Goal: Complete application form: Complete application form

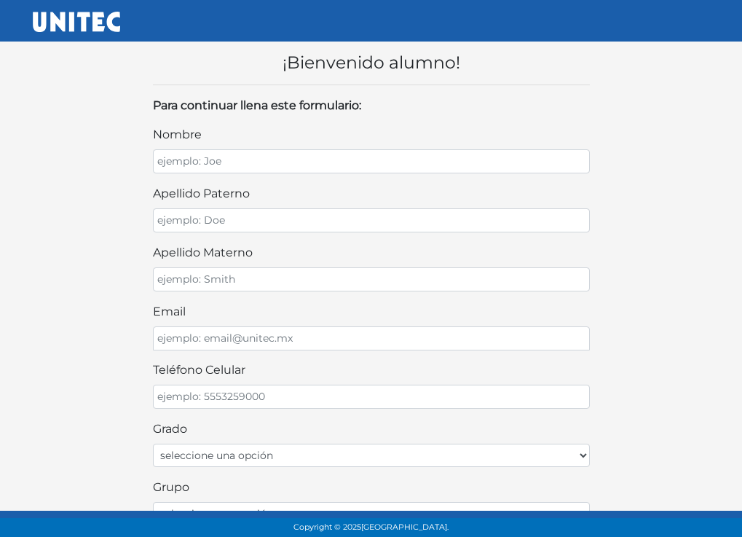
click at [451, 4] on nav at bounding box center [371, 21] width 742 height 42
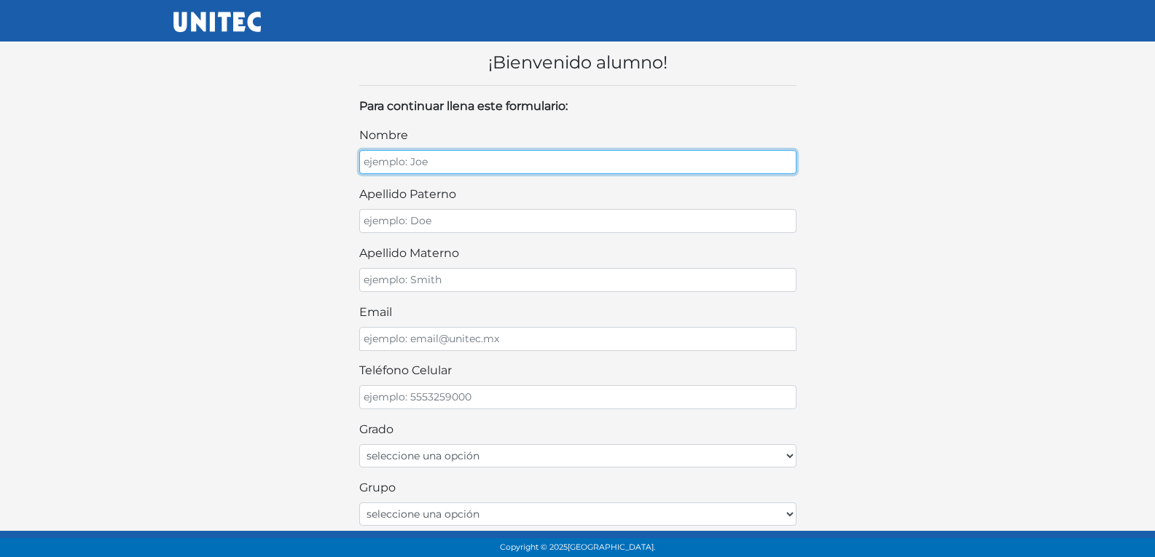
click at [485, 160] on input "nombre" at bounding box center [577, 162] width 437 height 24
type input "v"
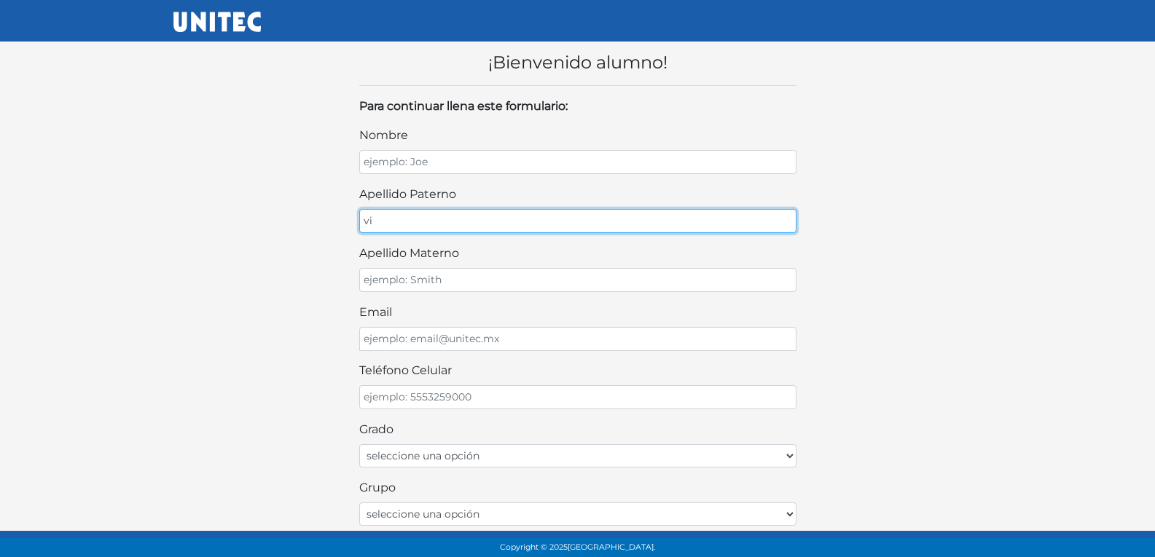
type input "v"
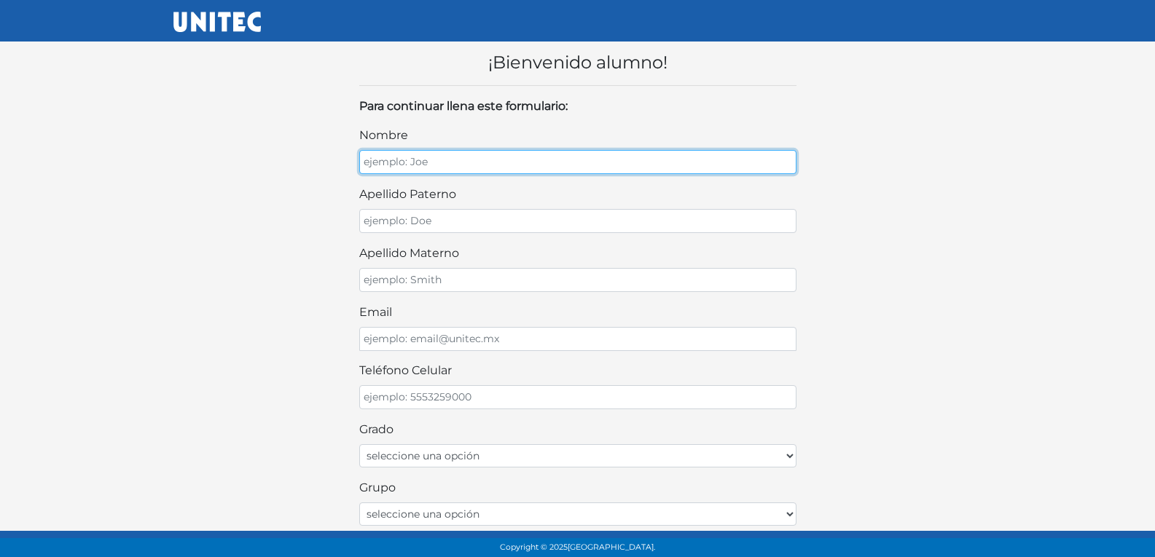
click at [461, 154] on input "nombre" at bounding box center [577, 162] width 437 height 24
type input "VINCENT JAZIEL"
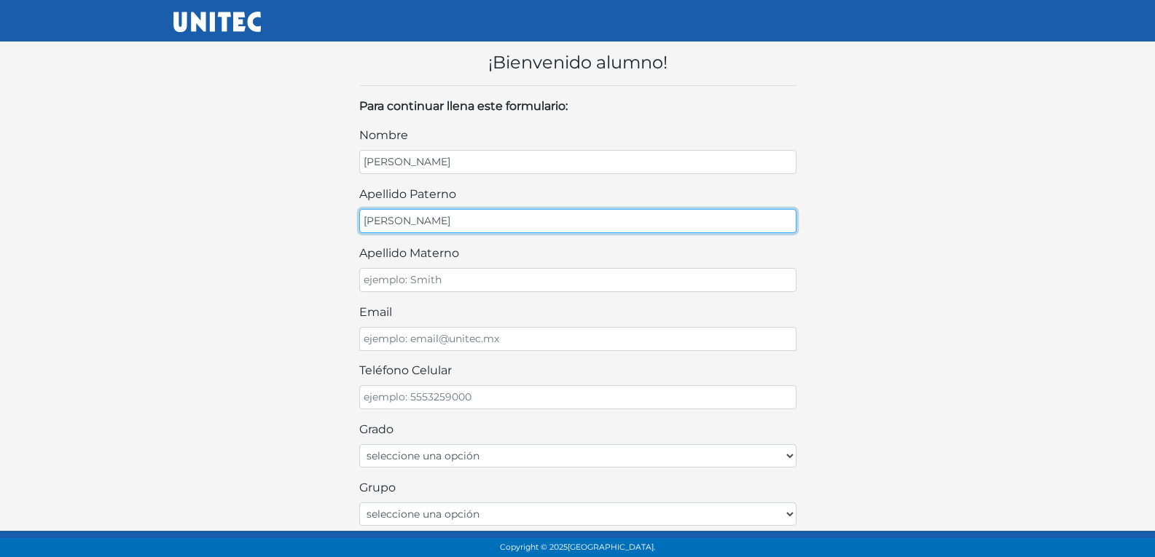
type input "GARCIA"
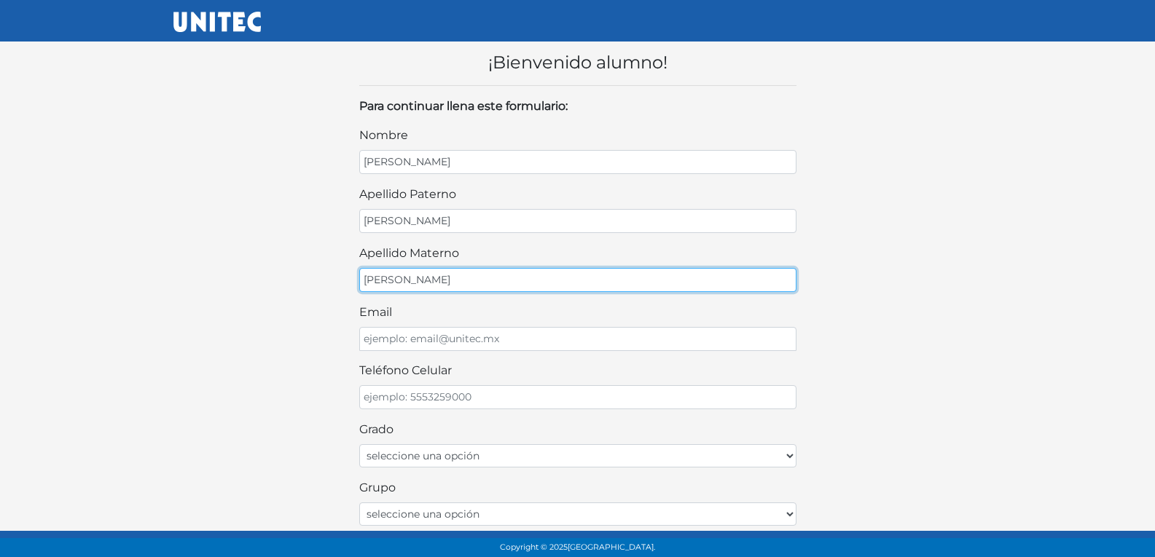
type input "GONZALEZ"
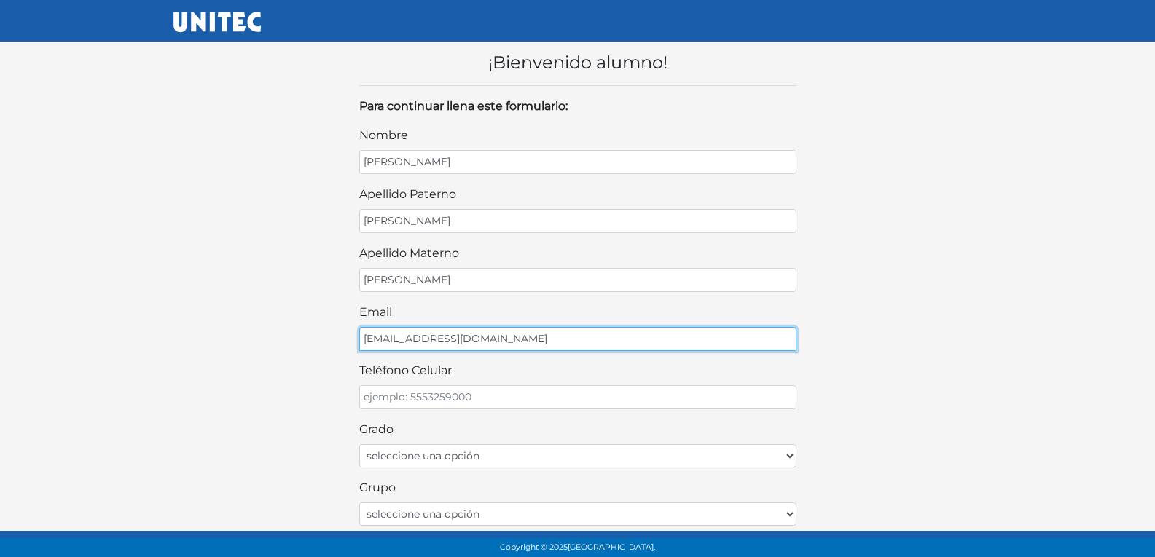
type input "JAZIELGAR11@GMAIL.COM"
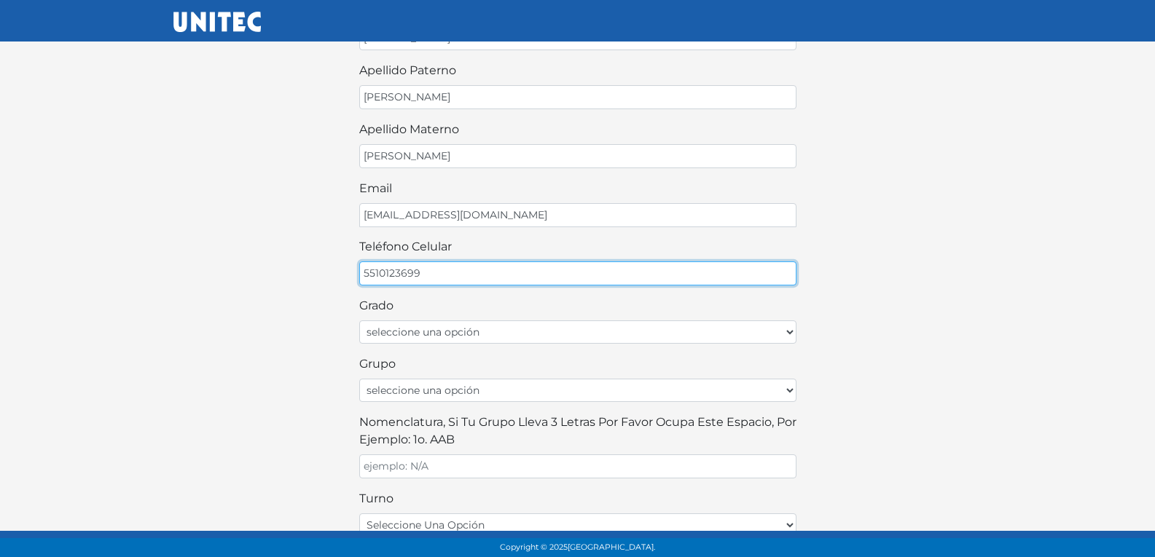
scroll to position [146, 0]
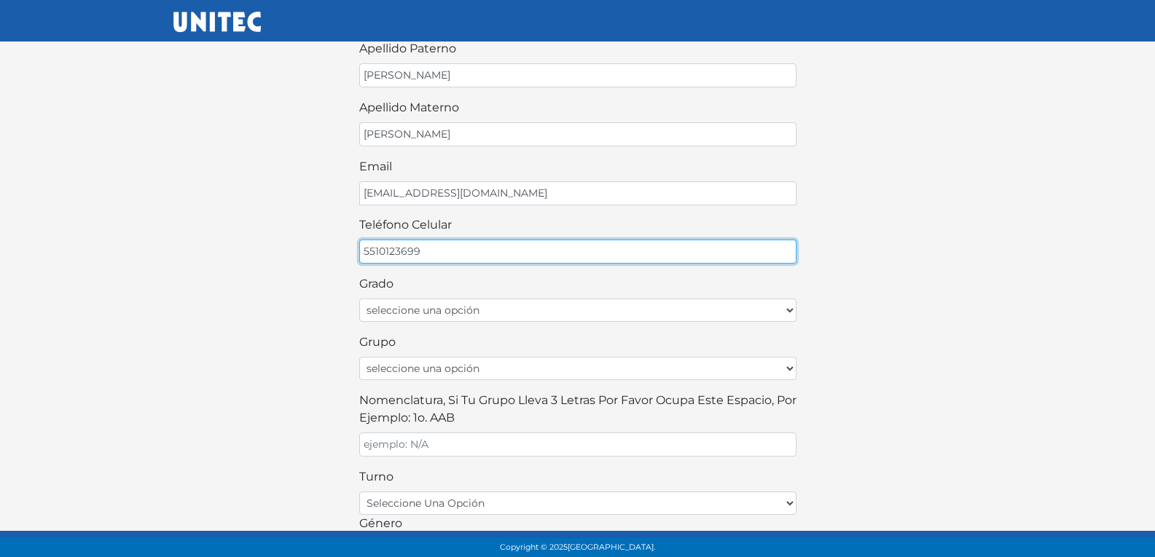
type input "5510123699"
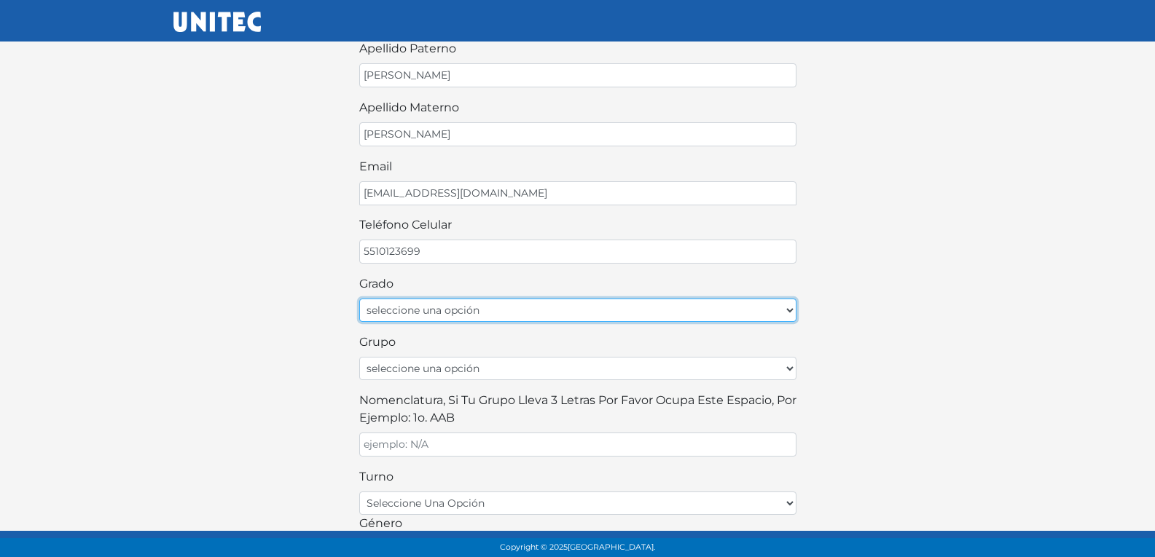
click at [545, 315] on select "seleccione una opción Primer grado Segundo grado Tercer grado" at bounding box center [577, 310] width 437 height 23
select select "2do"
click at [359, 299] on select "seleccione una opción Primer grado Segundo grado Tercer grado" at bounding box center [577, 310] width 437 height 23
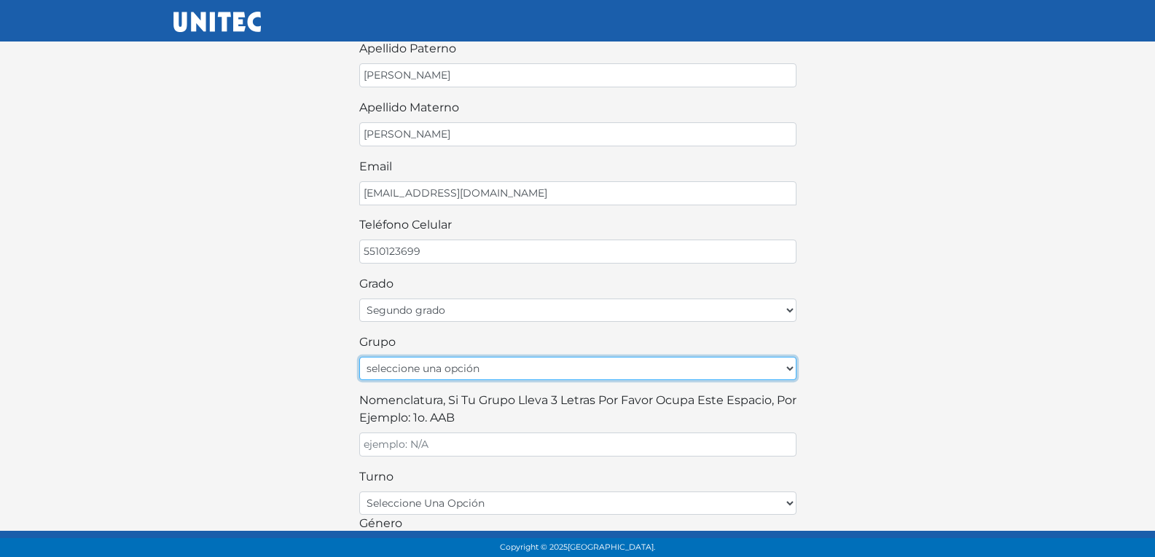
click at [455, 366] on select "seleccione una opción A B C D E F G H I J K L M N O P Q R S T U V W X Y Z" at bounding box center [577, 368] width 437 height 23
select select "A"
click at [359, 357] on select "seleccione una opción A B C D E F G H I J K L M N O P Q R S T U V W X Y Z" at bounding box center [577, 368] width 437 height 23
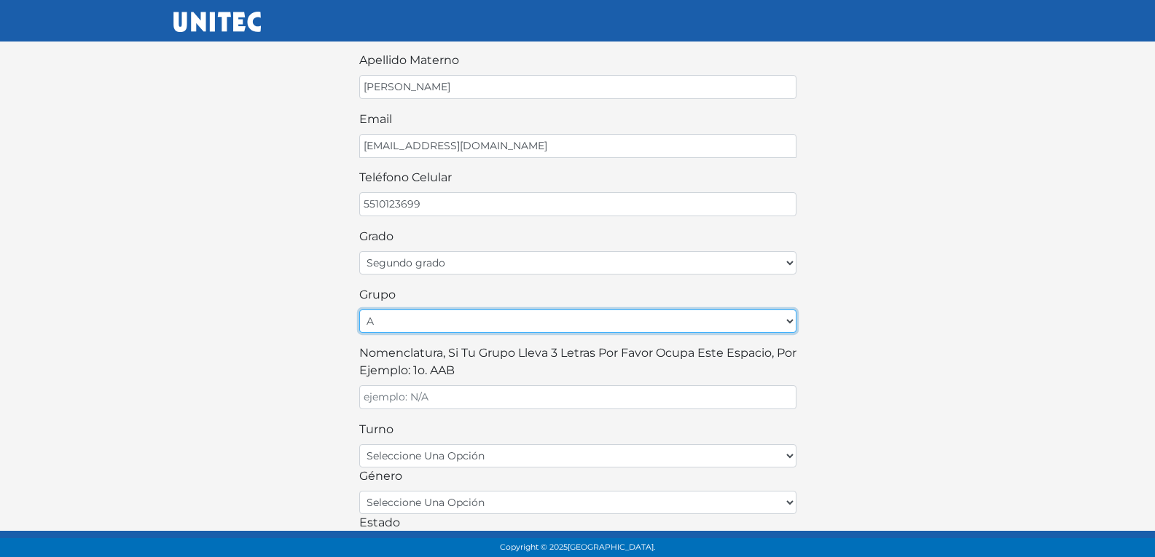
scroll to position [219, 0]
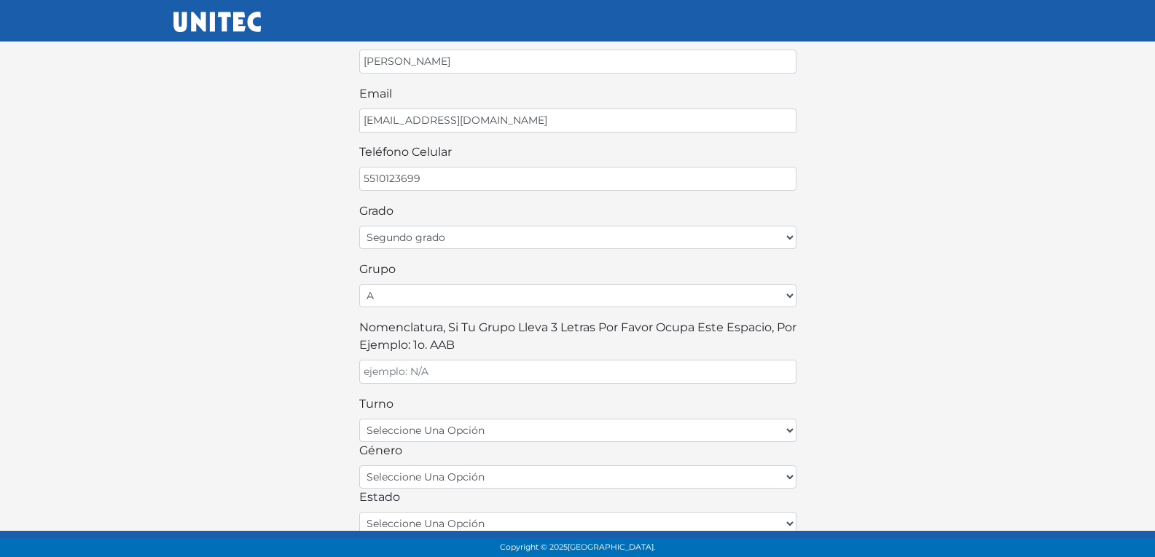
drag, startPoint x: 408, startPoint y: 357, endPoint x: 406, endPoint y: 369, distance: 12.6
click at [407, 362] on div "Nomenclatura, si tu grupo lleva 3 letras por favor ocupa este espacio, por ejem…" at bounding box center [577, 351] width 437 height 65
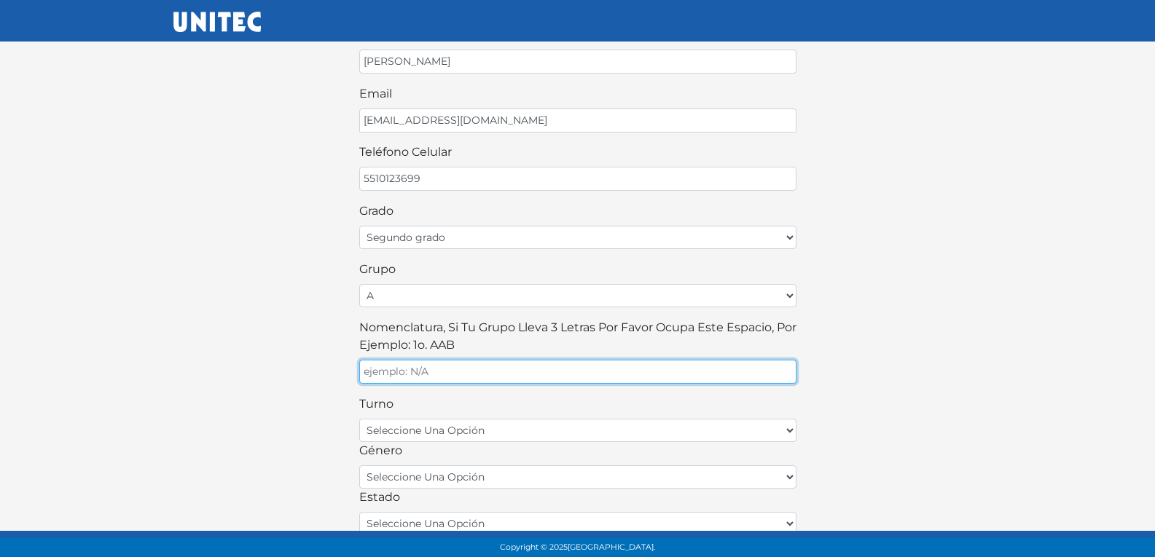
click at [406, 369] on input "Nomenclatura, si tu grupo lleva 3 letras por favor ocupa este espacio, por ejem…" at bounding box center [577, 372] width 437 height 24
type input "A"
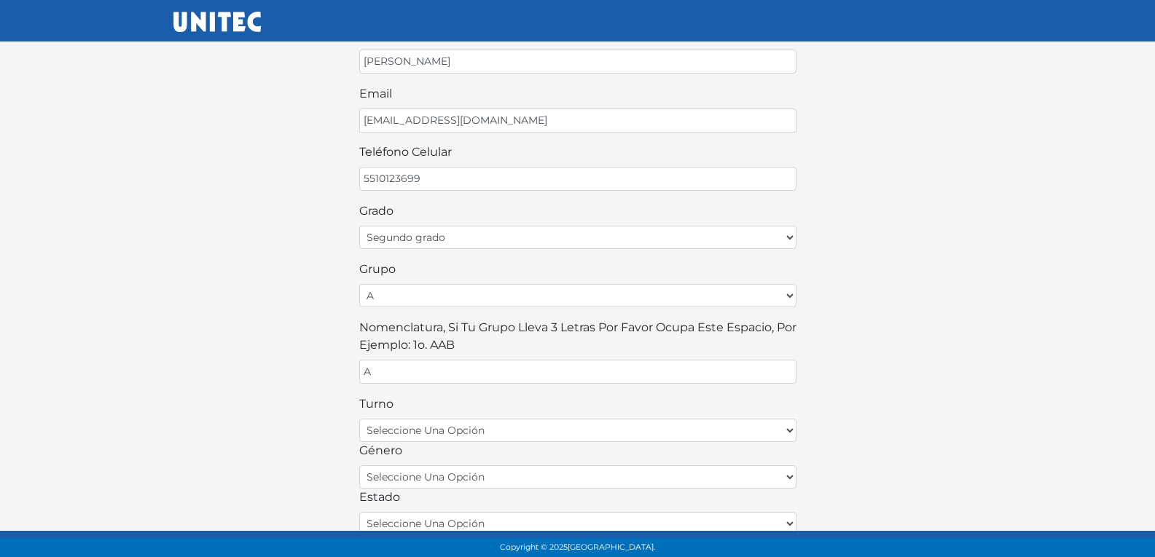
click at [412, 415] on div "turno seleccione una opción matutino vespertino" at bounding box center [577, 419] width 437 height 47
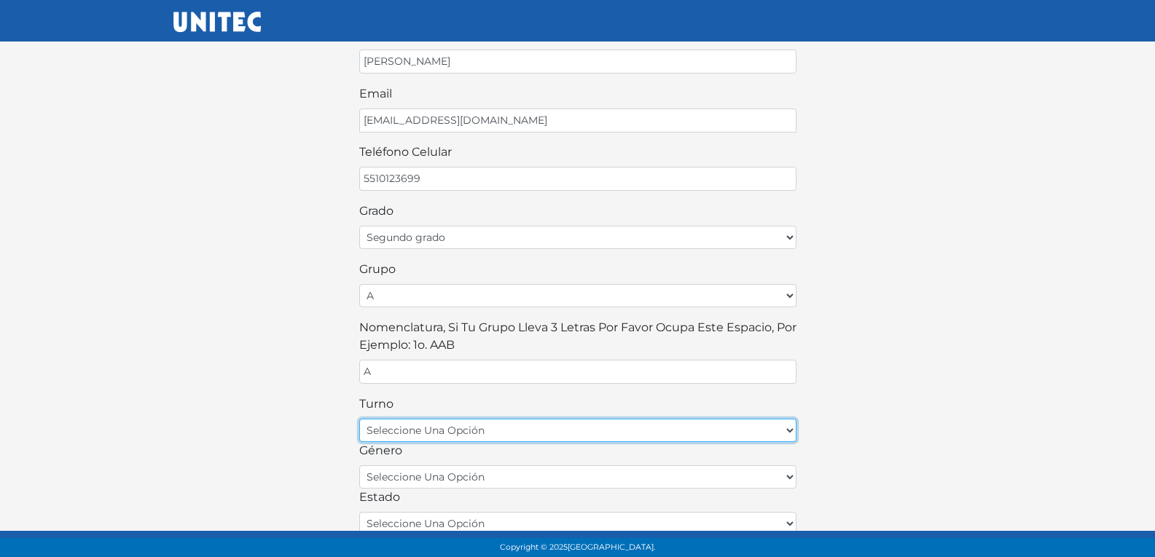
click at [399, 428] on select "seleccione una opción matutino vespertino" at bounding box center [577, 430] width 437 height 23
select select "matutino"
click at [359, 419] on select "seleccione una opción matutino vespertino" at bounding box center [577, 430] width 437 height 23
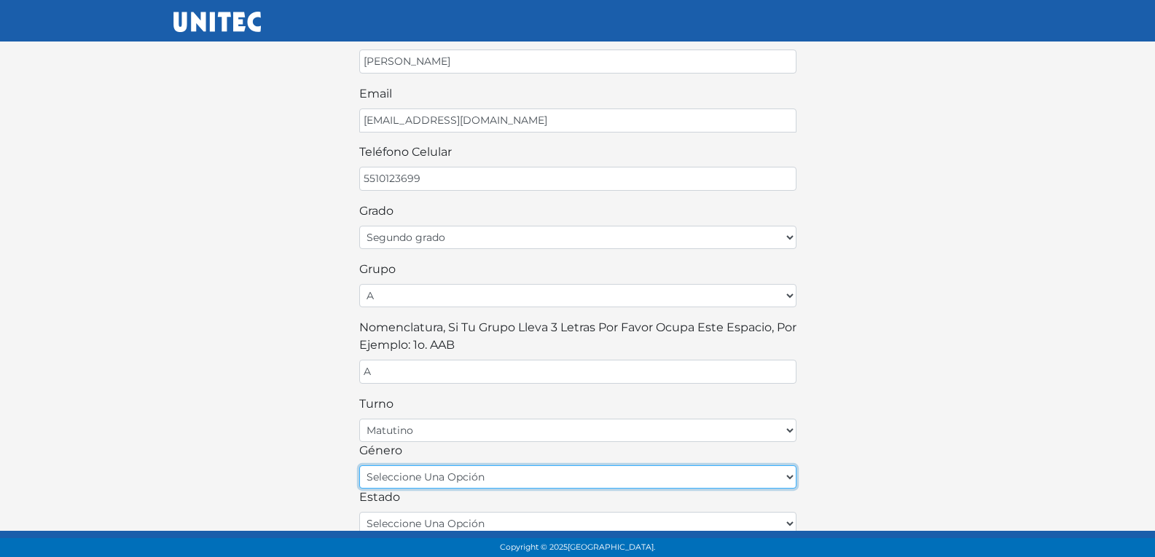
click at [431, 484] on select "seleccione una opción femenino masculino" at bounding box center [577, 476] width 437 height 23
select select "M"
click at [359, 465] on select "seleccione una opción femenino masculino" at bounding box center [577, 476] width 437 height 23
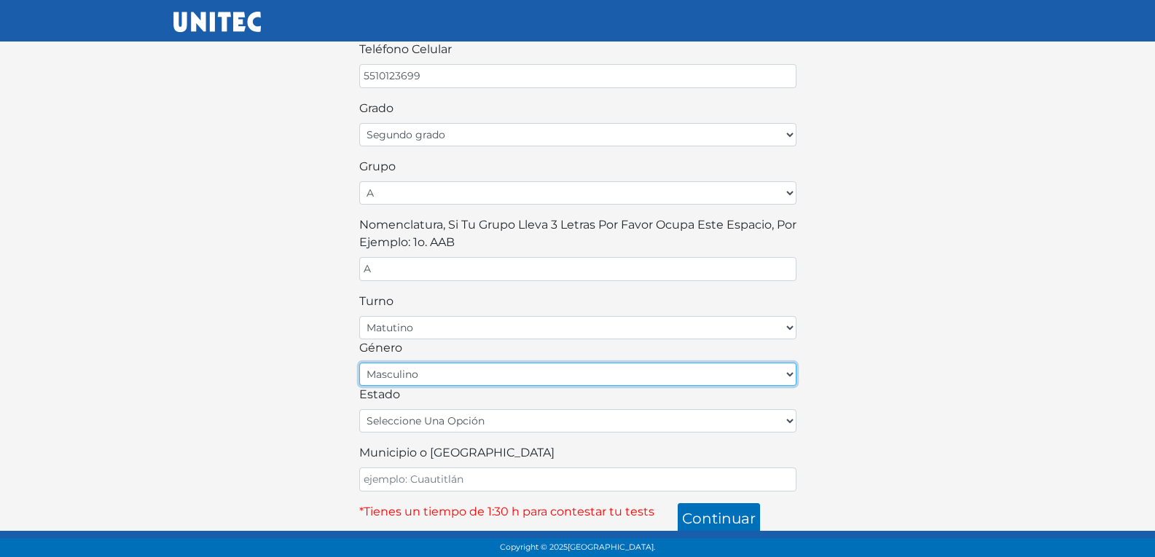
scroll to position [327, 0]
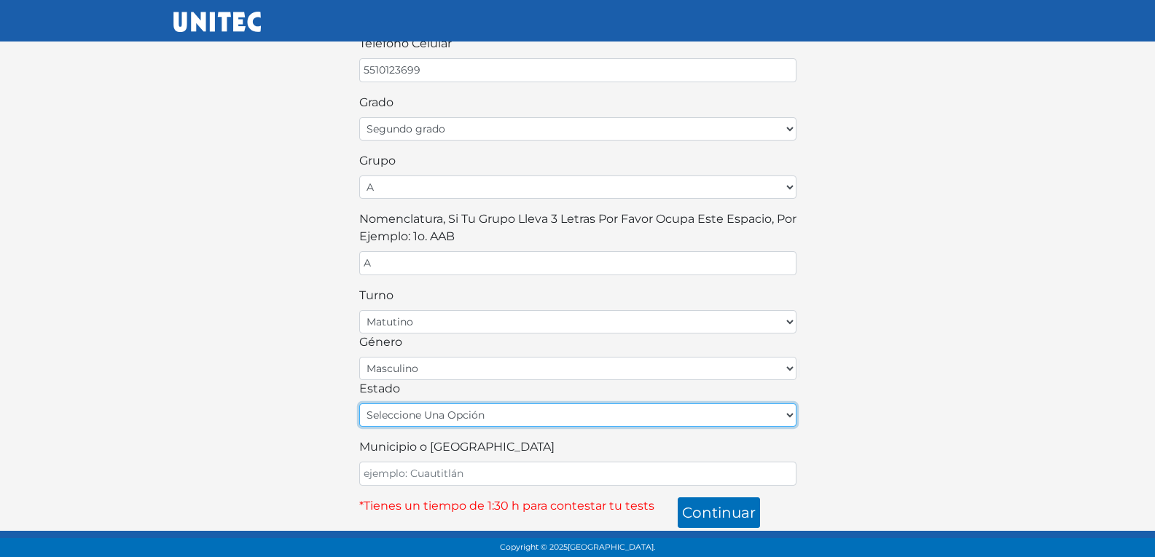
click at [477, 411] on select "seleccione una opción Aguascalientes Baja California Baja California Sur Campec…" at bounding box center [577, 415] width 437 height 23
select select "MEX"
click at [359, 404] on select "seleccione una opción Aguascalientes Baja California Baja California Sur Campec…" at bounding box center [577, 415] width 437 height 23
click at [412, 416] on select "seleccione una opción Aguascalientes Baja California Baja California Sur Campec…" at bounding box center [577, 415] width 437 height 23
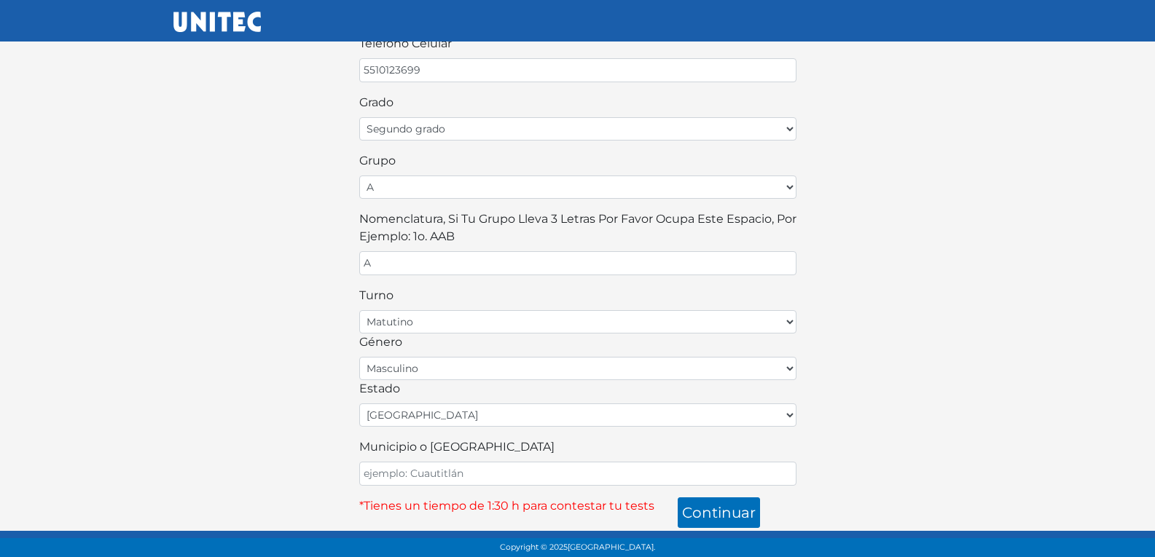
click at [318, 444] on div "¡Bienvenido alumno! Para continuar llena este formulario: nombre VINCENT JAZIEL…" at bounding box center [577, 115] width 830 height 826
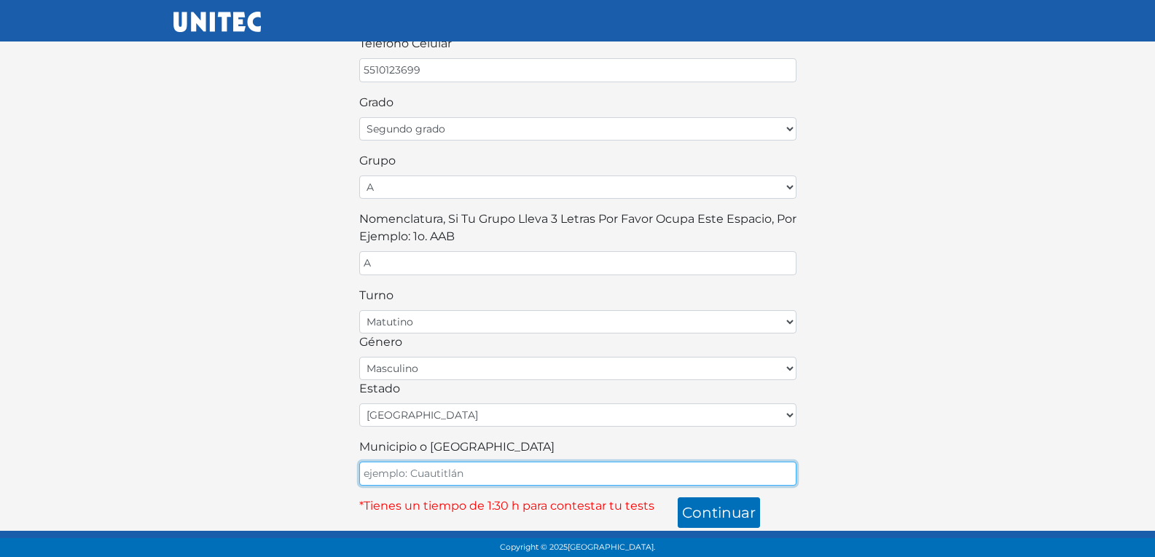
click at [432, 467] on input "Municipio o Alcaldía" at bounding box center [577, 474] width 437 height 24
type input "ECATEPEC"
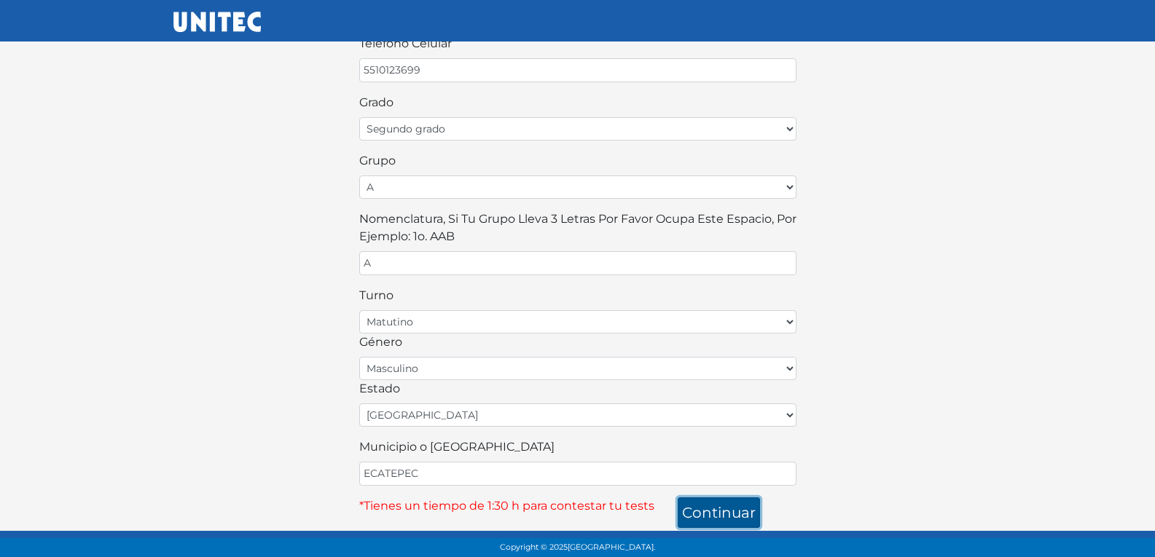
click at [699, 512] on button "continuar" at bounding box center [718, 513] width 82 height 31
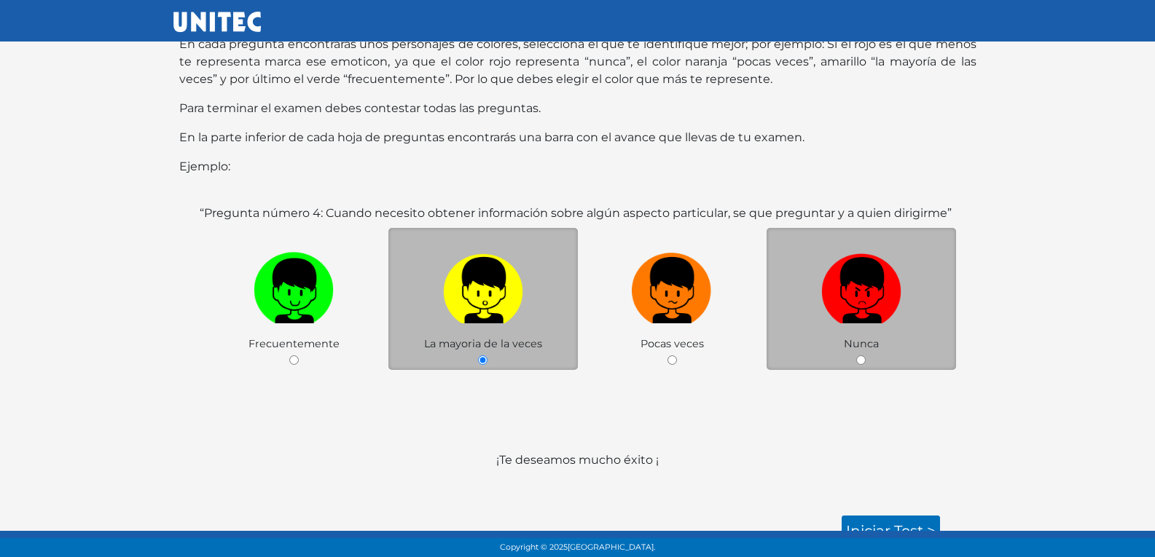
scroll to position [152, 0]
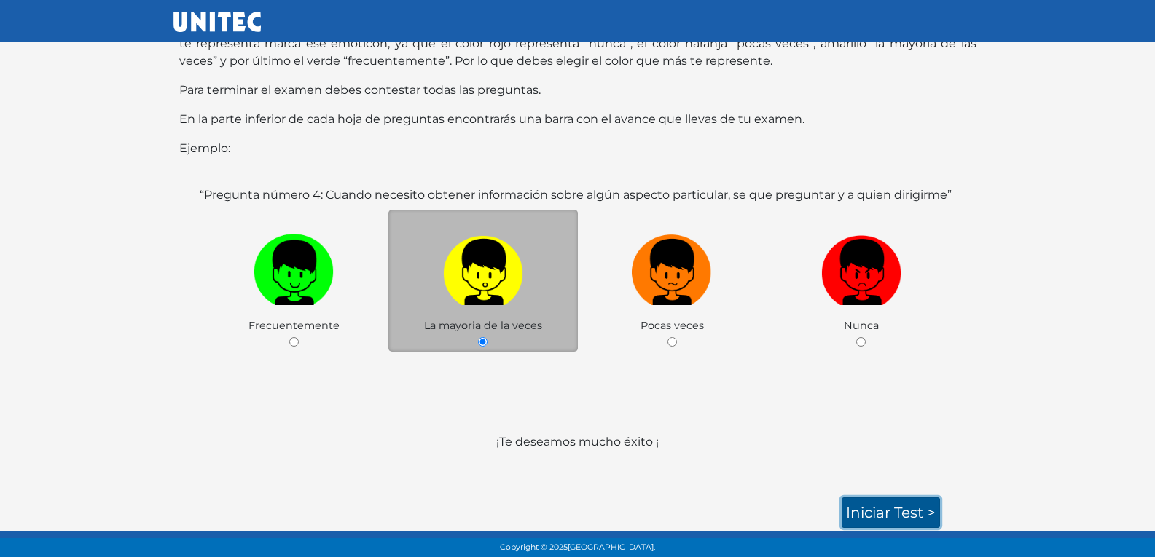
click at [859, 508] on link "Iniciar test >" at bounding box center [890, 513] width 98 height 31
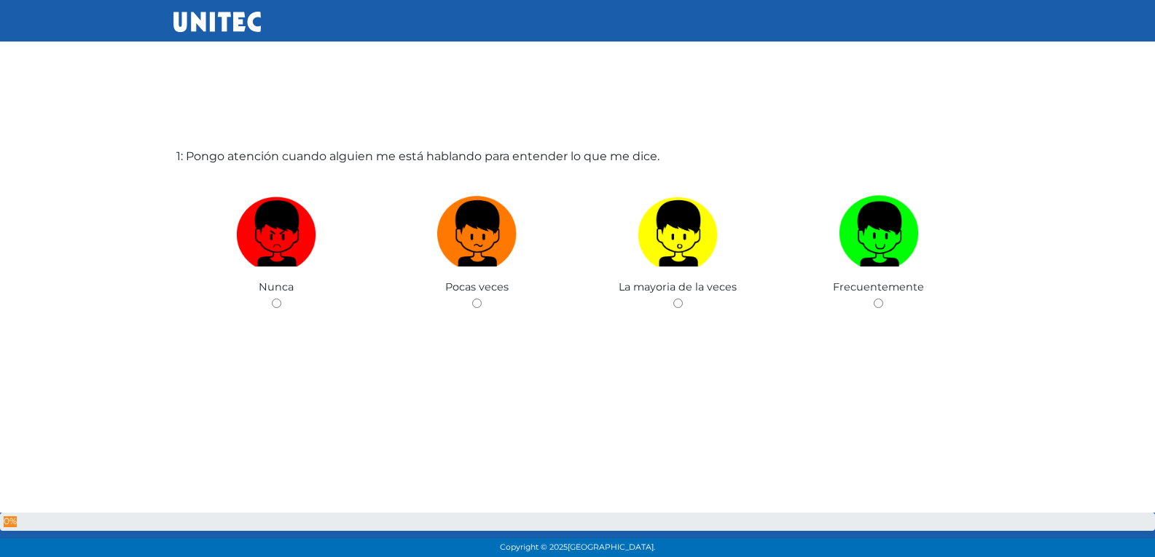
scroll to position [73, 0]
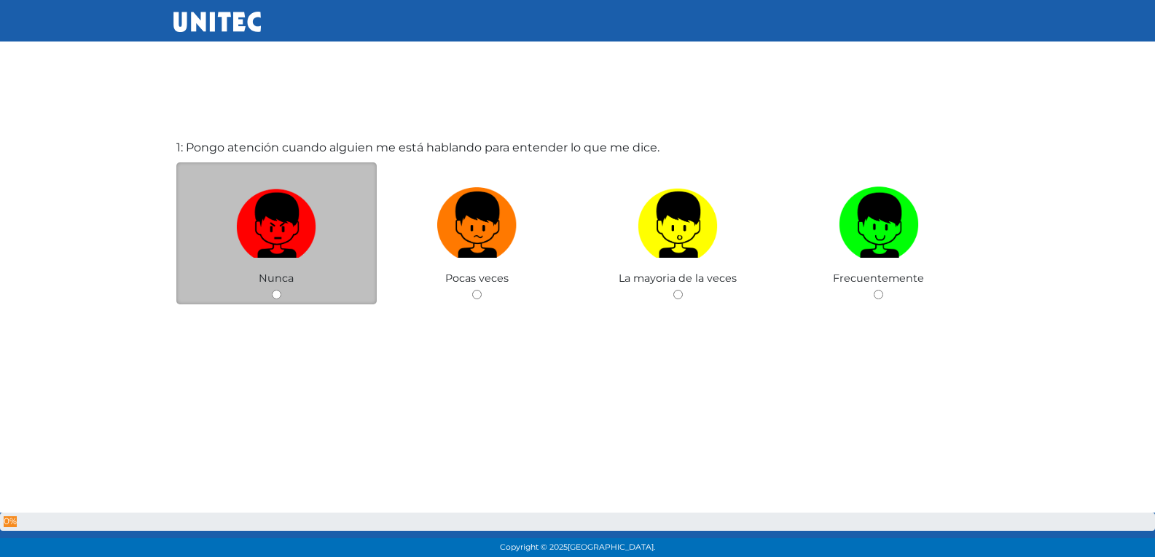
click at [290, 191] on img at bounding box center [276, 219] width 80 height 76
click at [281, 290] on input "radio" at bounding box center [276, 294] width 9 height 9
radio input "true"
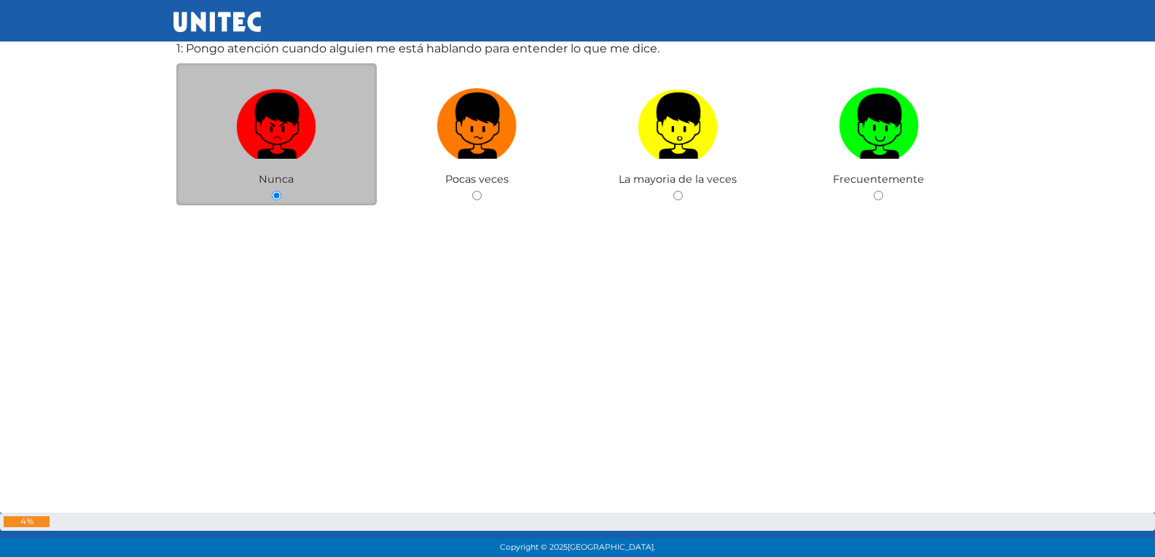
scroll to position [167, 0]
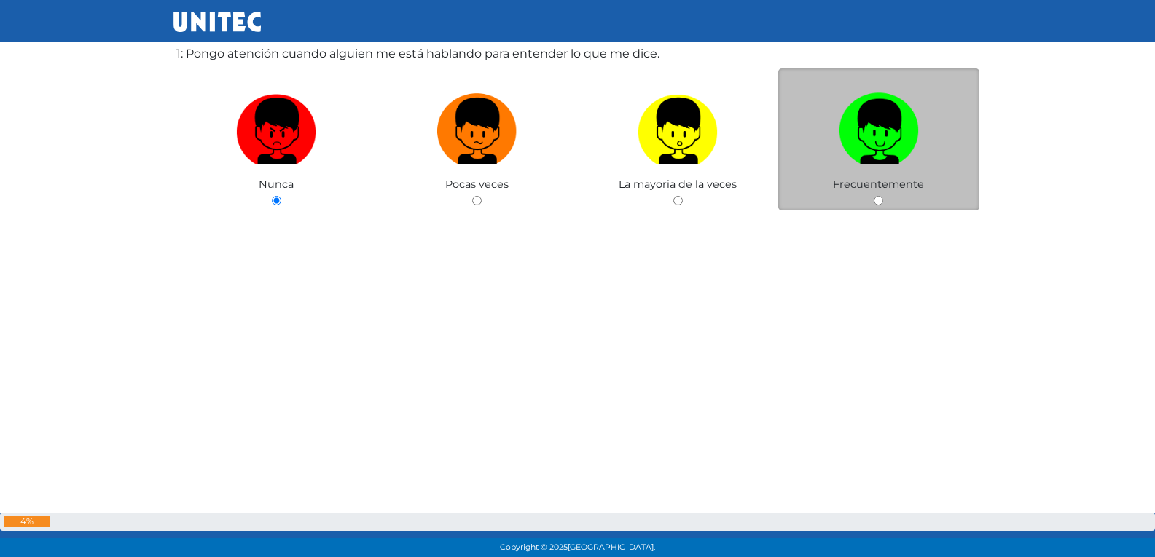
click at [872, 202] on div "Frecuentemente" at bounding box center [878, 139] width 201 height 142
click at [873, 201] on input "radio" at bounding box center [877, 200] width 9 height 9
radio input "true"
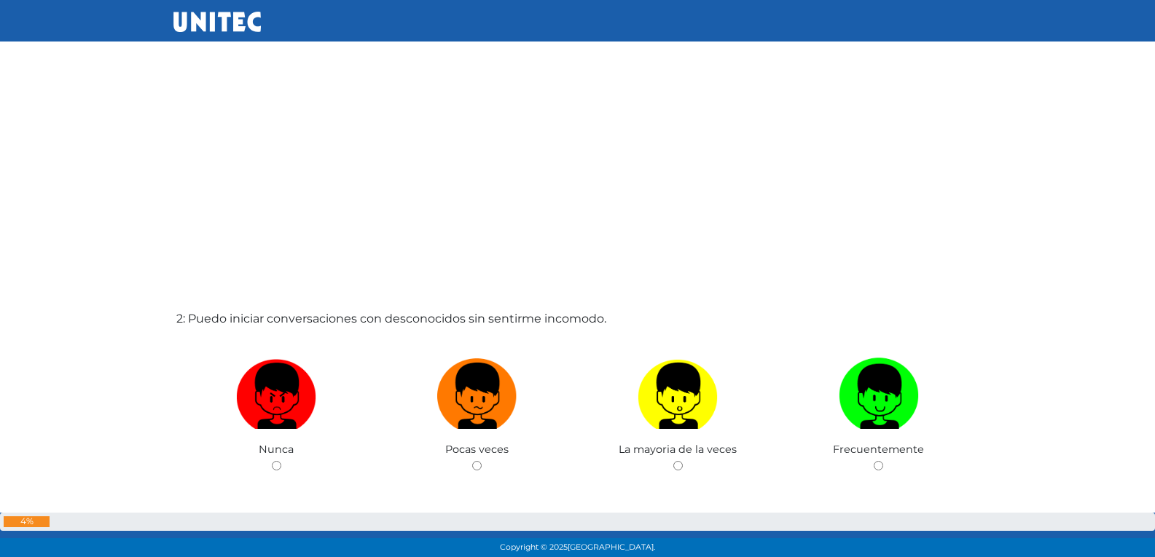
scroll to position [458, 0]
click at [472, 462] on input "radio" at bounding box center [476, 466] width 9 height 9
radio input "true"
click at [272, 462] on input "radio" at bounding box center [276, 466] width 9 height 9
radio input "true"
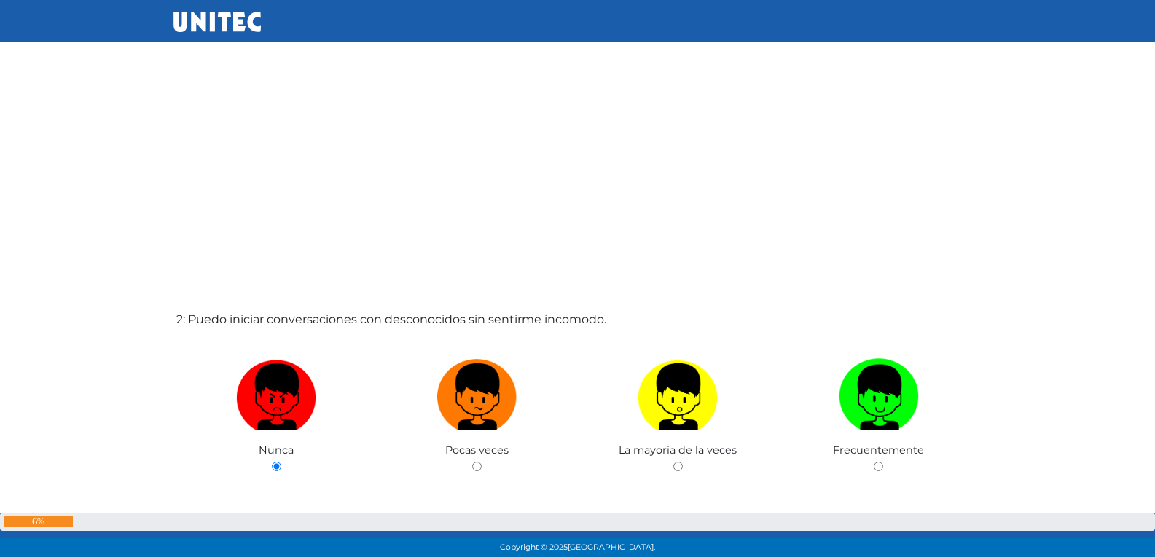
radio input "true"
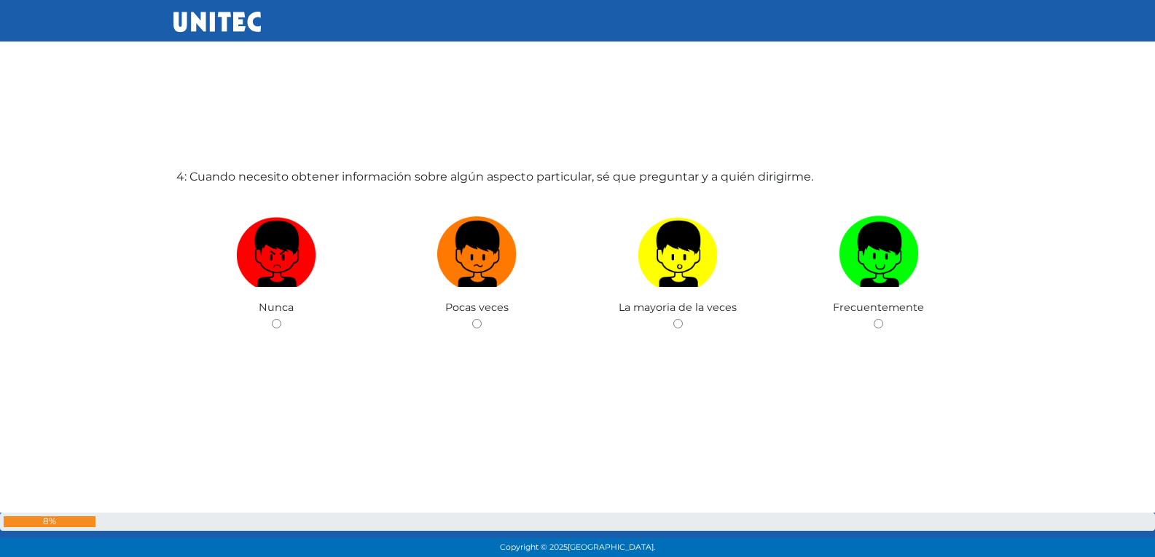
scroll to position [1745, 0]
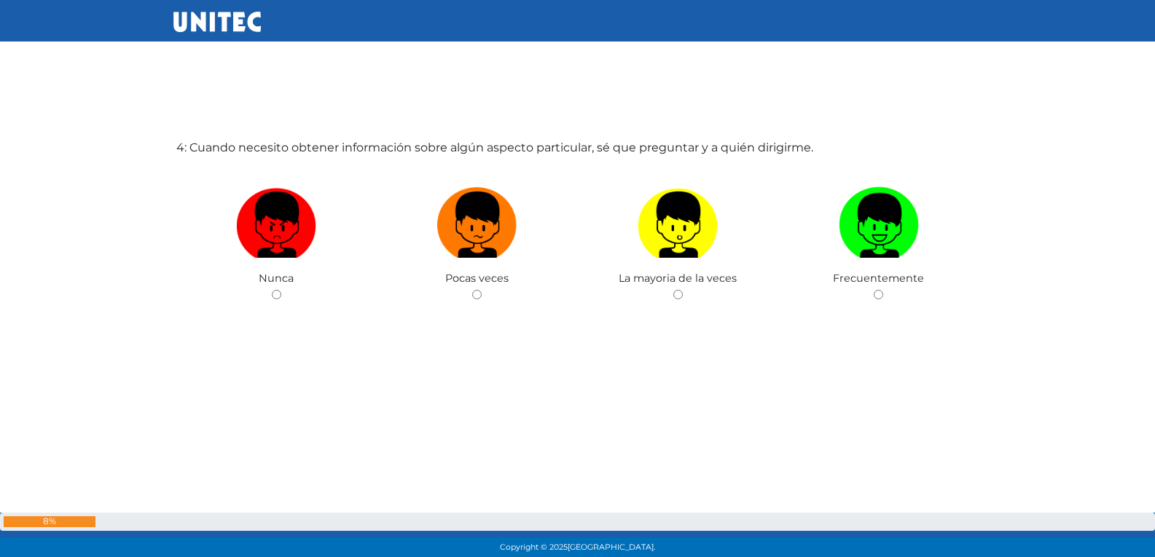
click at [472, 290] on input "radio" at bounding box center [476, 294] width 9 height 9
radio input "true"
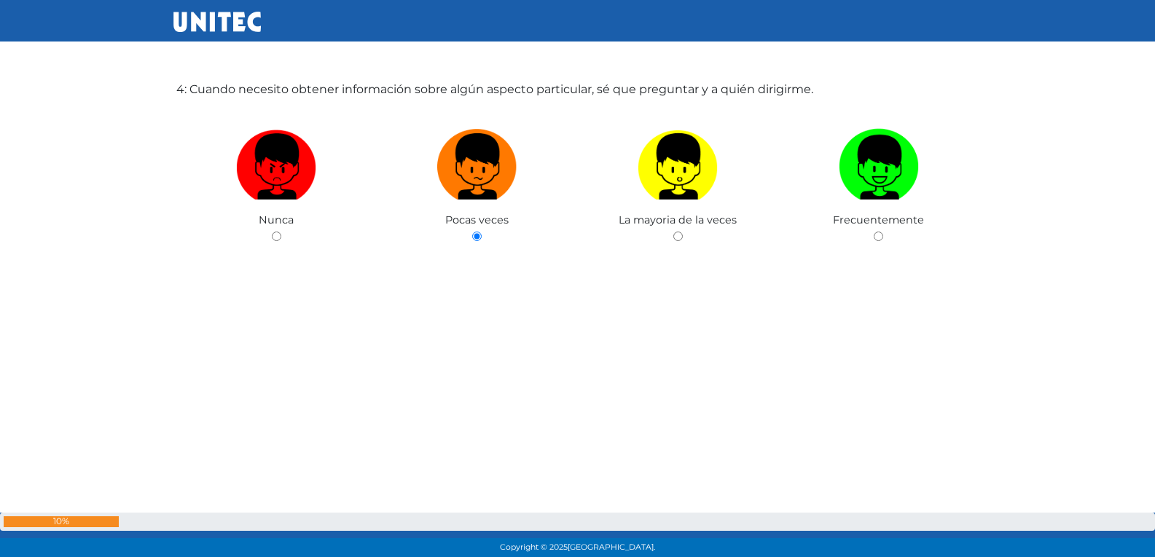
click at [673, 232] on input "radio" at bounding box center [677, 236] width 9 height 9
radio input "true"
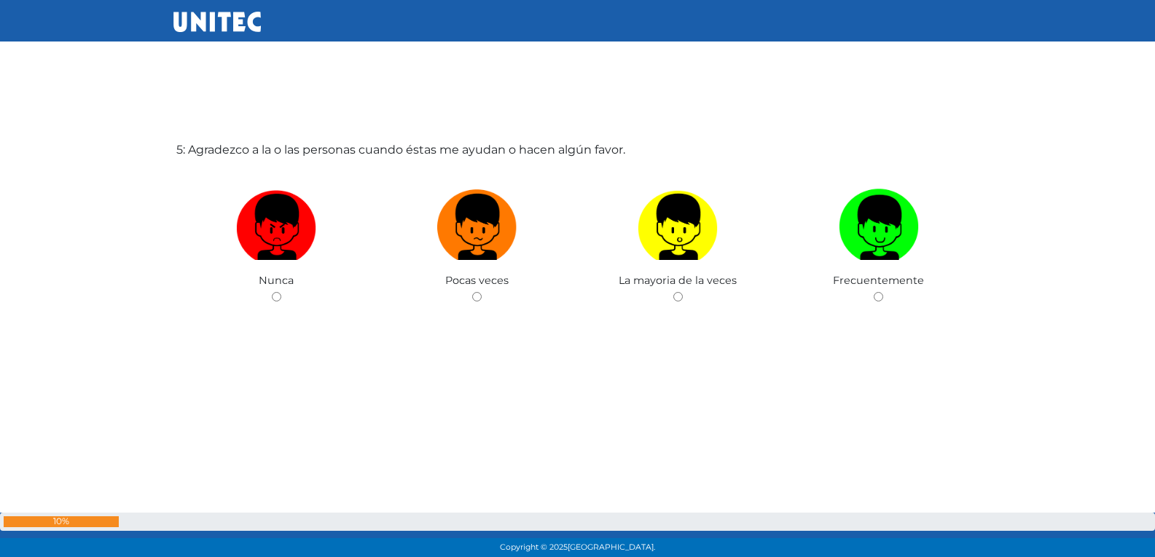
scroll to position [2302, 0]
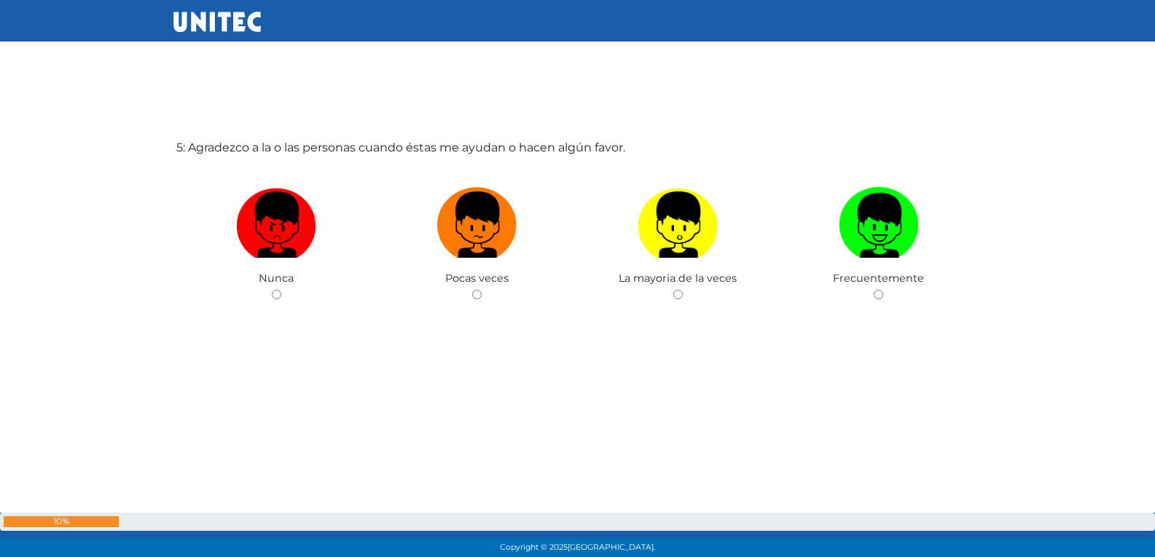
click at [472, 290] on input "radio" at bounding box center [476, 294] width 9 height 9
radio input "true"
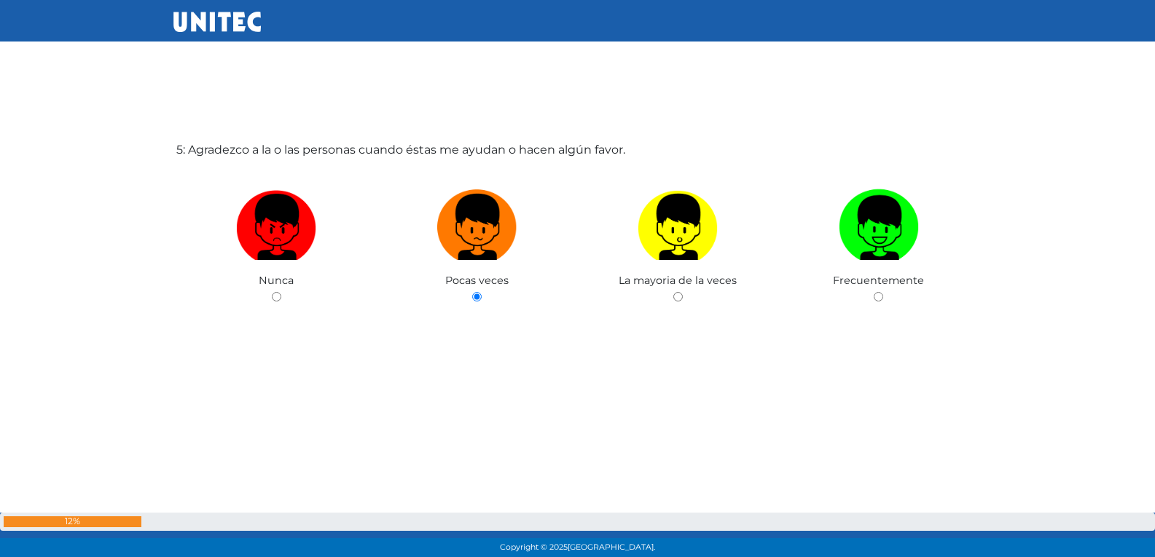
click at [673, 292] on input "radio" at bounding box center [677, 296] width 9 height 9
radio input "true"
click at [873, 292] on input "radio" at bounding box center [877, 296] width 9 height 9
radio input "true"
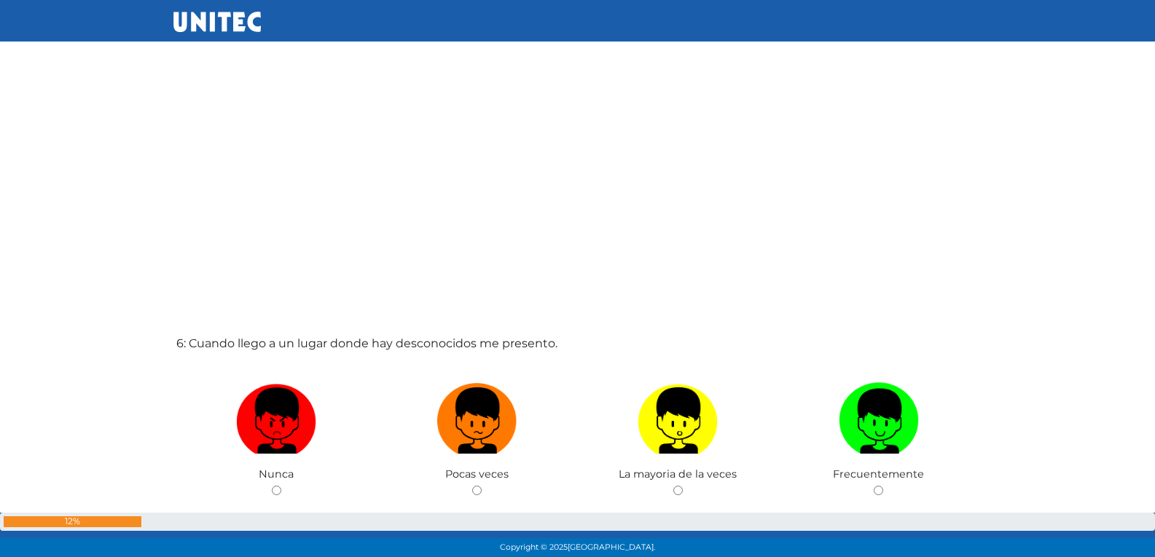
scroll to position [2662, 0]
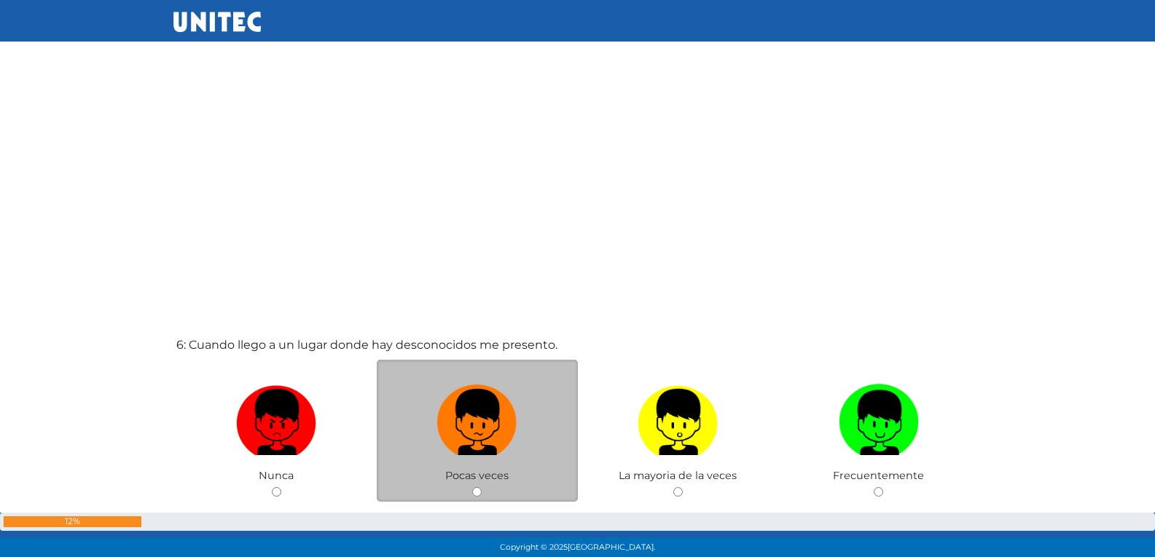
click at [479, 490] on input "radio" at bounding box center [476, 491] width 9 height 9
radio input "true"
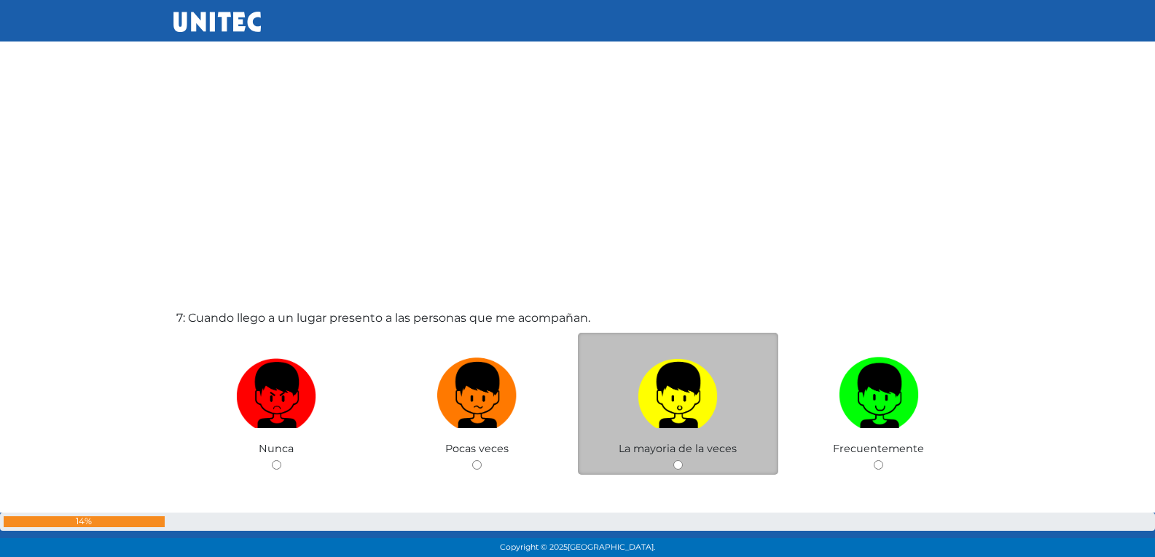
scroll to position [3245, 0]
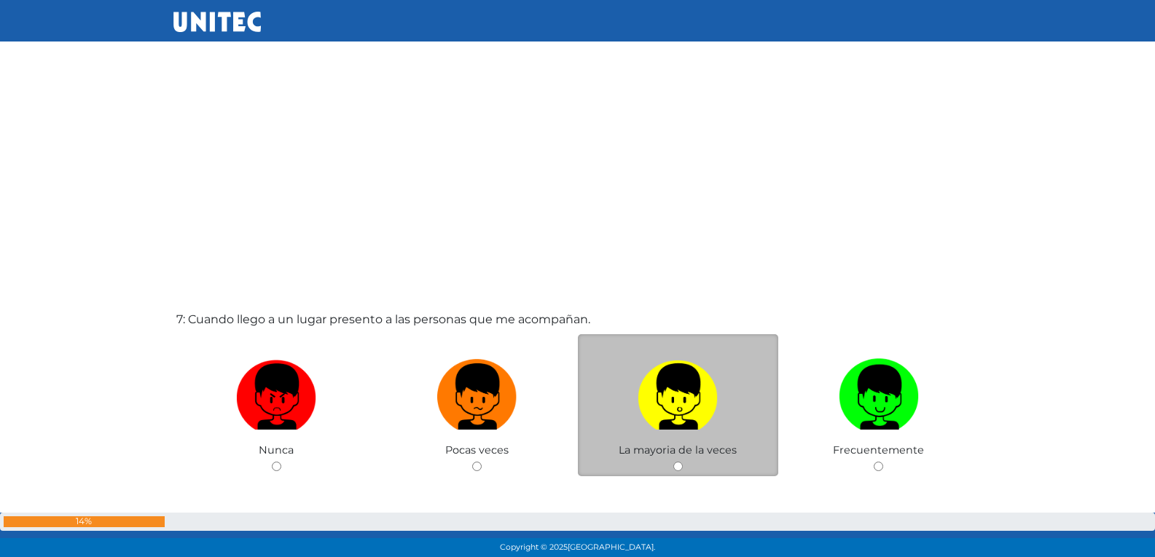
click at [472, 462] on input "radio" at bounding box center [476, 466] width 9 height 9
radio input "true"
click at [272, 462] on input "radio" at bounding box center [276, 466] width 9 height 9
radio input "true"
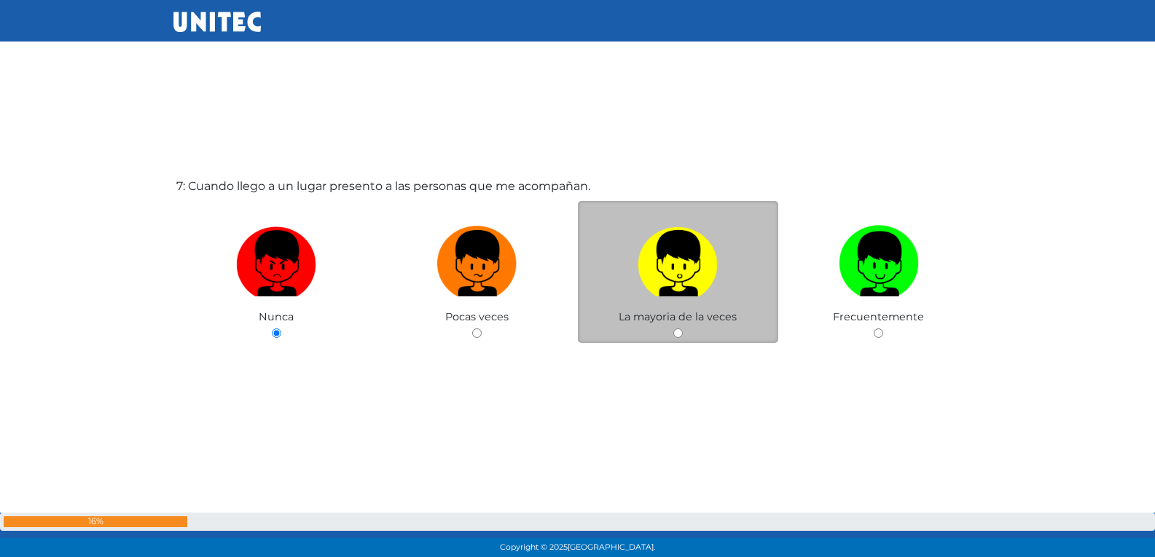
scroll to position [3385, 0]
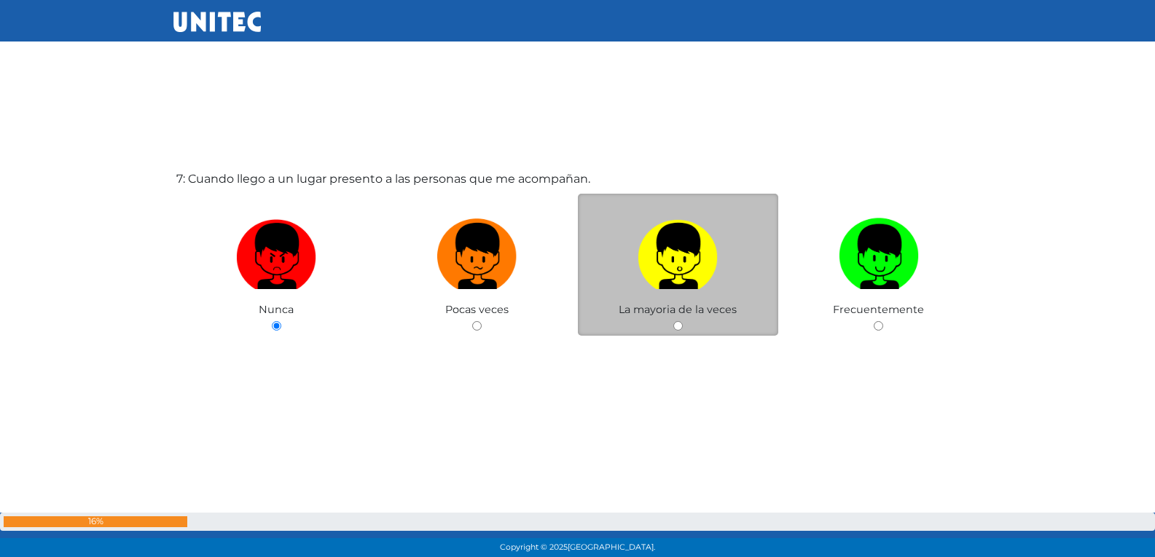
radio input "true"
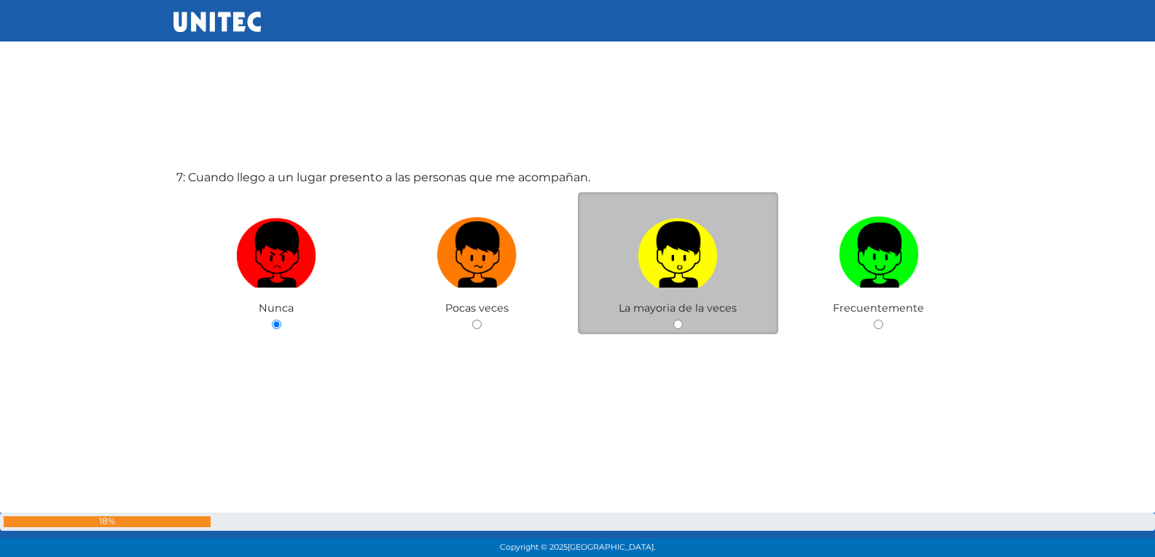
radio input "true"
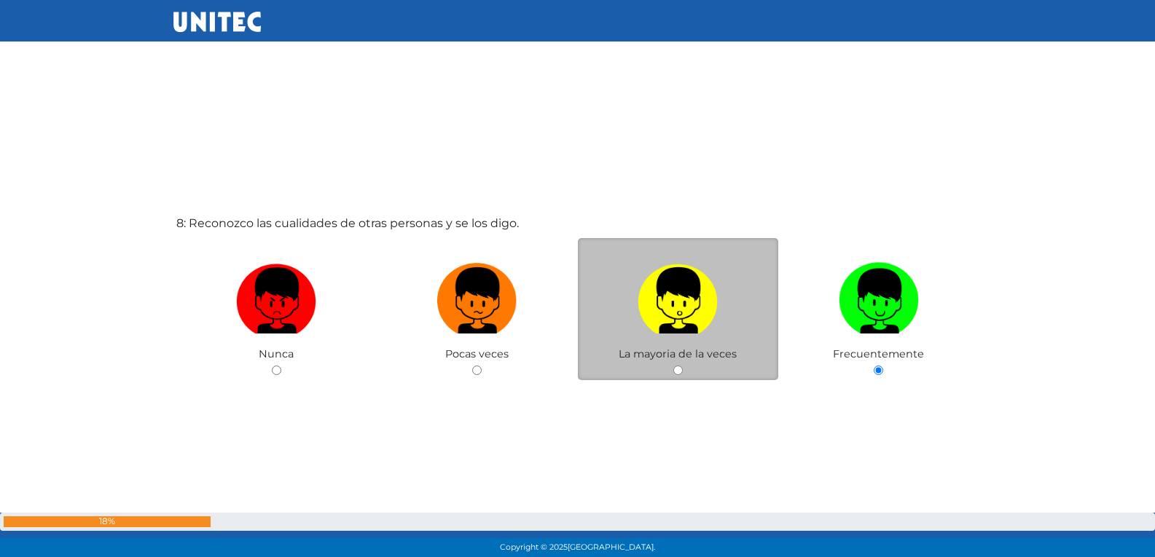
click at [680, 374] on input "radio" at bounding box center [677, 370] width 9 height 9
radio input "true"
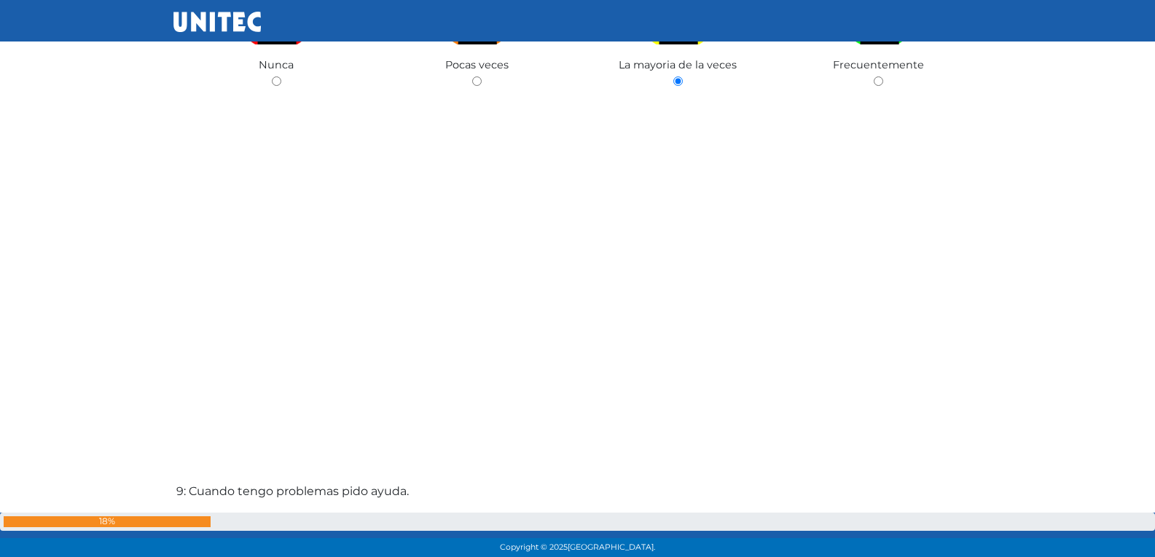
scroll to position [4260, 0]
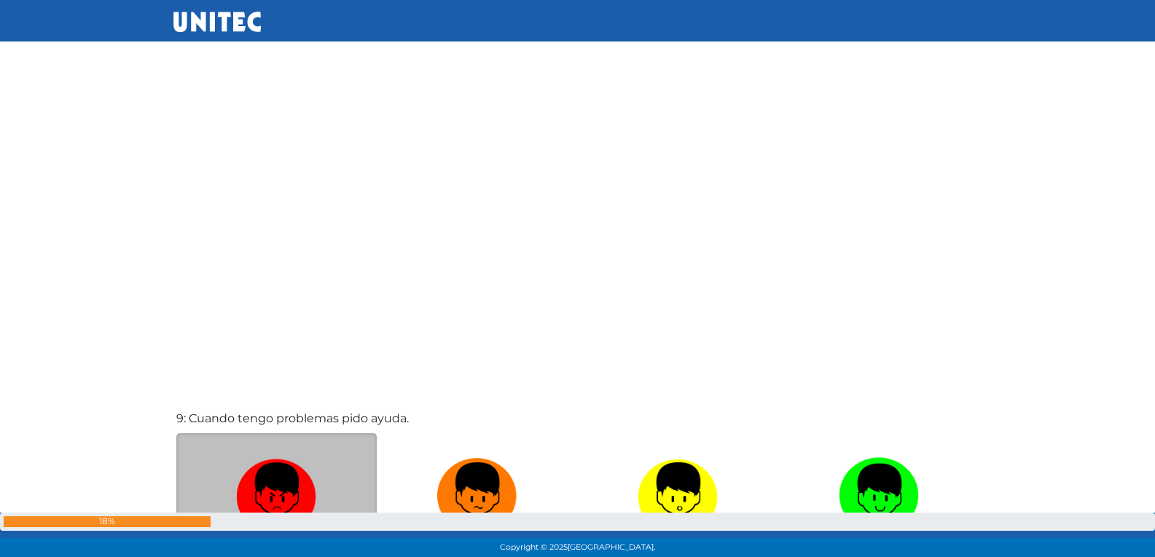
click at [369, 448] on div "Nunca" at bounding box center [276, 504] width 201 height 142
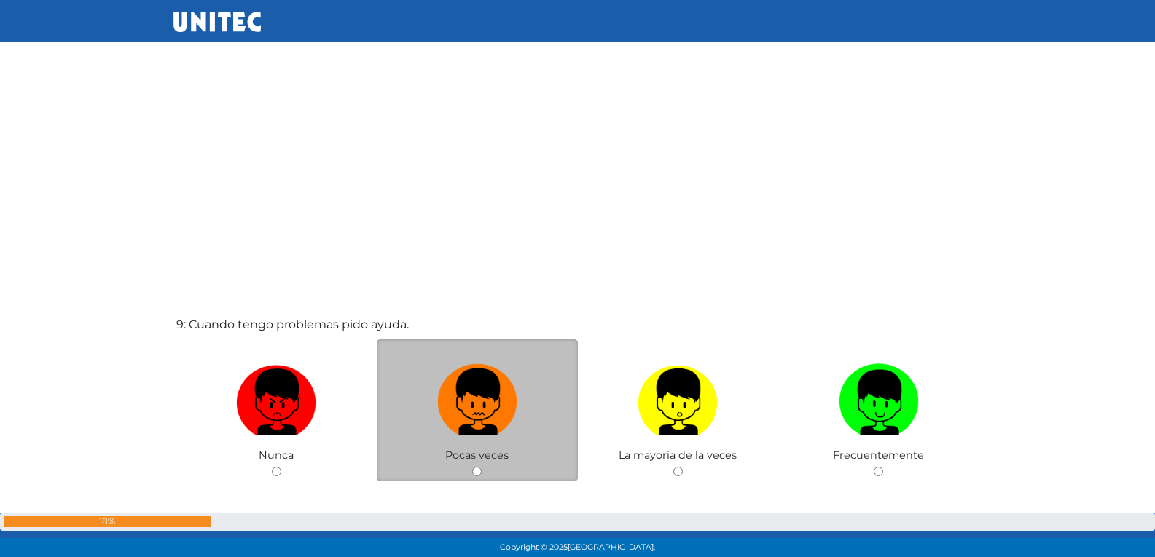
scroll to position [4359, 0]
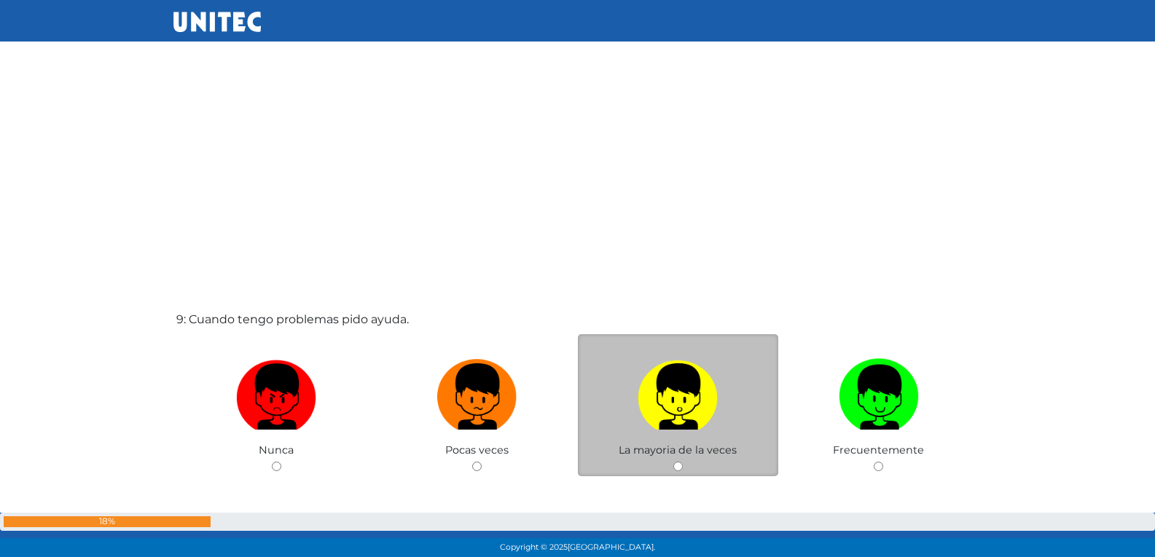
click at [472, 462] on input "radio" at bounding box center [476, 466] width 9 height 9
radio input "true"
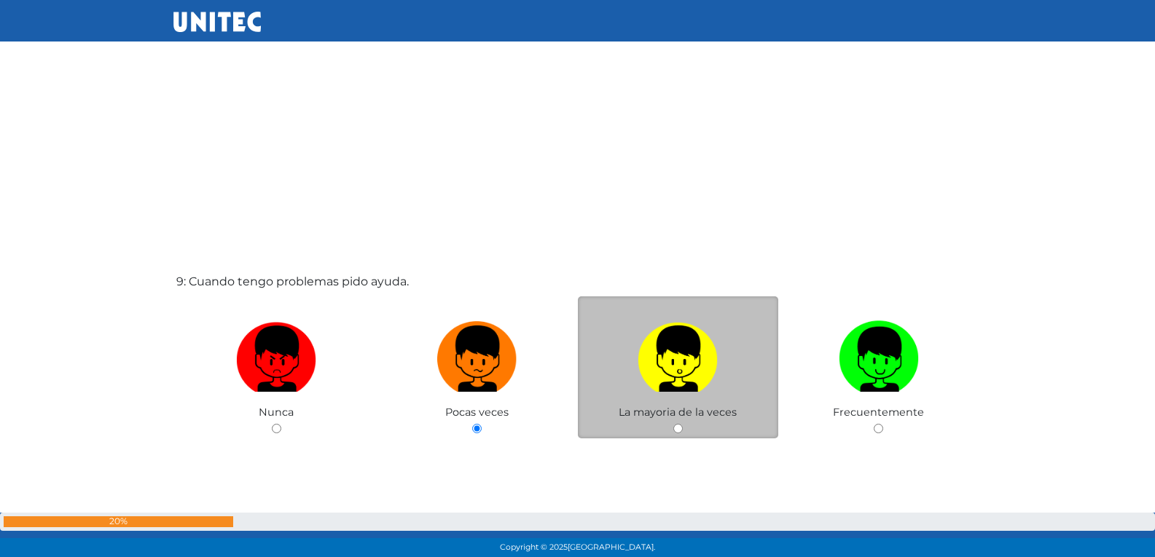
click at [673, 424] on input "radio" at bounding box center [677, 428] width 9 height 9
radio input "true"
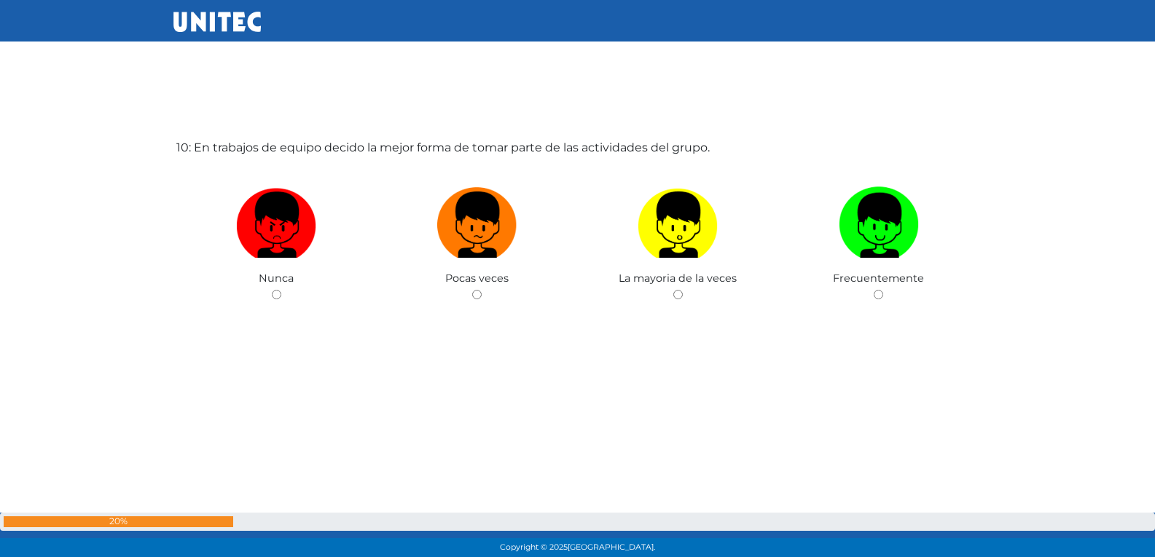
click at [472, 290] on input "radio" at bounding box center [476, 294] width 9 height 9
radio input "true"
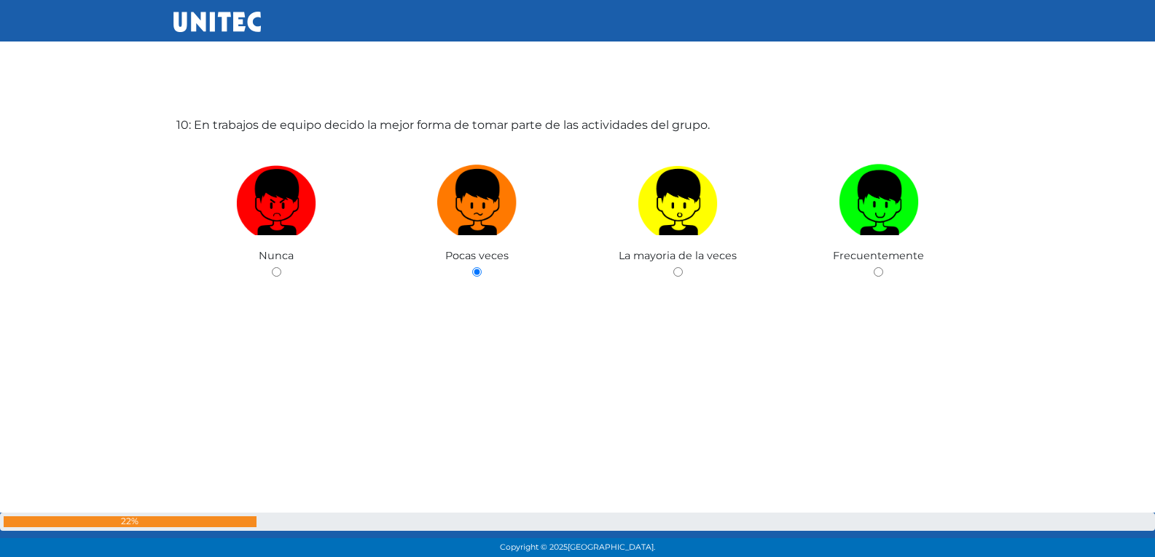
click at [673, 267] on input "radio" at bounding box center [677, 271] width 9 height 9
radio input "true"
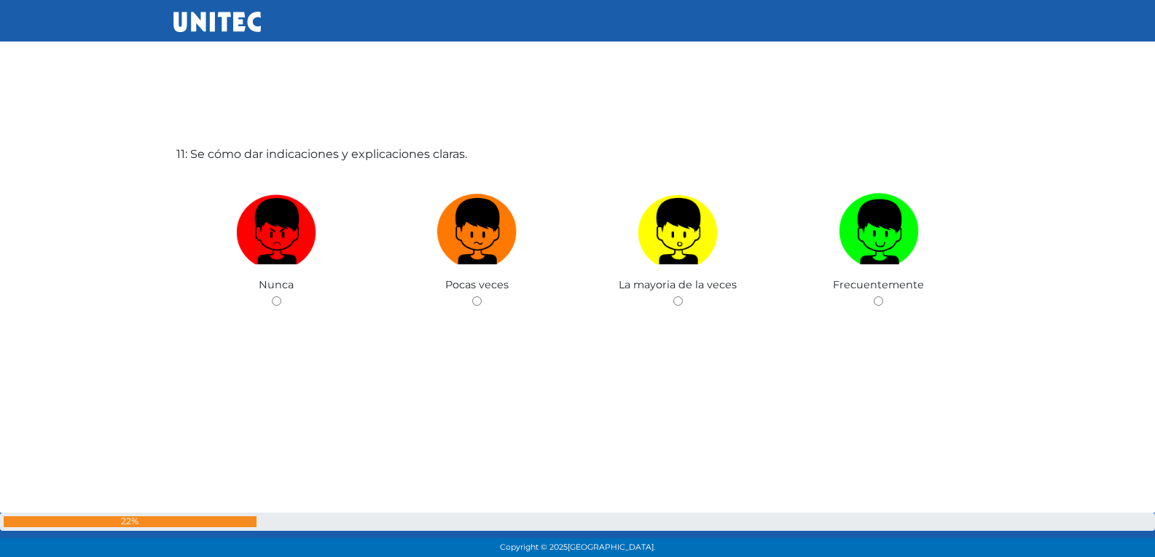
scroll to position [5646, 0]
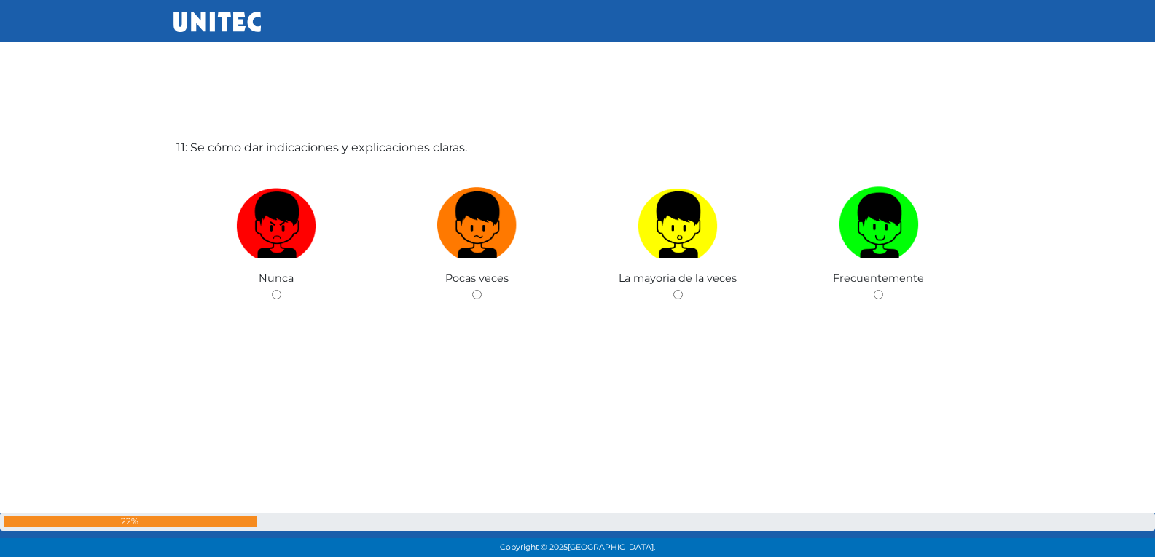
click at [472, 290] on input "radio" at bounding box center [476, 294] width 9 height 9
radio input "true"
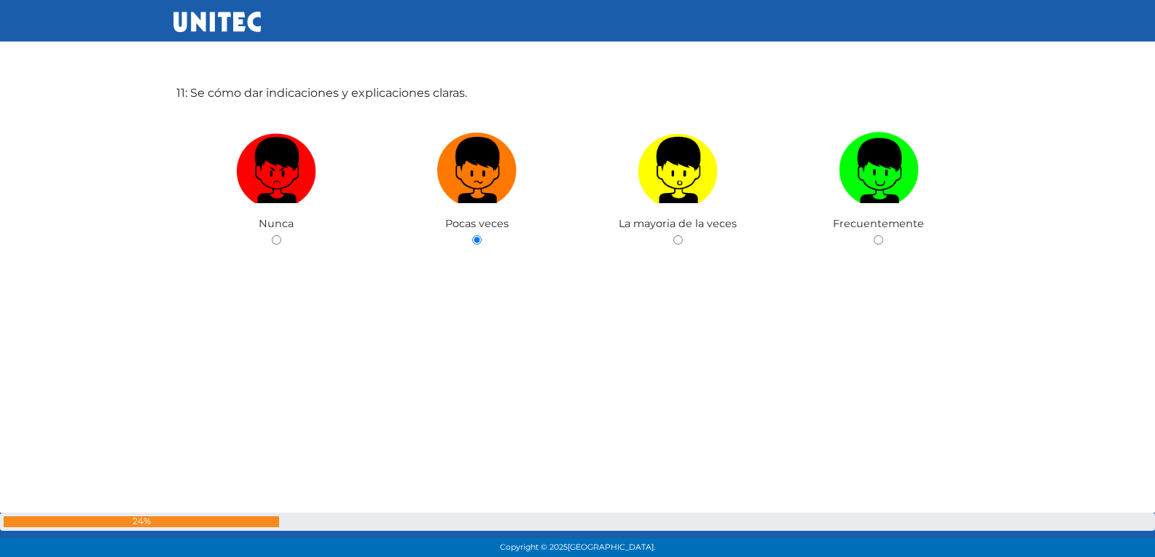
click at [673, 235] on input "radio" at bounding box center [677, 239] width 9 height 9
radio input "true"
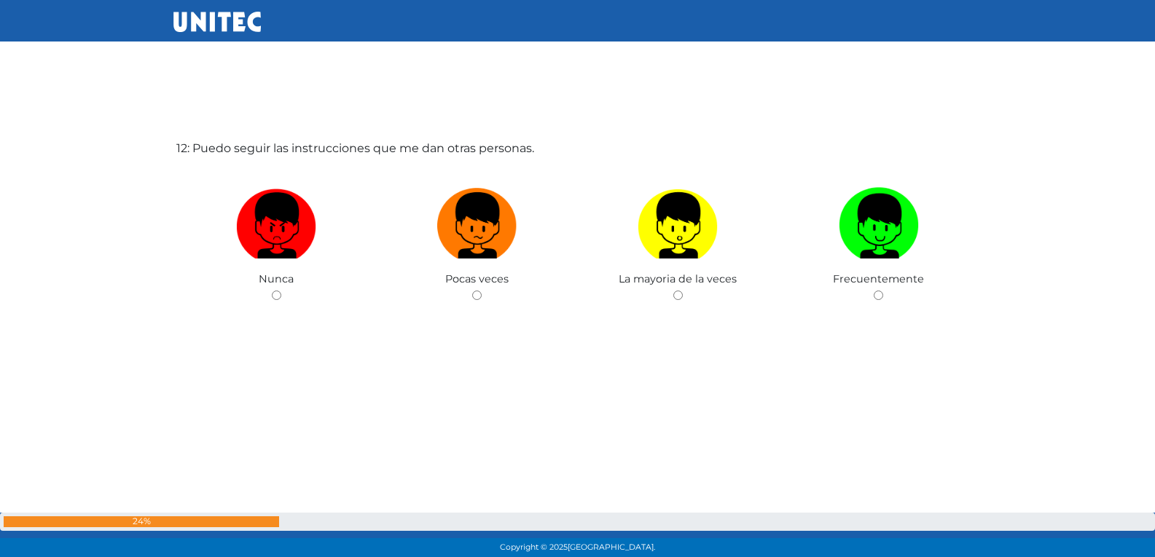
scroll to position [6203, 0]
click at [472, 290] on input "radio" at bounding box center [476, 294] width 9 height 9
radio input "true"
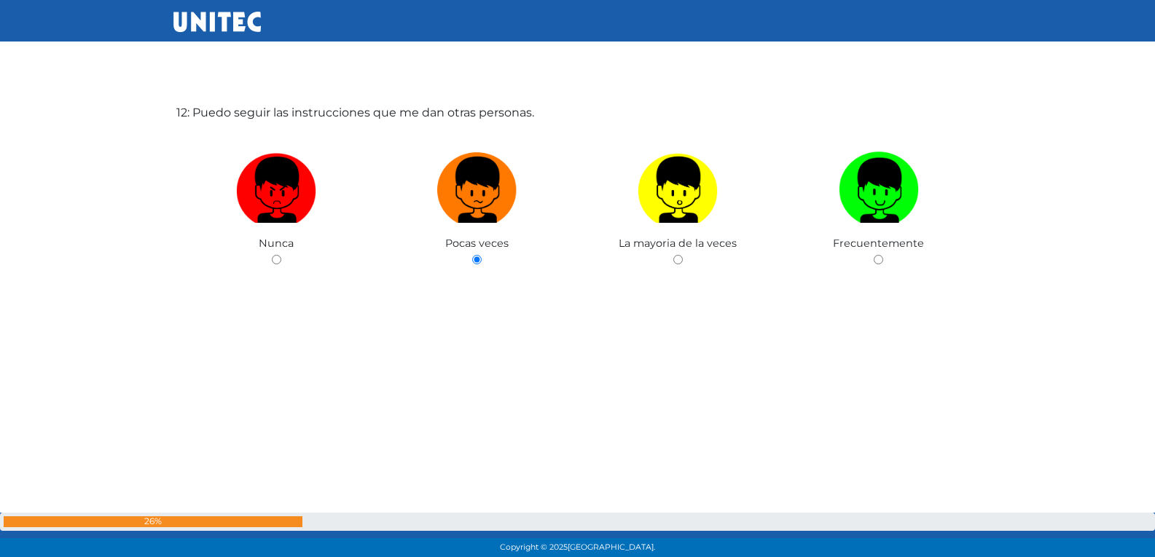
click at [673, 255] on input "radio" at bounding box center [677, 259] width 9 height 9
radio input "true"
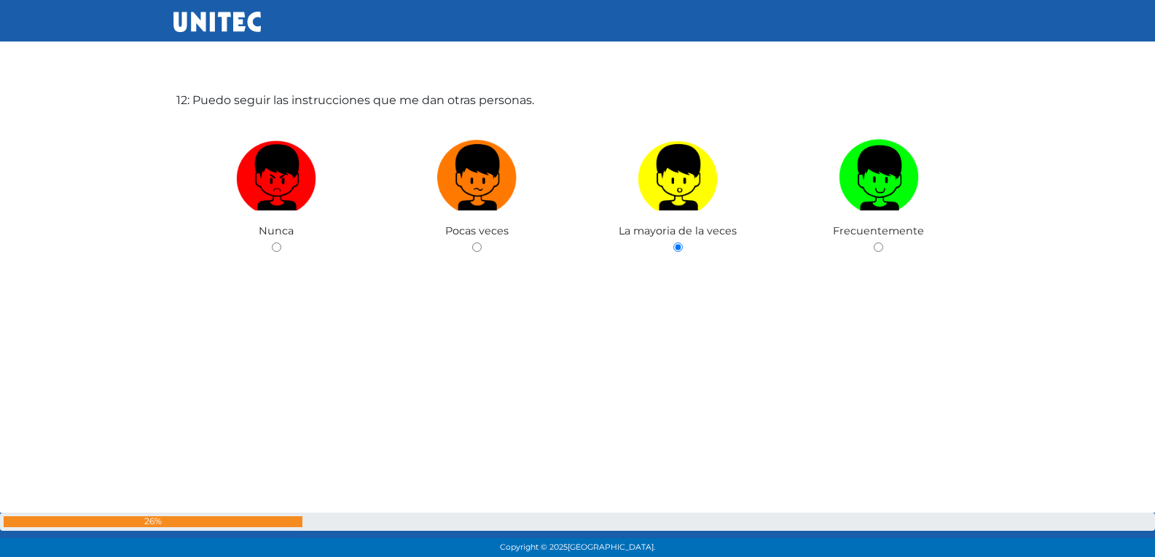
click at [873, 243] on input "radio" at bounding box center [877, 247] width 9 height 9
radio input "true"
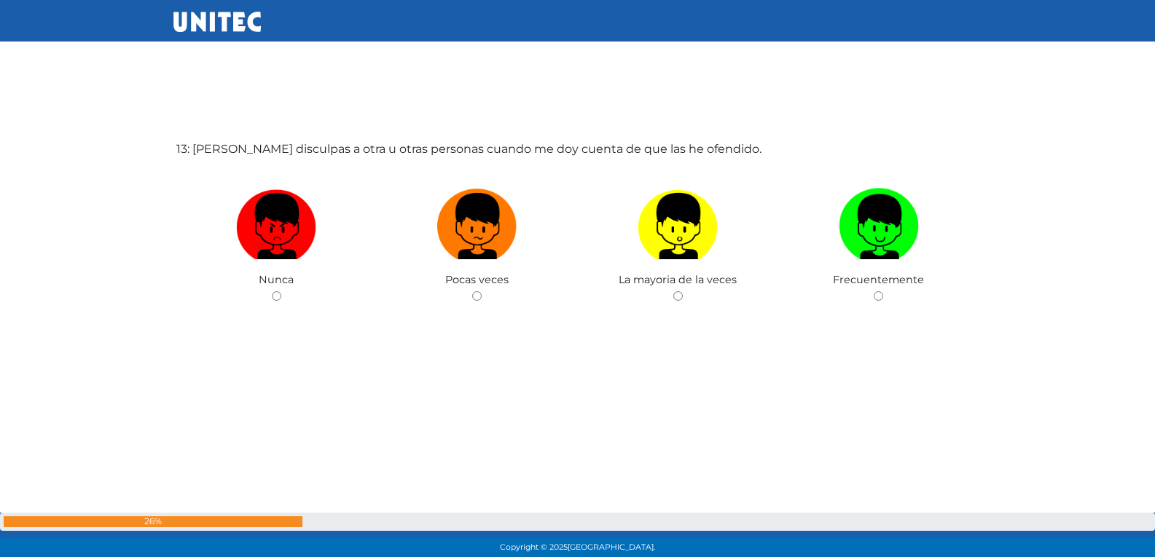
scroll to position [6760, 0]
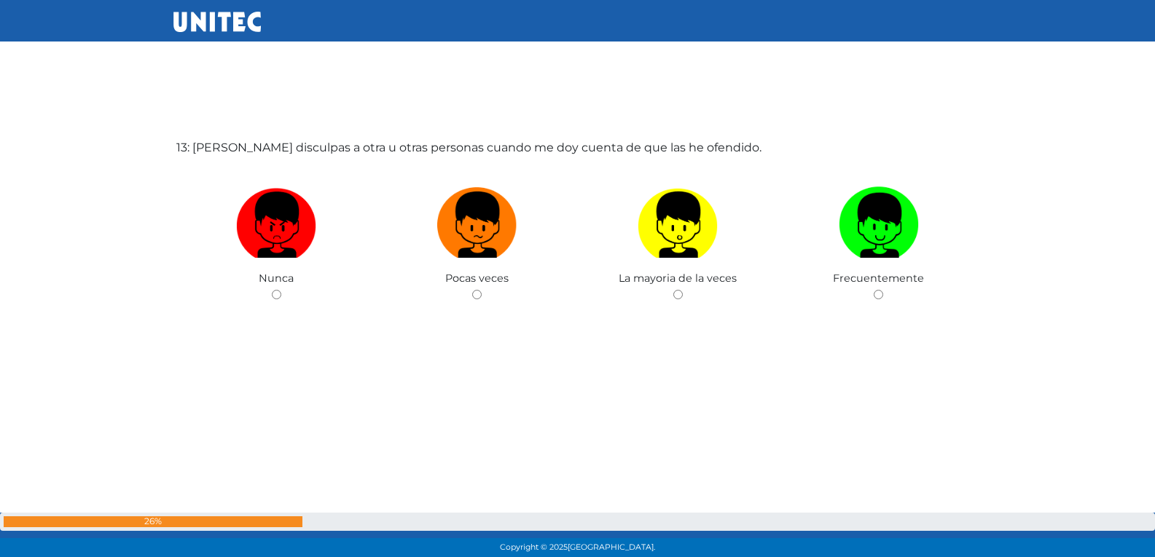
click at [472, 290] on input "radio" at bounding box center [476, 294] width 9 height 9
radio input "true"
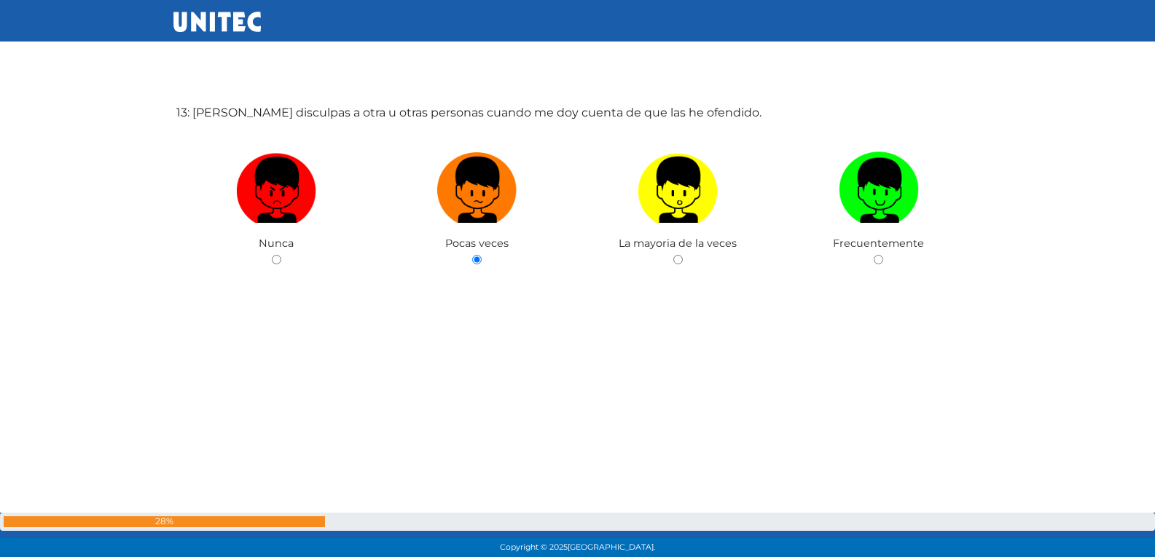
click at [673, 255] on input "radio" at bounding box center [677, 259] width 9 height 9
radio input "true"
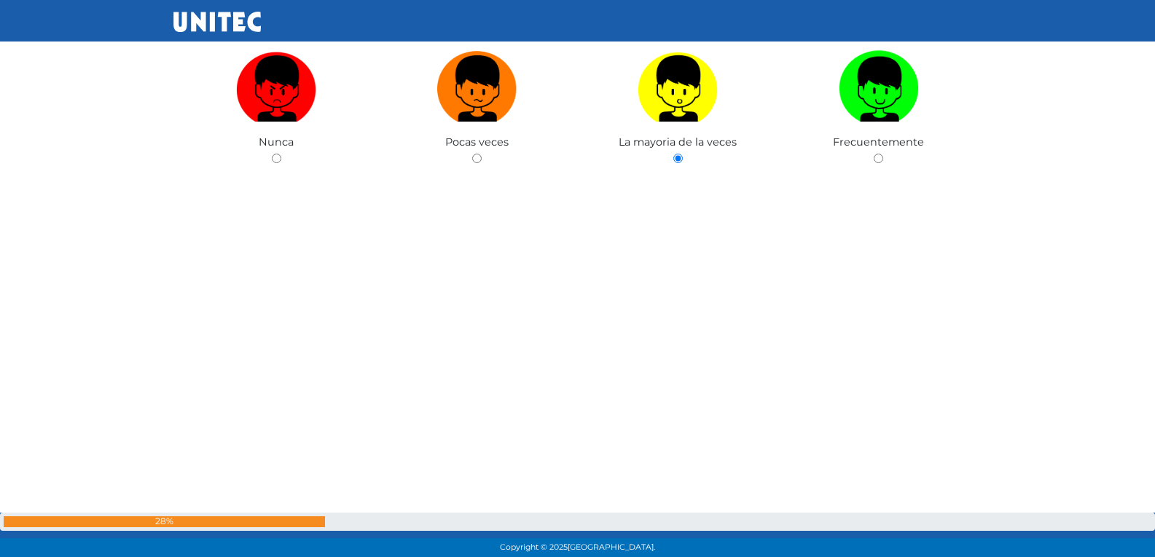
scroll to position [6905, 0]
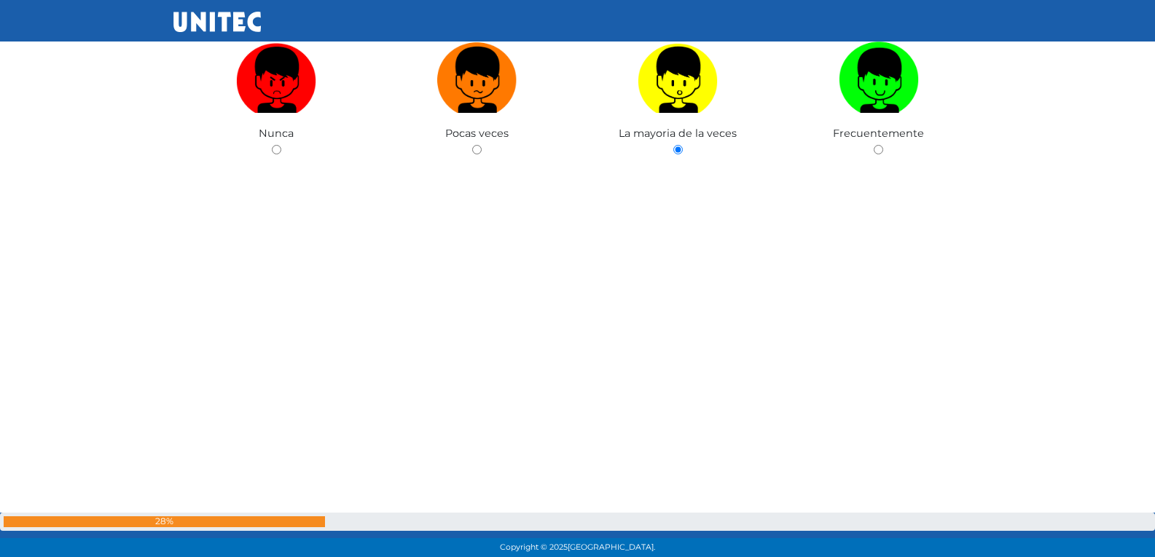
radio input "true"
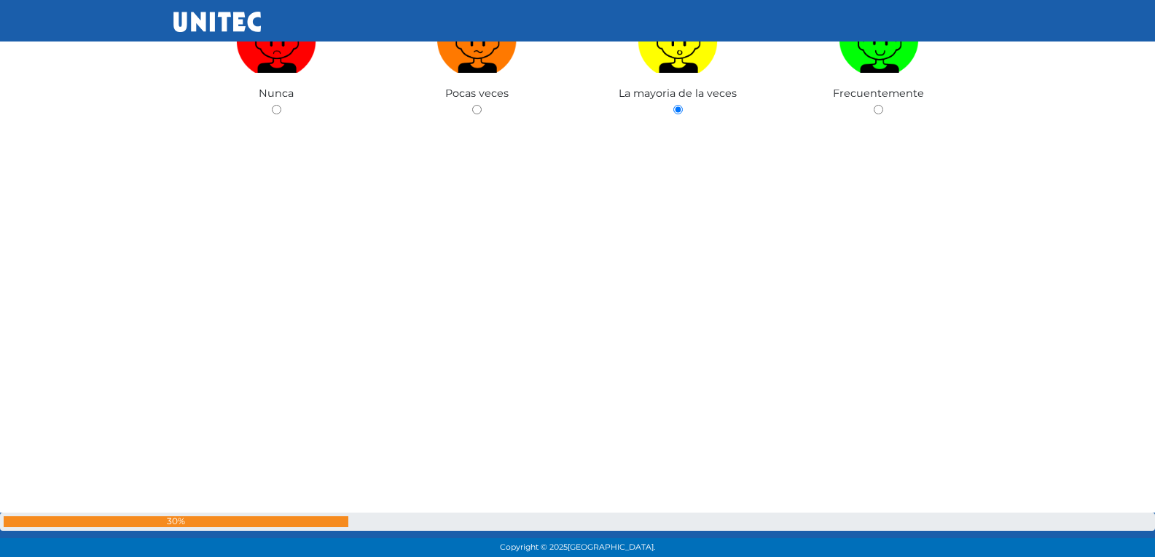
radio input "true"
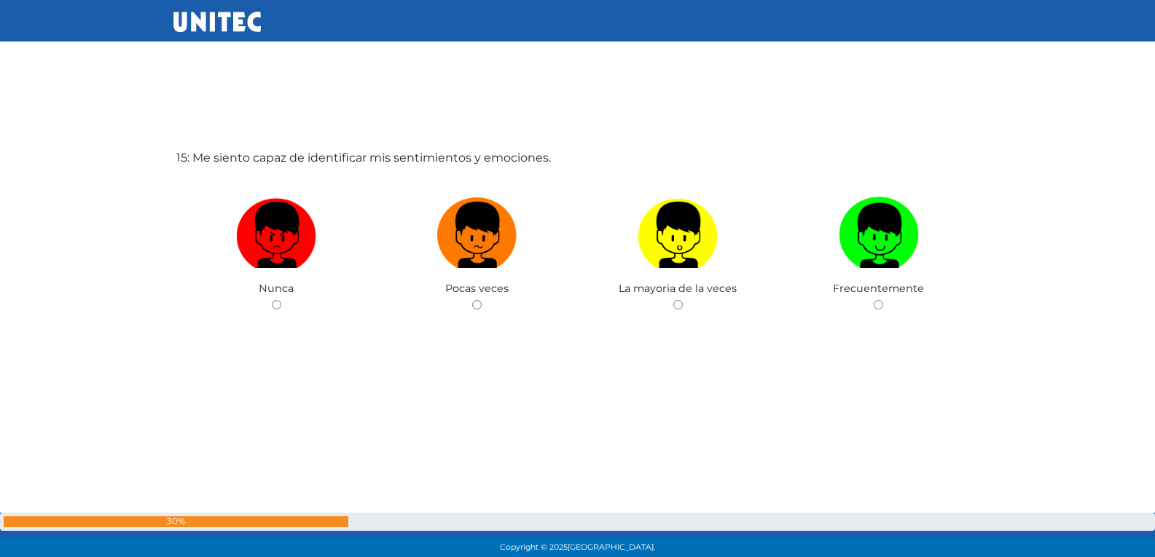
scroll to position [7875, 0]
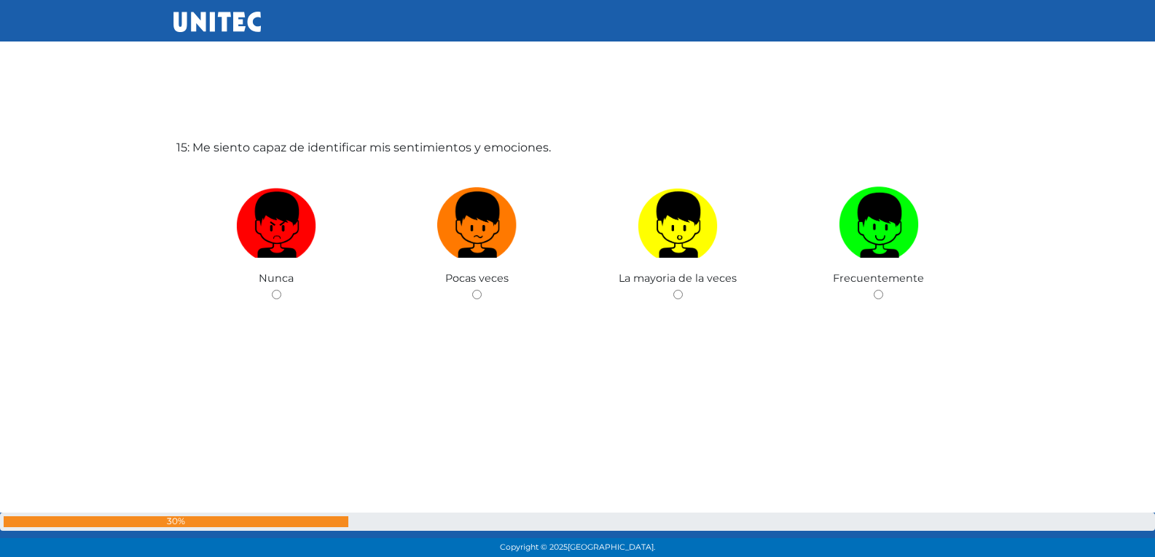
radio input "true"
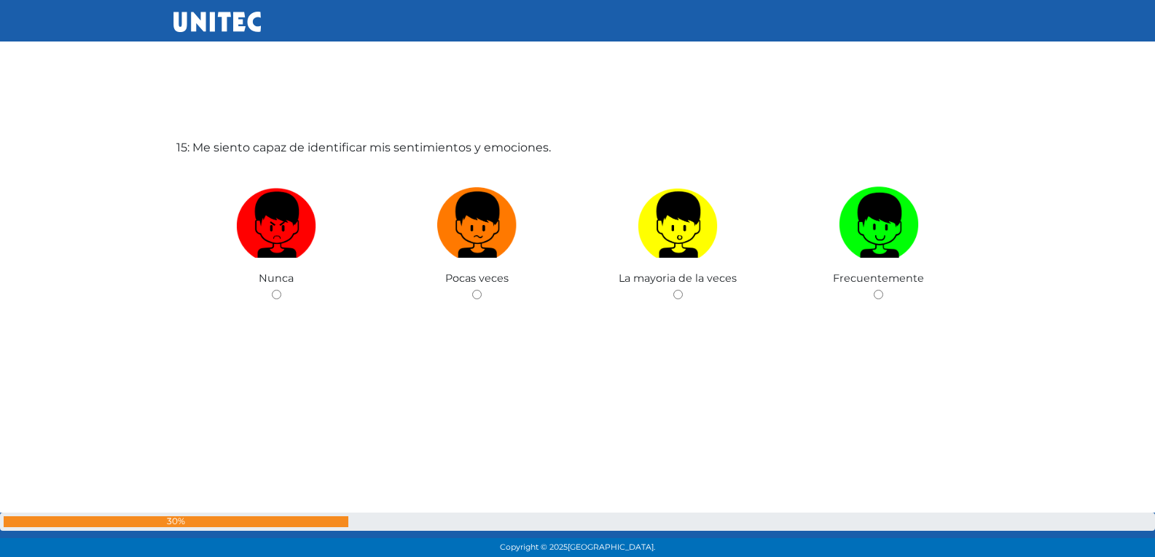
radio input "true"
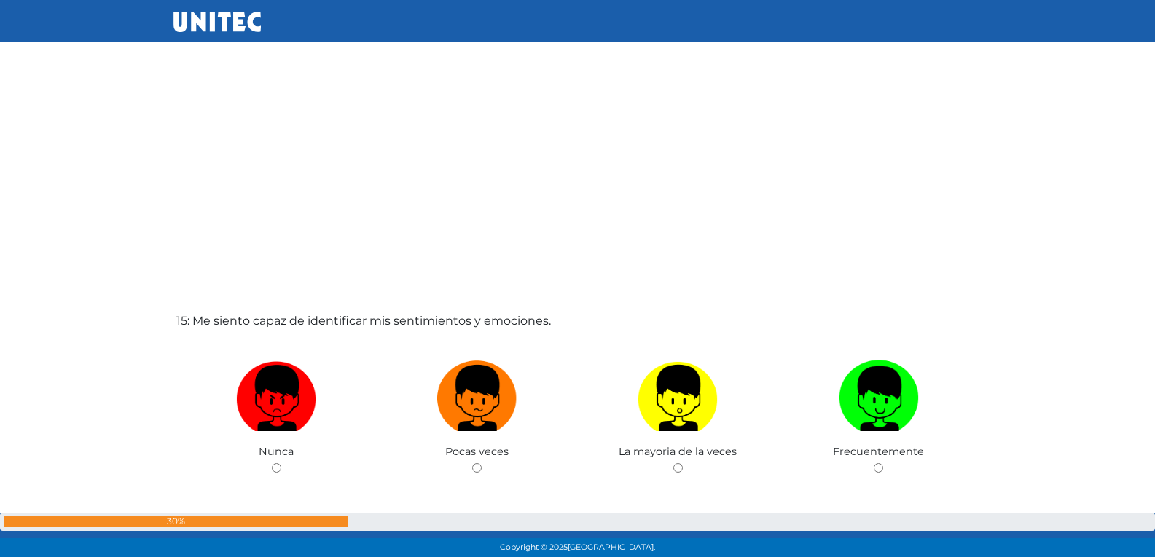
scroll to position [7703, 0]
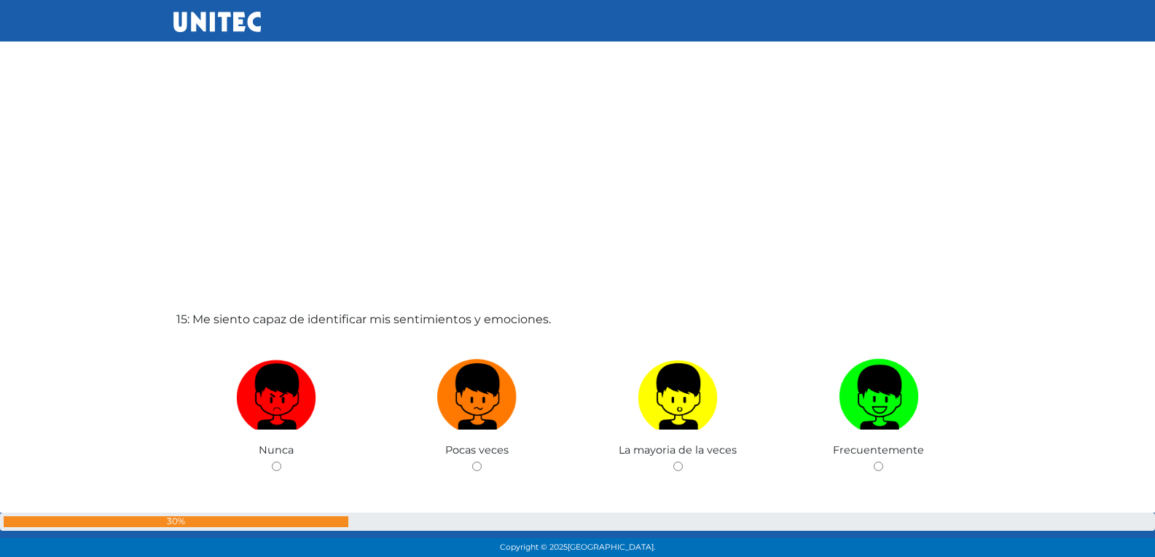
click at [472, 462] on input "radio" at bounding box center [476, 466] width 9 height 9
radio input "true"
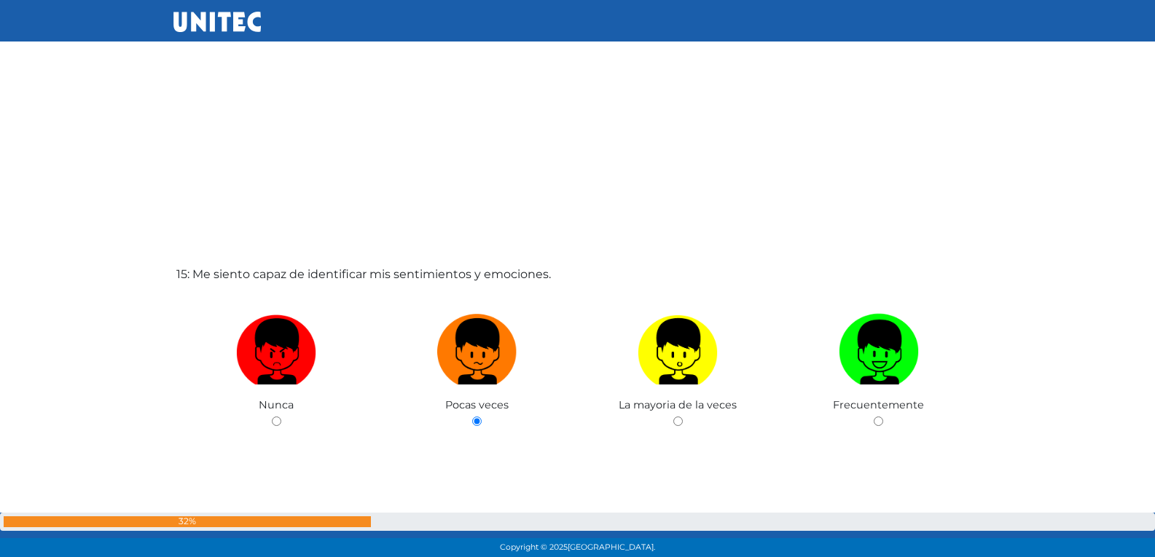
click at [673, 417] on input "radio" at bounding box center [677, 421] width 9 height 9
radio input "true"
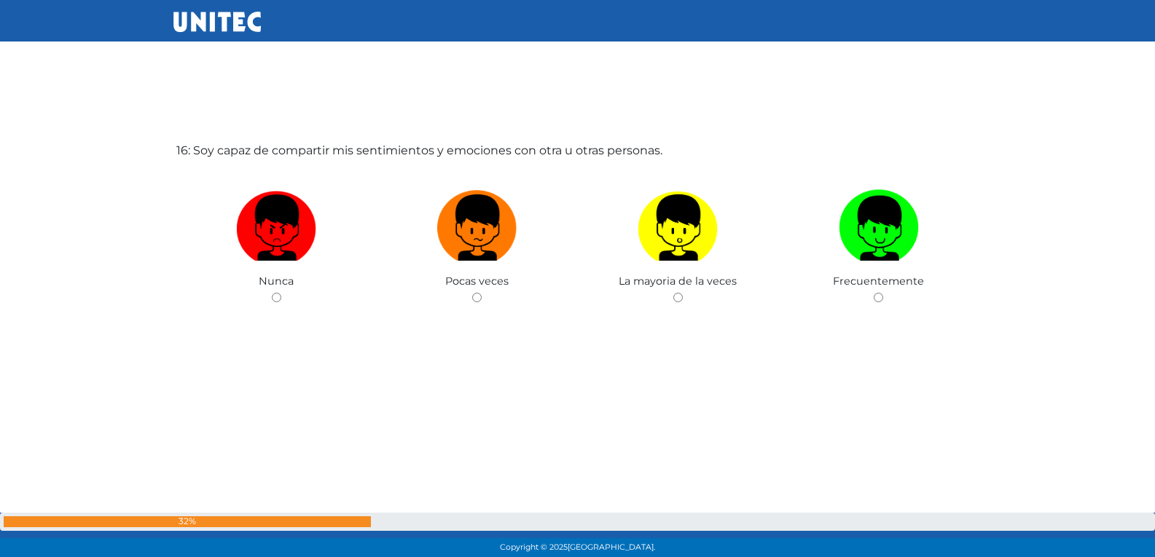
scroll to position [8432, 0]
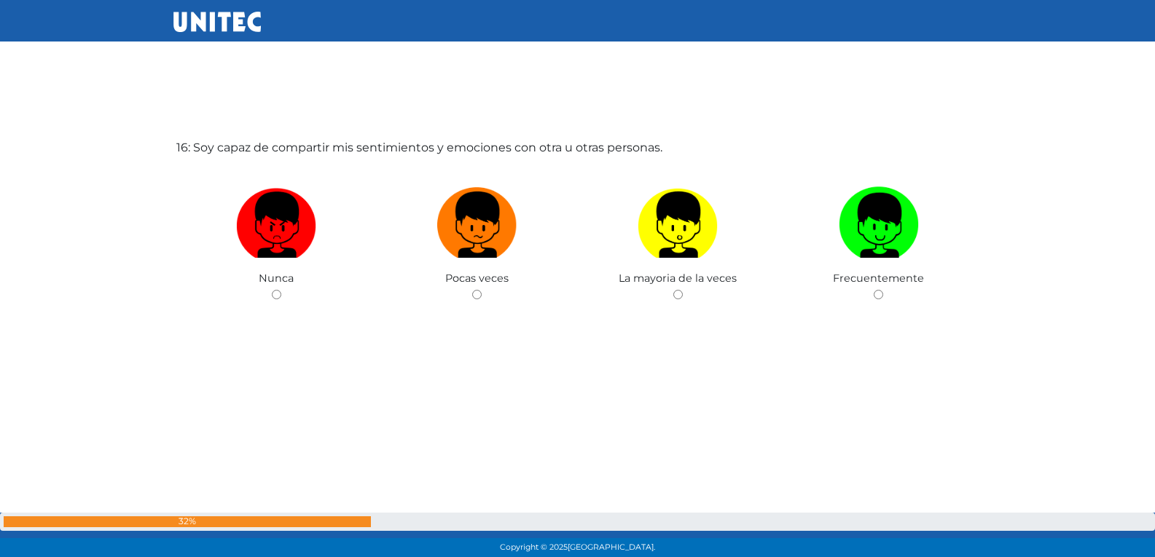
click at [472, 290] on input "radio" at bounding box center [476, 294] width 9 height 9
radio input "true"
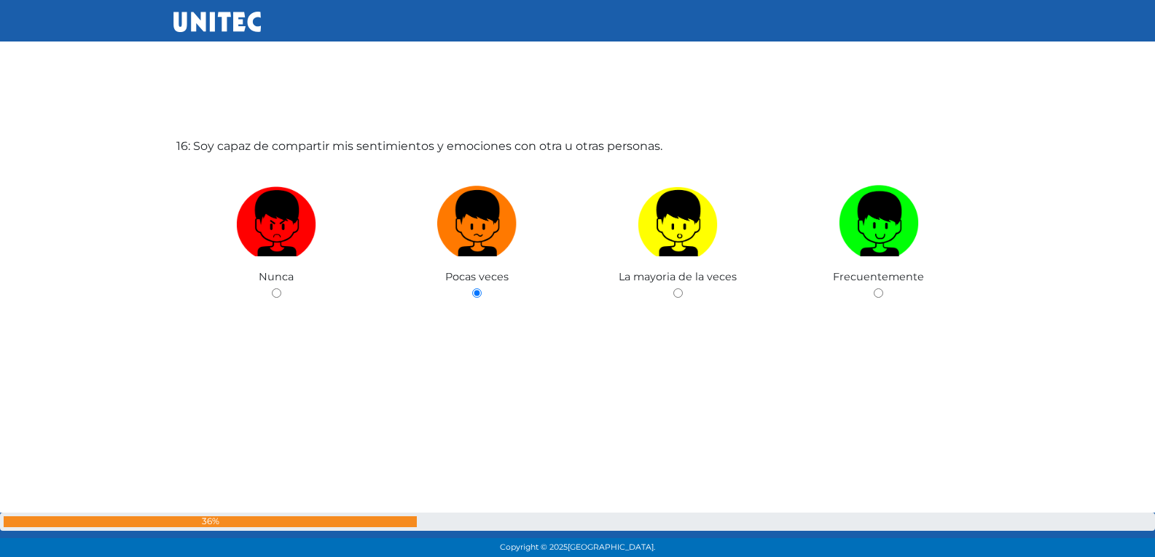
radio input "true"
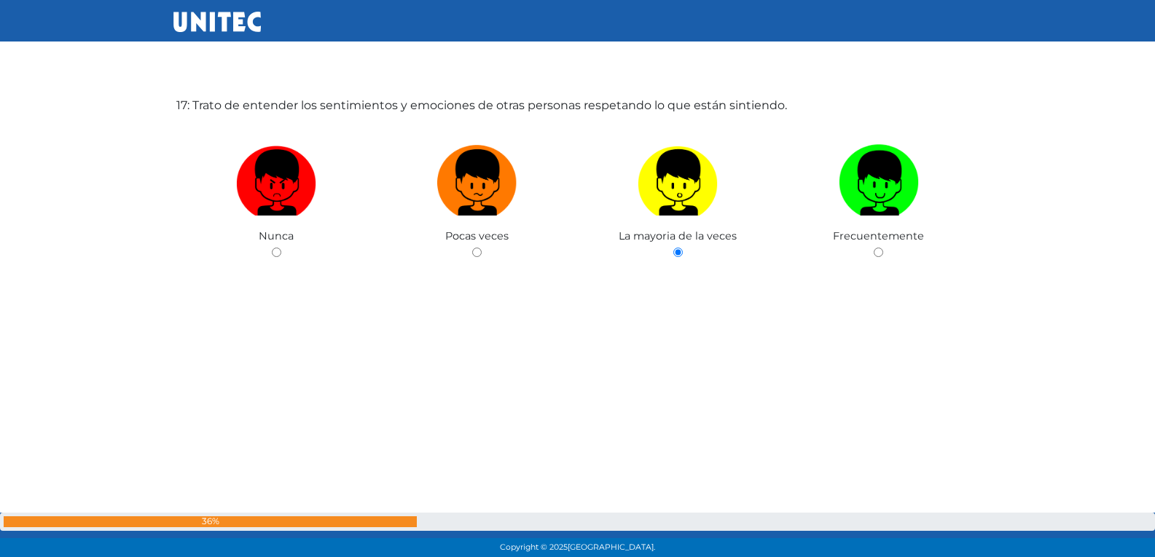
scroll to position [9011, 0]
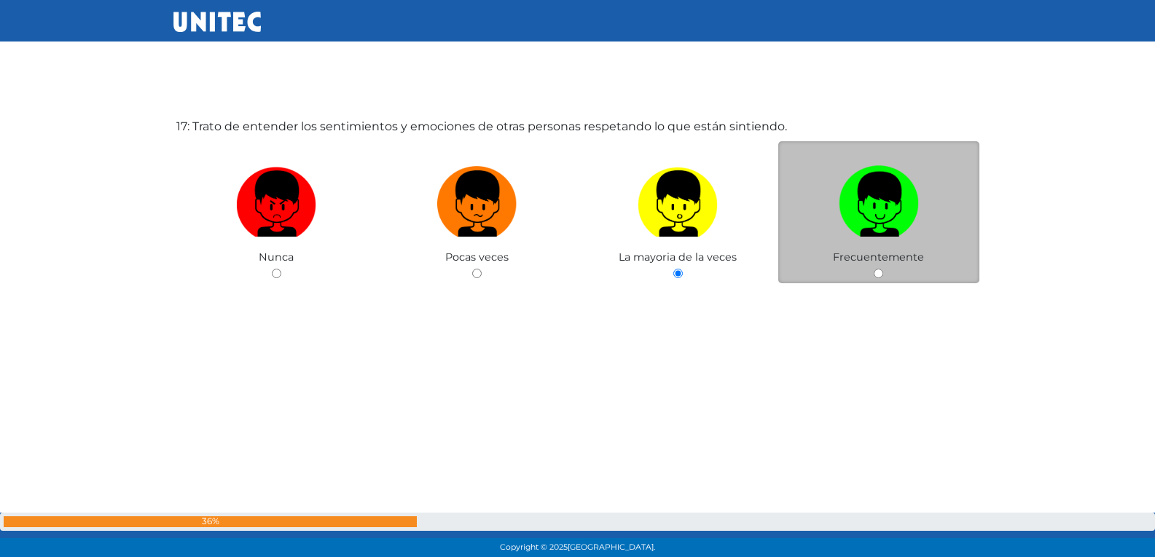
click at [877, 270] on input "radio" at bounding box center [877, 273] width 9 height 9
radio input "true"
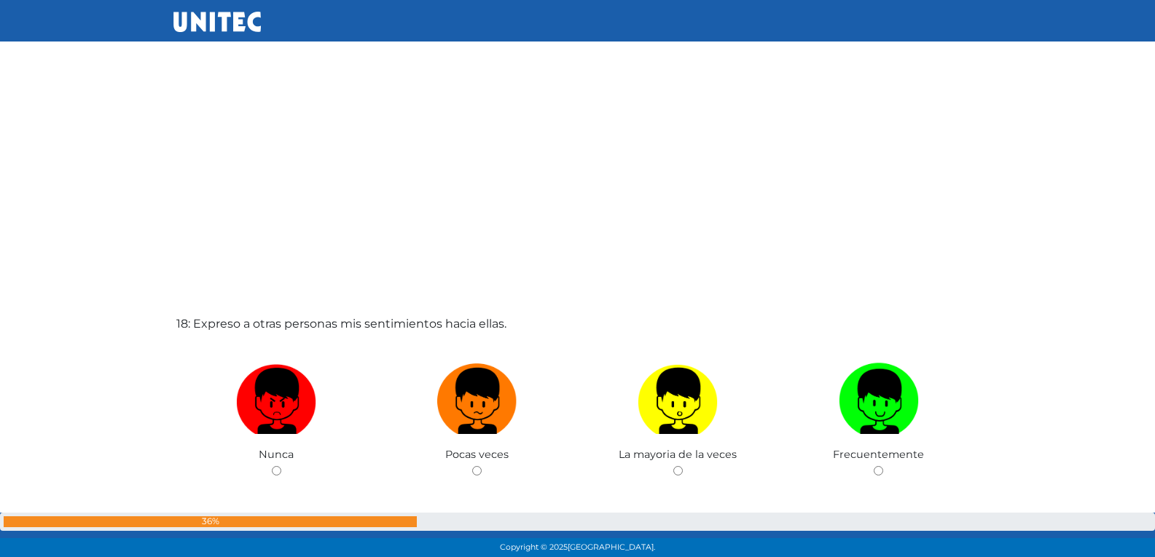
scroll to position [9447, 0]
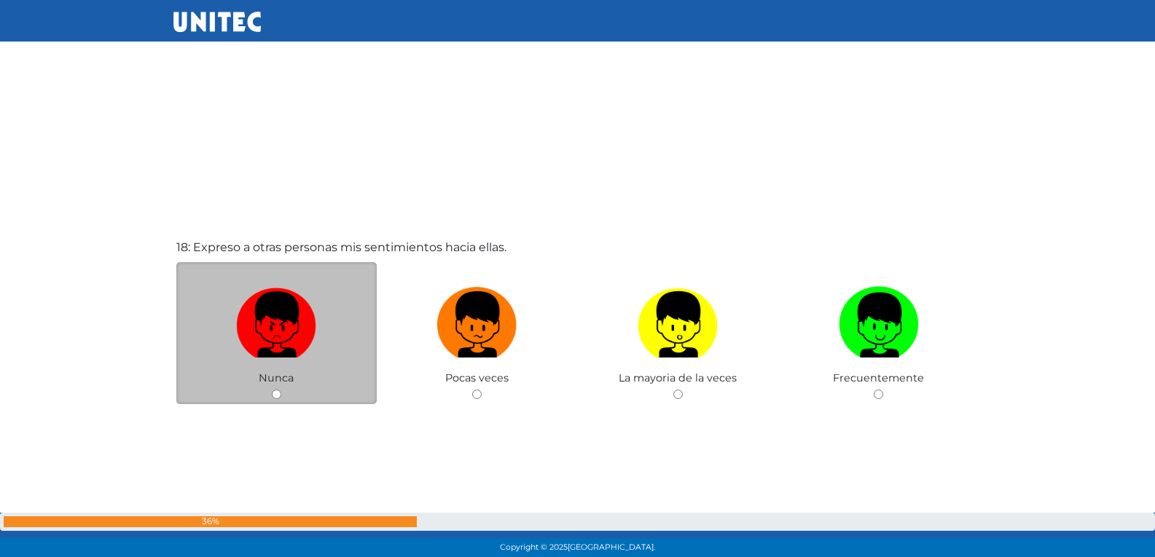
click at [280, 394] on input "radio" at bounding box center [276, 394] width 9 height 9
radio input "true"
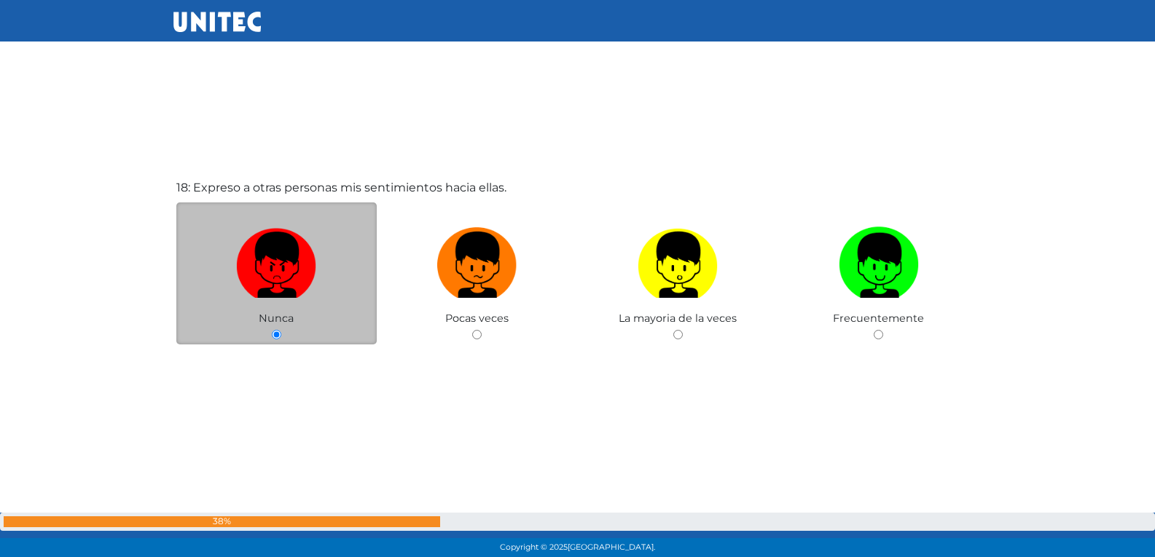
scroll to position [9517, 0]
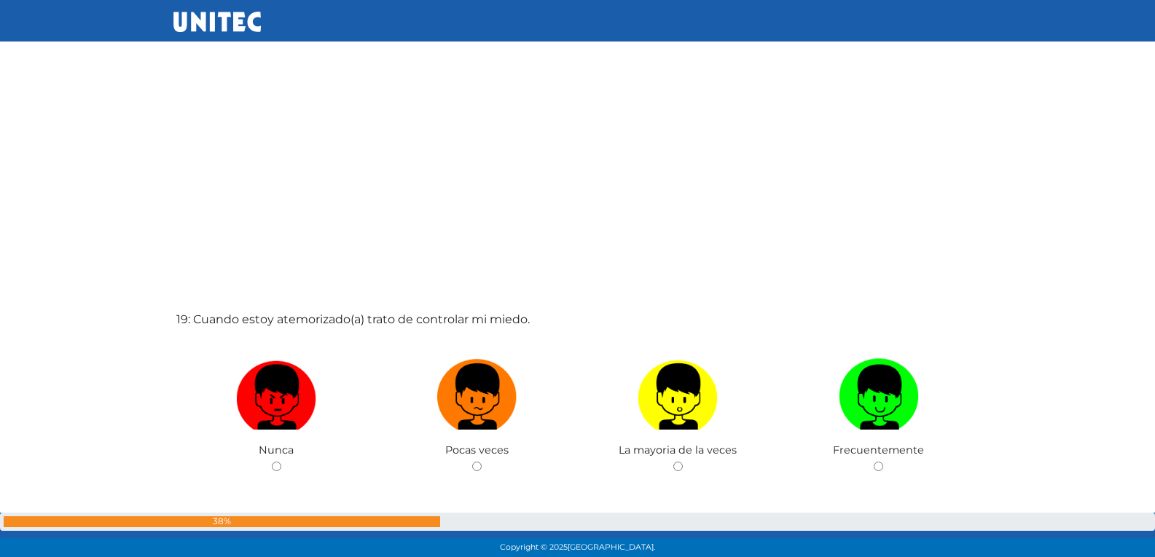
click at [472, 462] on input "radio" at bounding box center [476, 466] width 9 height 9
radio input "true"
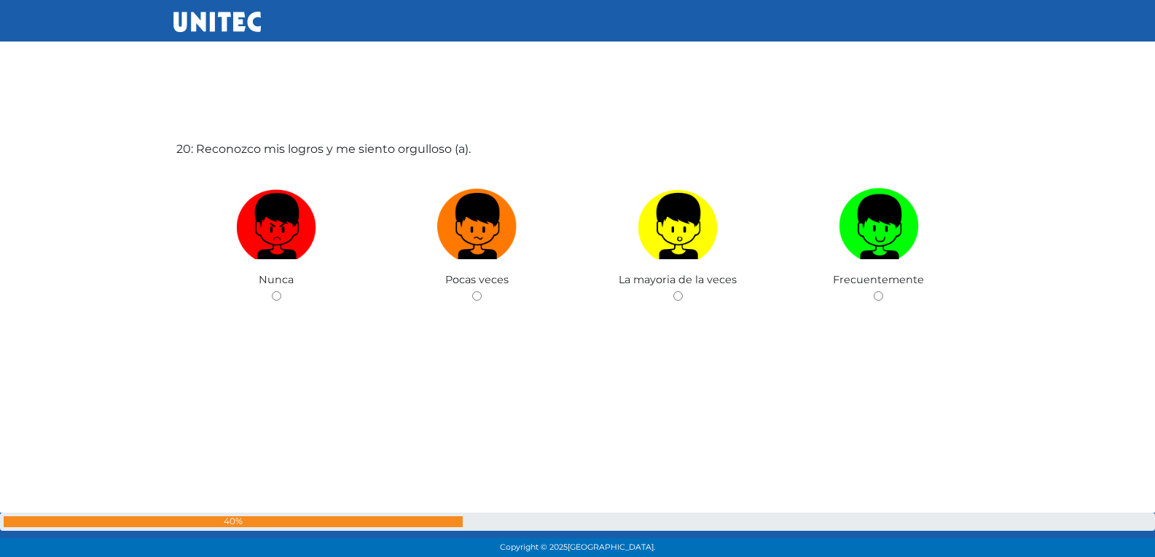
click at [472, 291] on input "radio" at bounding box center [476, 295] width 9 height 9
radio input "true"
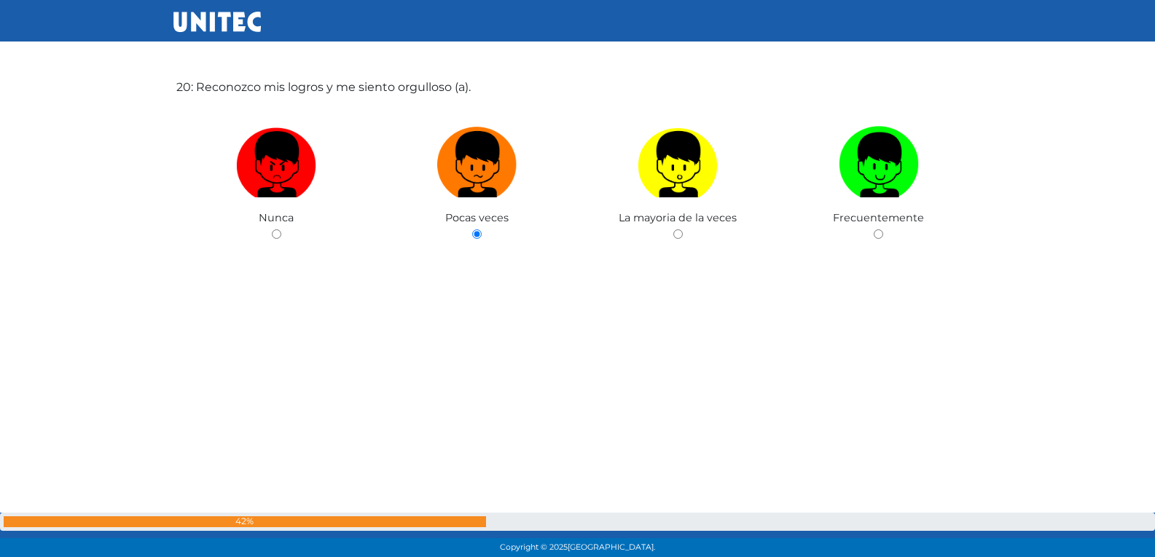
scroll to position [10730, 0]
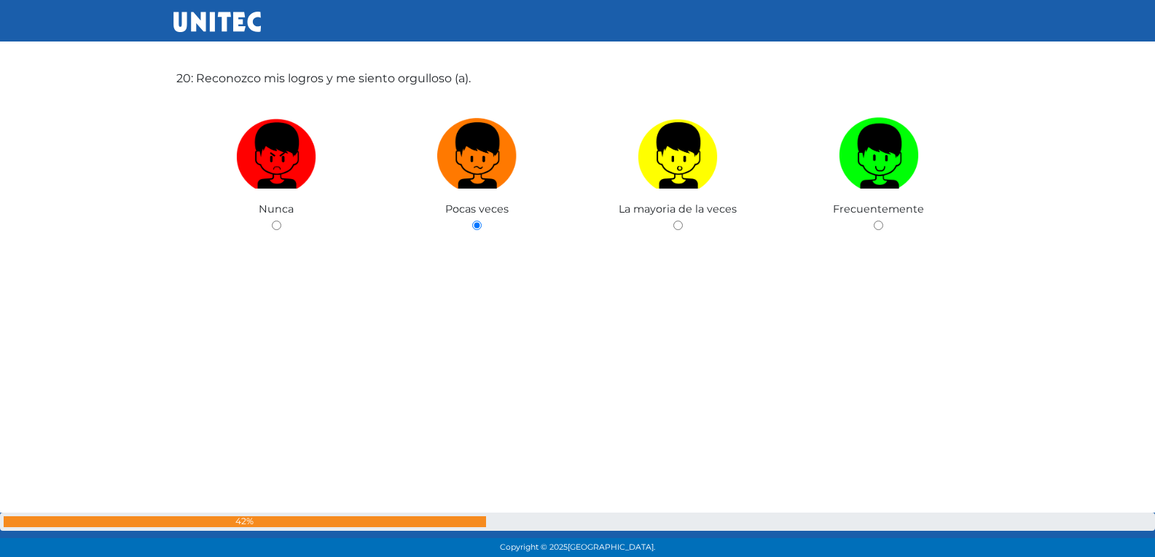
radio input "true"
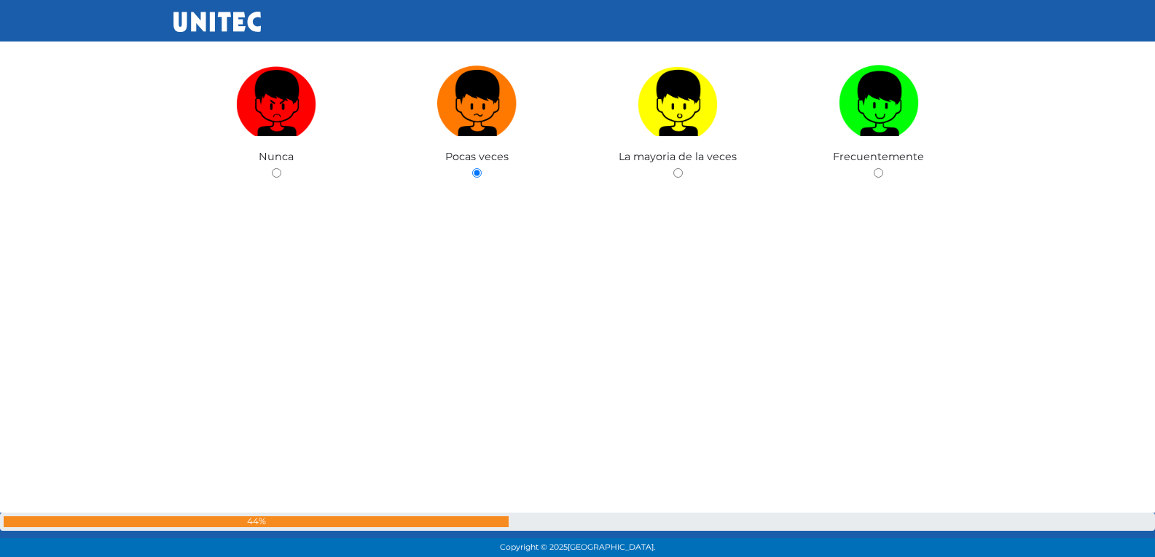
radio input "true"
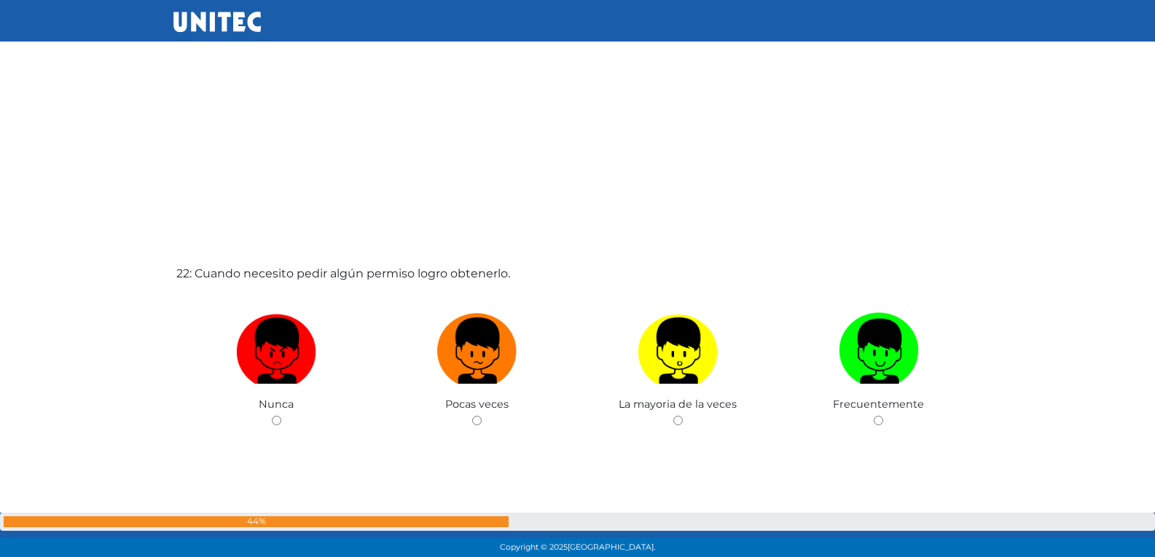
scroll to position [11677, 0]
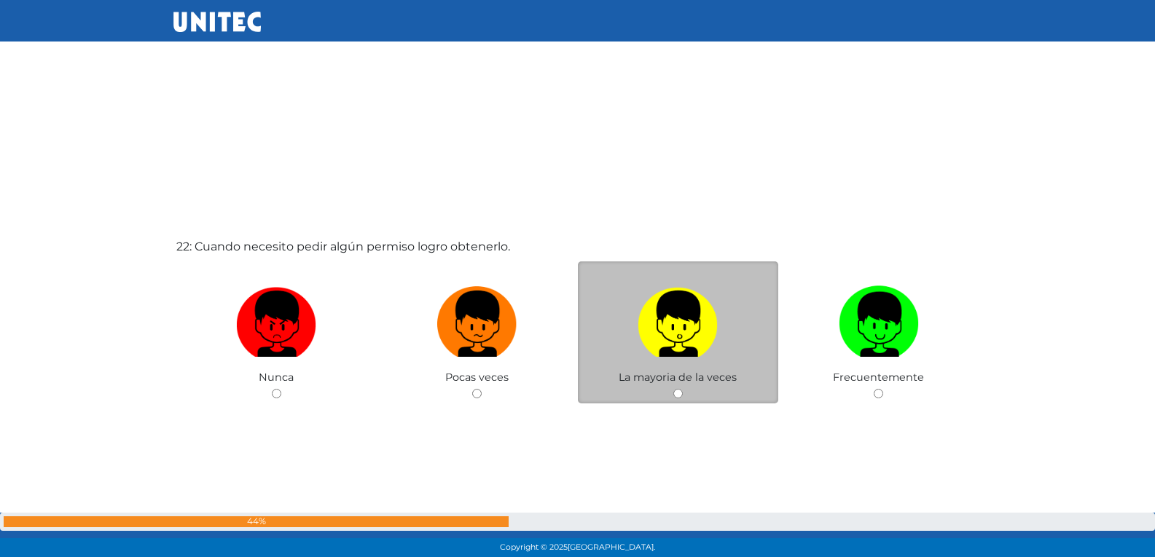
click at [675, 398] on input "radio" at bounding box center [677, 393] width 9 height 9
radio input "true"
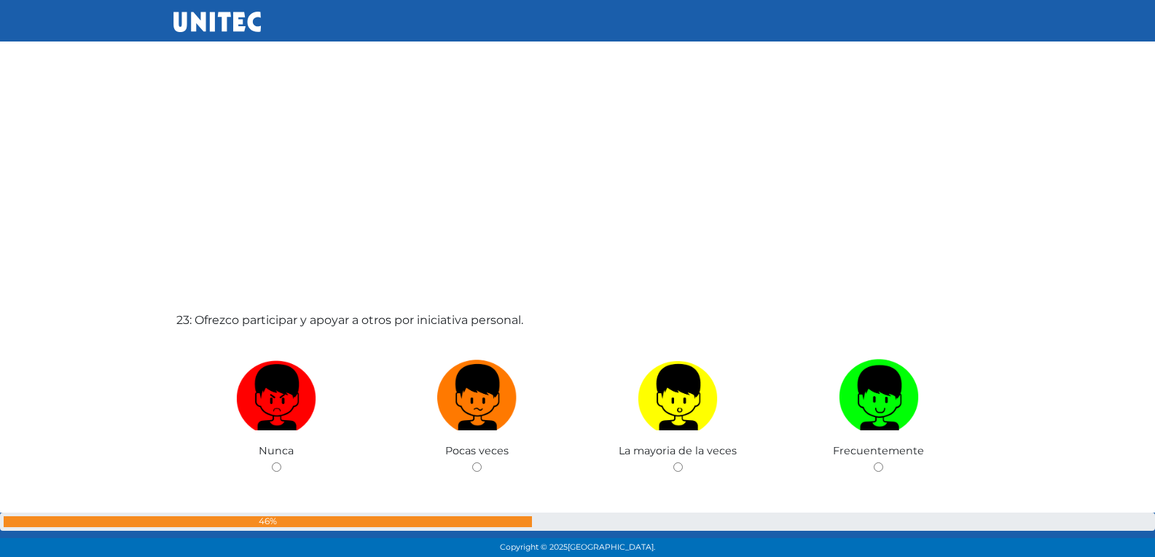
scroll to position [12161, 0]
click at [472, 462] on input "radio" at bounding box center [476, 466] width 9 height 9
radio input "true"
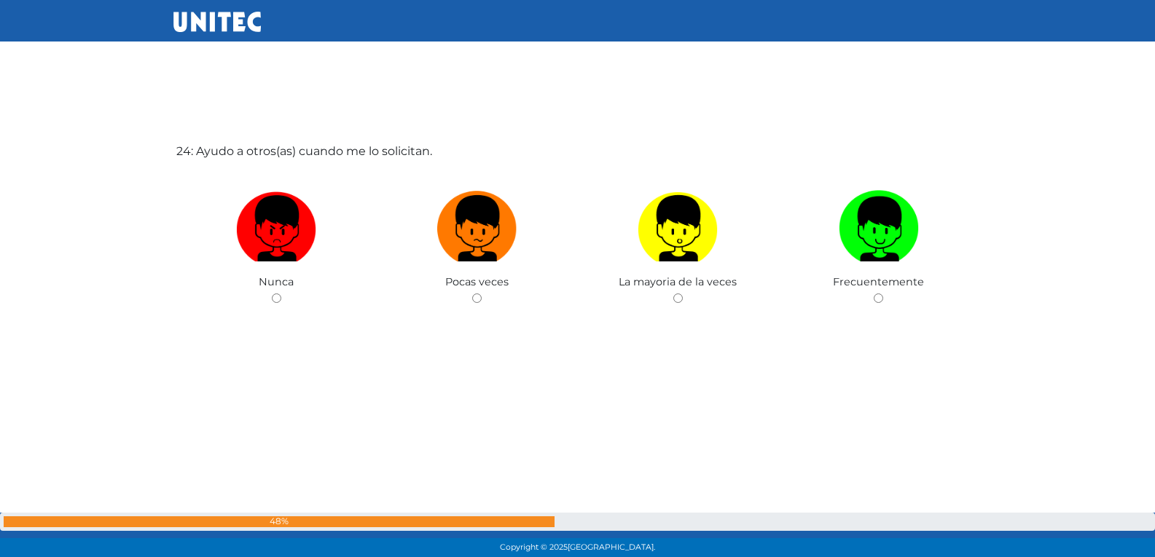
scroll to position [12890, 0]
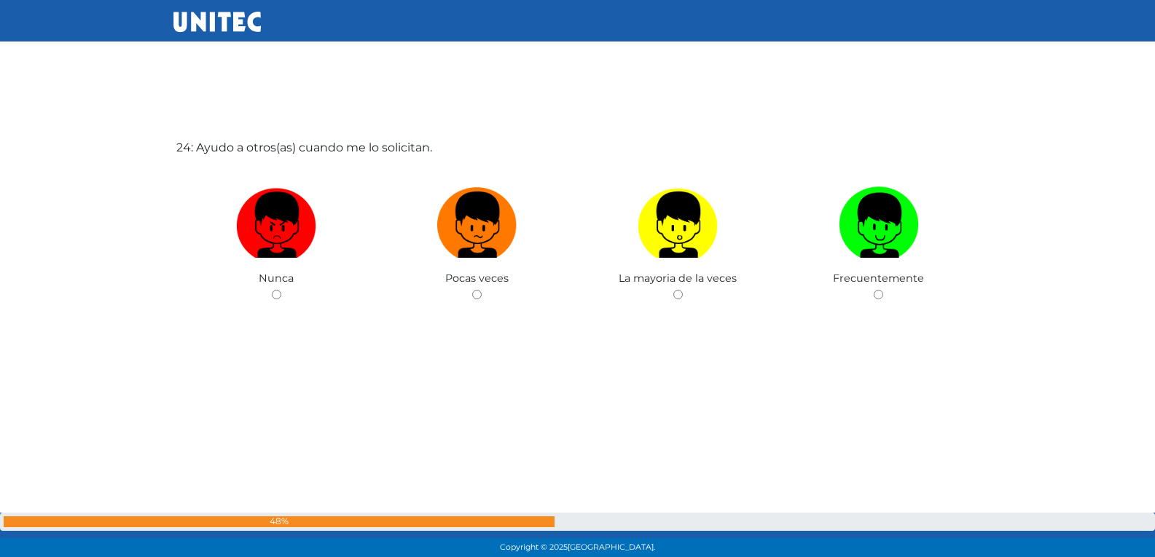
click at [472, 290] on input "radio" at bounding box center [476, 294] width 9 height 9
radio input "true"
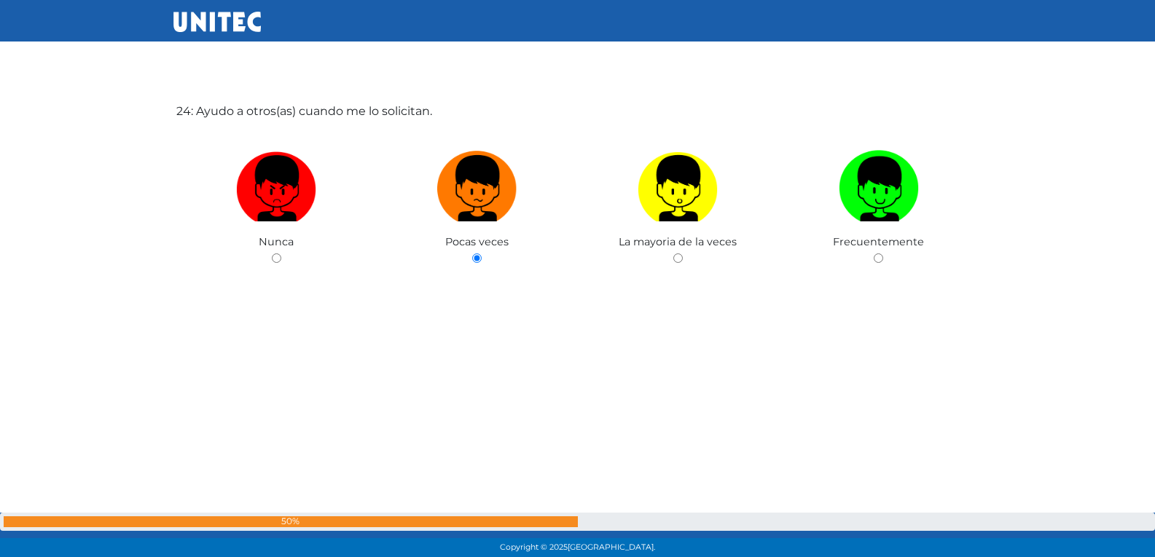
click at [673, 254] on input "radio" at bounding box center [677, 258] width 9 height 9
radio input "true"
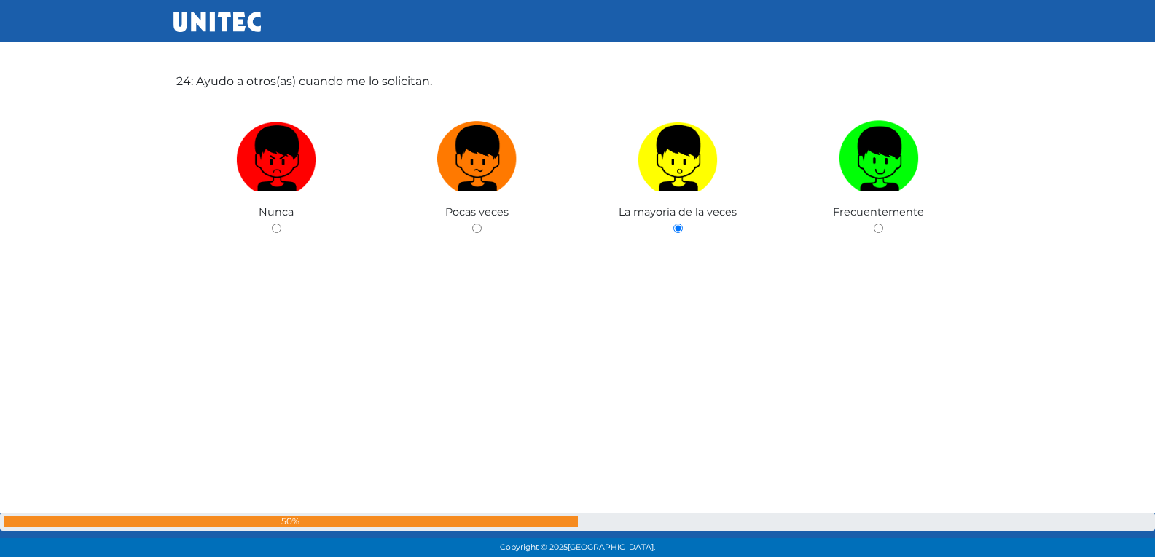
click at [873, 224] on input "radio" at bounding box center [877, 228] width 9 height 9
radio input "true"
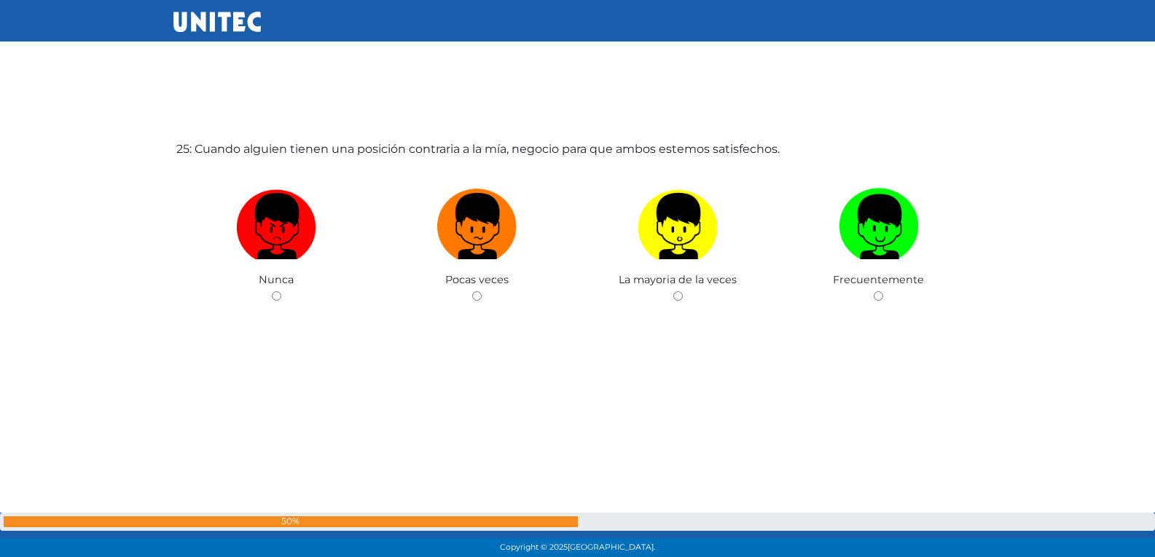
scroll to position [13448, 0]
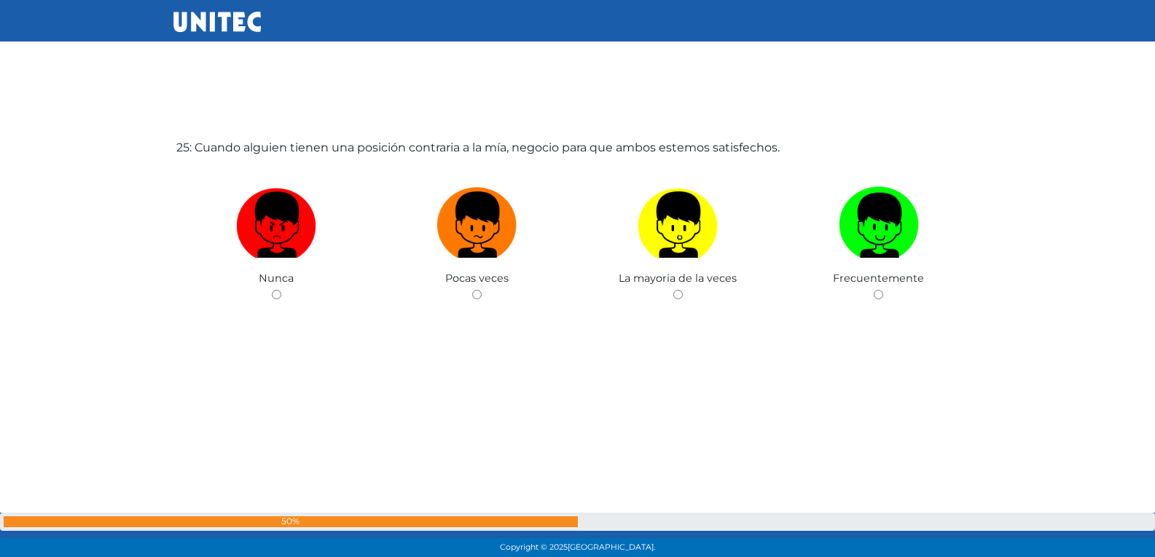
click at [472, 290] on input "radio" at bounding box center [476, 294] width 9 height 9
radio input "true"
click at [673, 290] on input "radio" at bounding box center [677, 294] width 9 height 9
radio input "true"
click at [873, 290] on input "radio" at bounding box center [877, 294] width 9 height 9
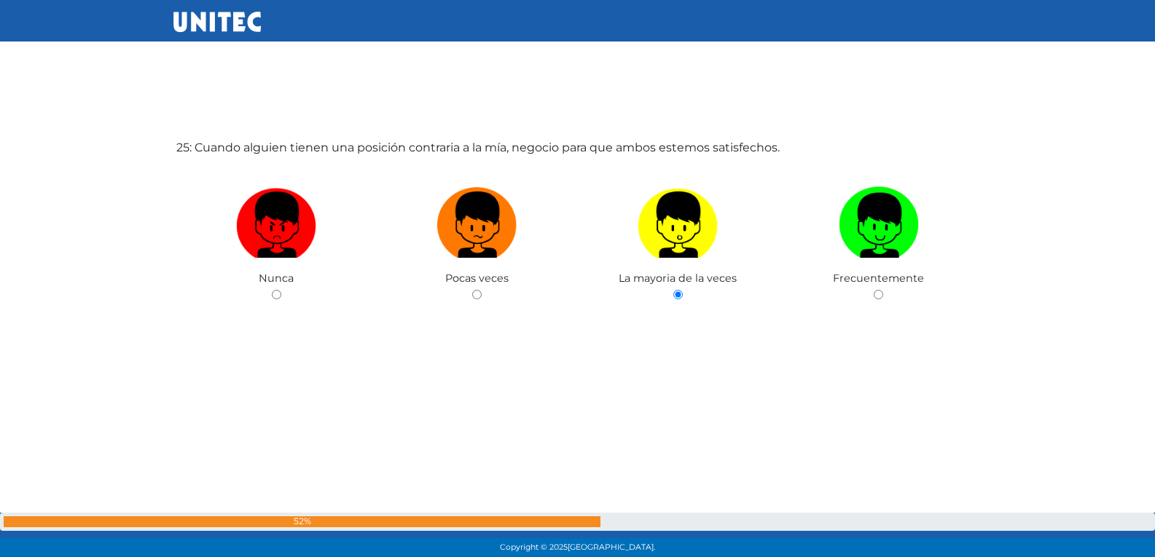
radio input "true"
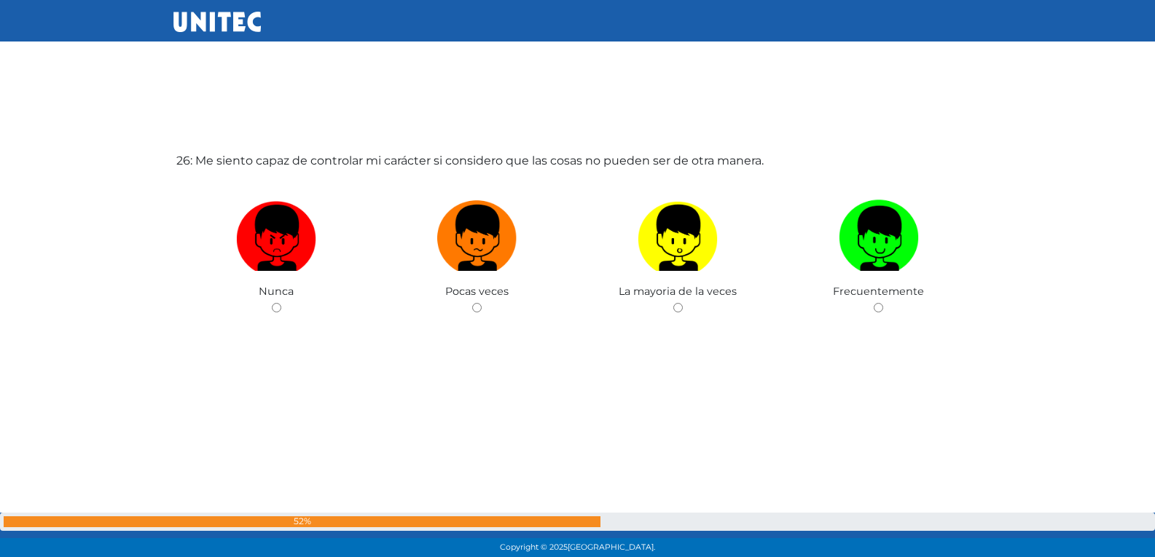
scroll to position [14005, 0]
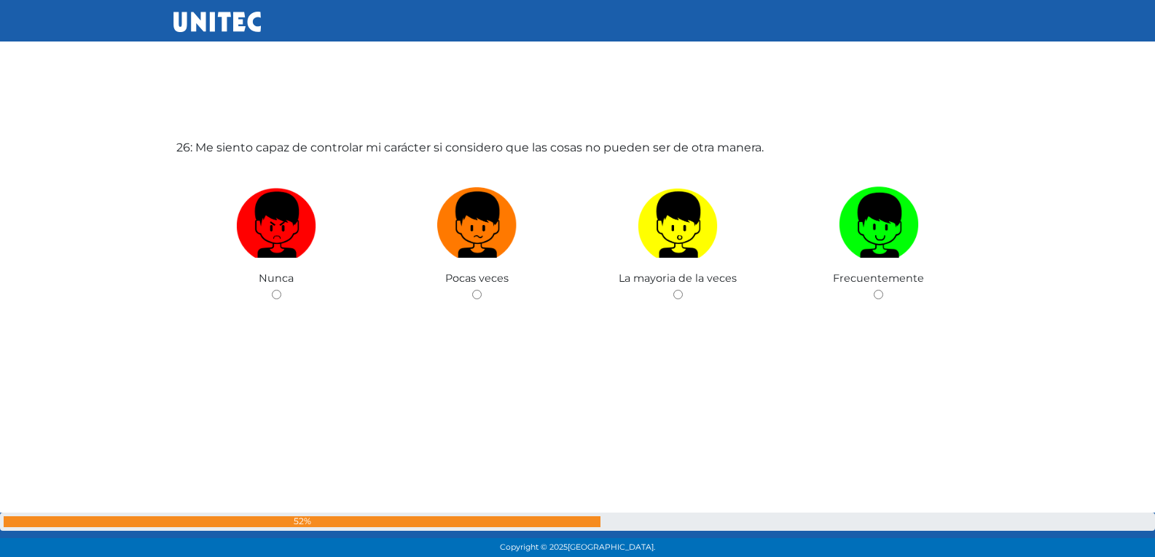
click at [472, 290] on input "radio" at bounding box center [476, 294] width 9 height 9
radio input "true"
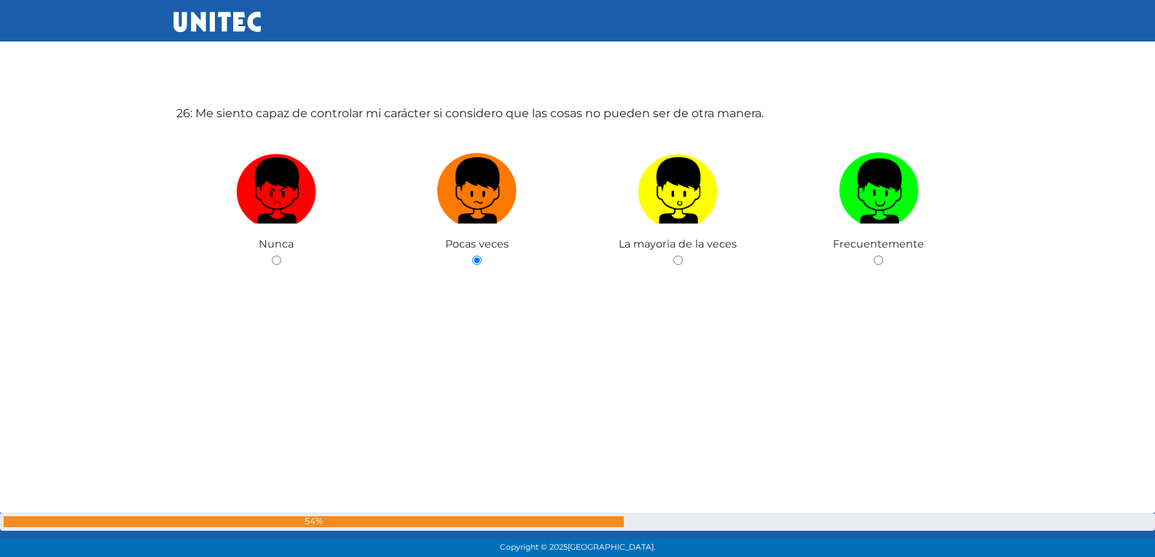
click at [673, 256] on input "radio" at bounding box center [677, 260] width 9 height 9
radio input "true"
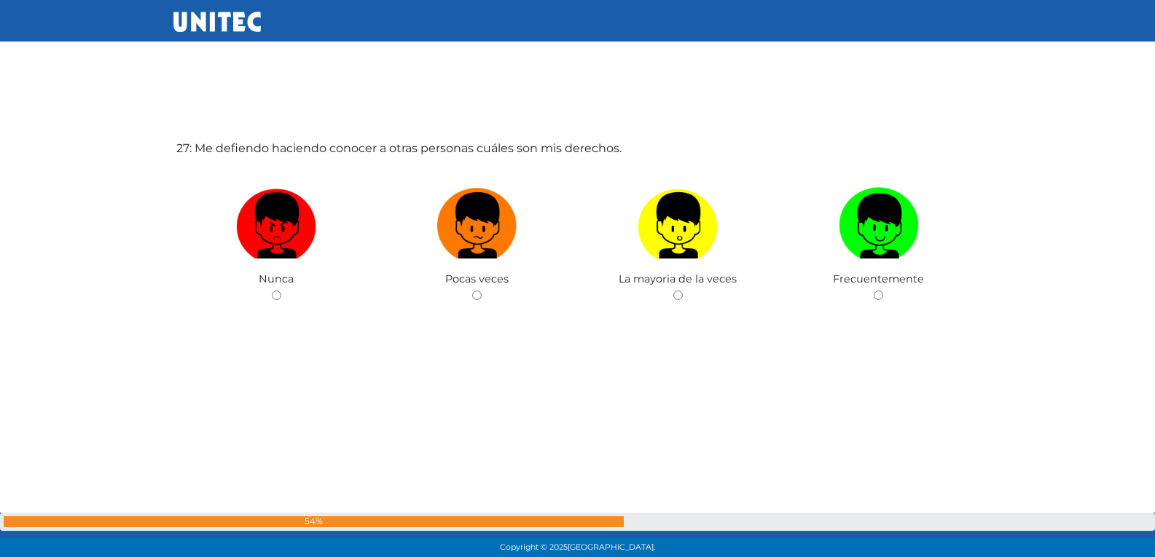
scroll to position [14562, 0]
click at [472, 290] on input "radio" at bounding box center [476, 294] width 9 height 9
radio input "true"
click at [673, 290] on input "radio" at bounding box center [677, 294] width 9 height 9
radio input "true"
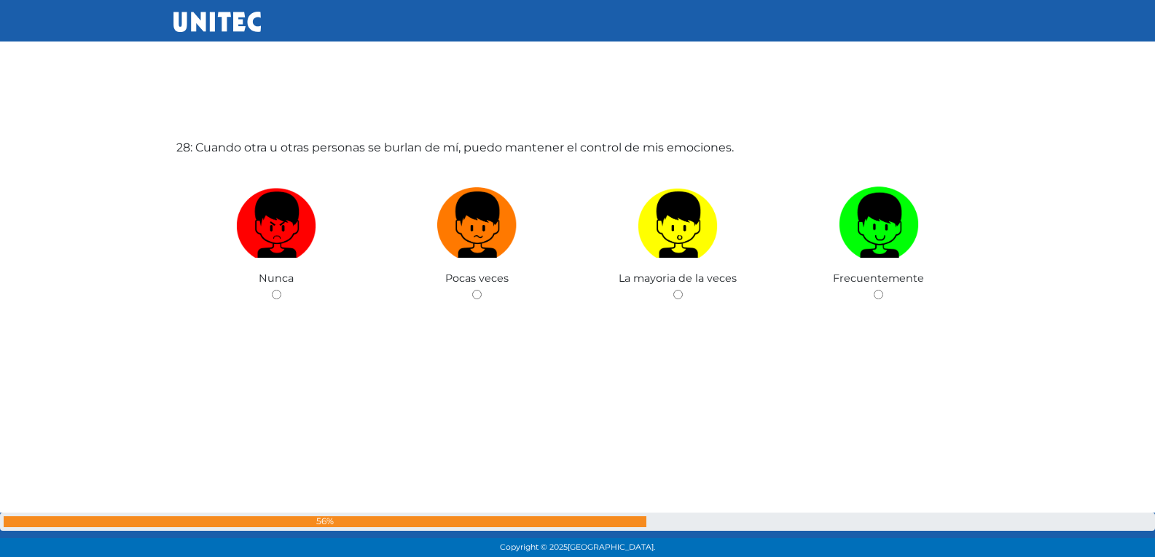
click at [472, 290] on input "radio" at bounding box center [476, 294] width 9 height 9
radio input "true"
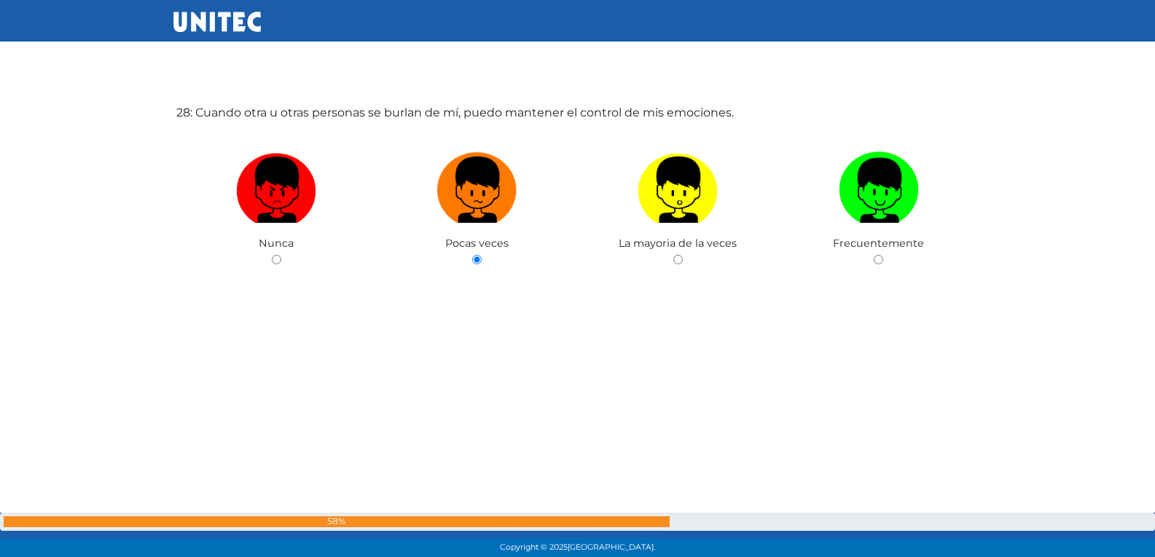
click at [673, 255] on input "radio" at bounding box center [677, 259] width 9 height 9
radio input "true"
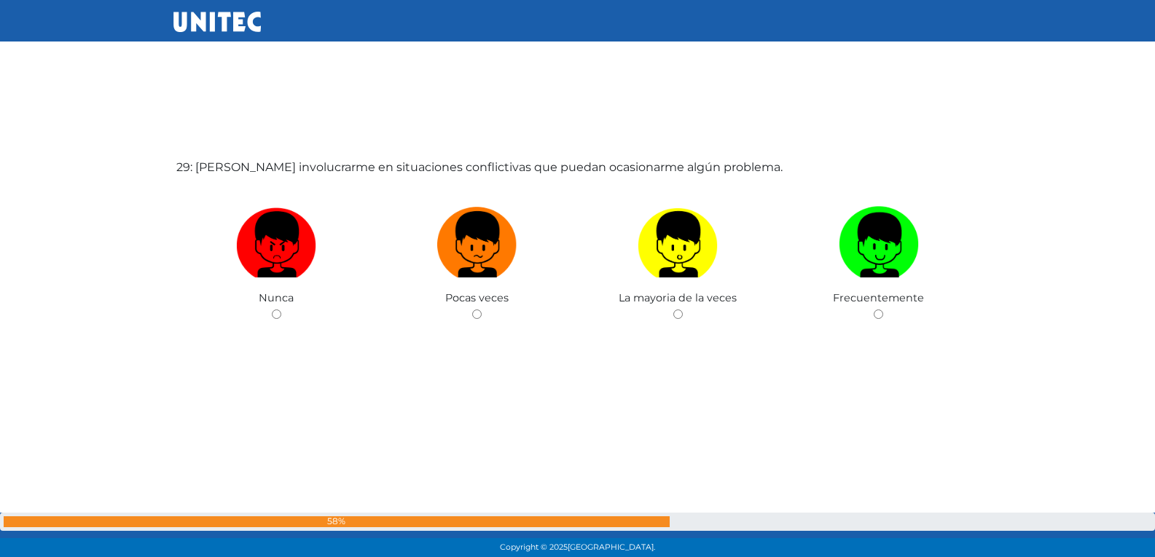
scroll to position [15677, 0]
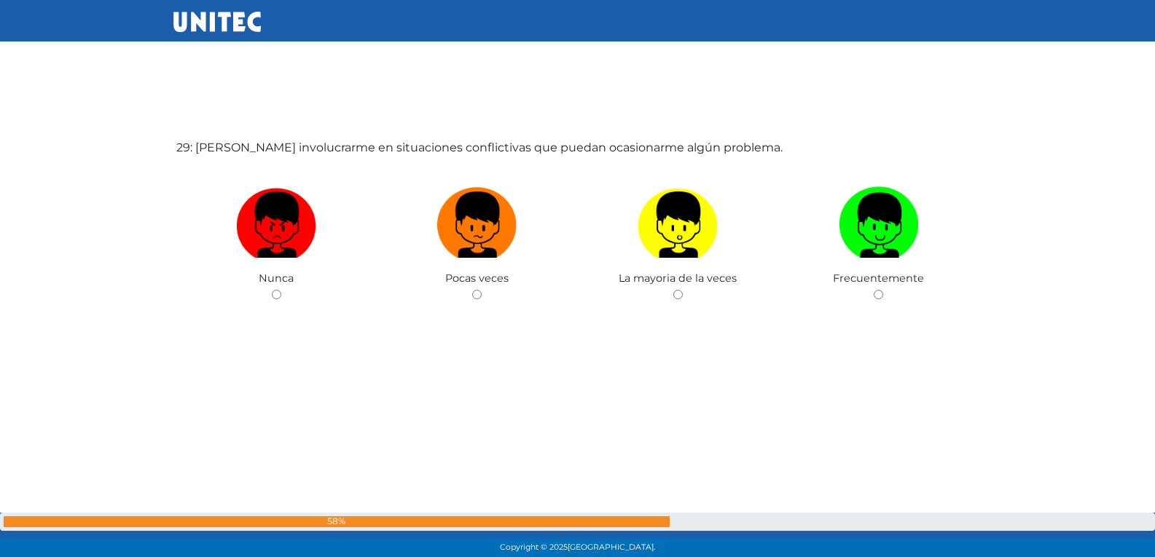
click at [472, 290] on input "radio" at bounding box center [476, 294] width 9 height 9
radio input "true"
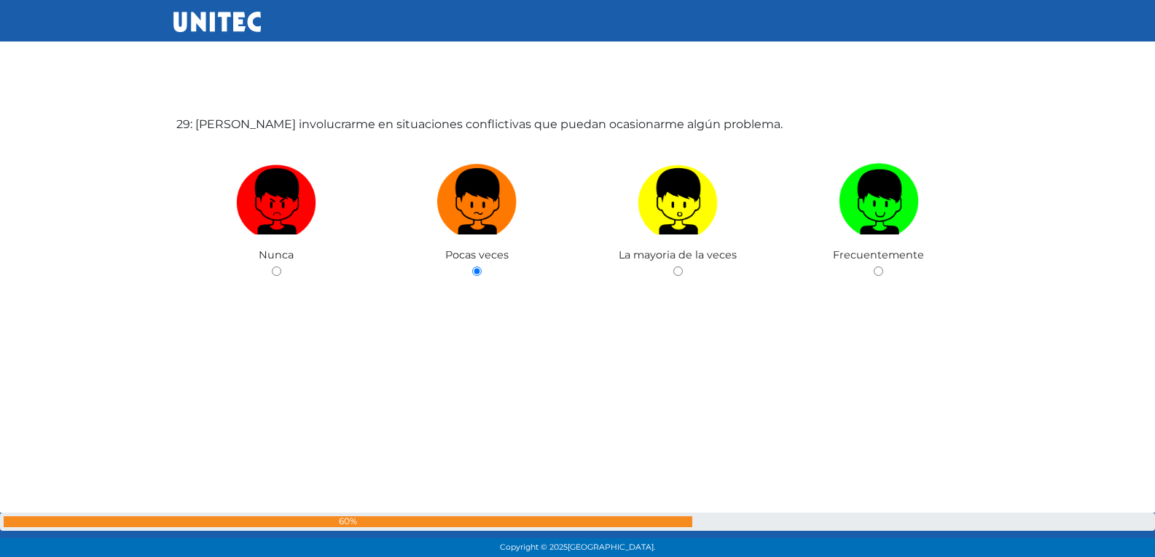
click at [673, 267] on input "radio" at bounding box center [677, 271] width 9 height 9
radio input "true"
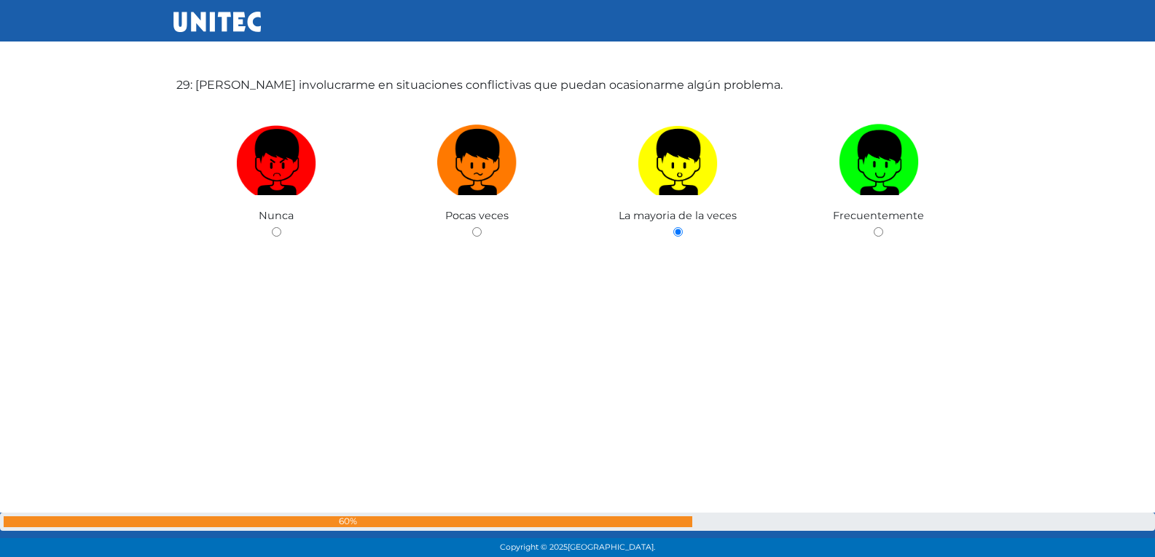
click at [873, 227] on input "radio" at bounding box center [877, 231] width 9 height 9
radio input "true"
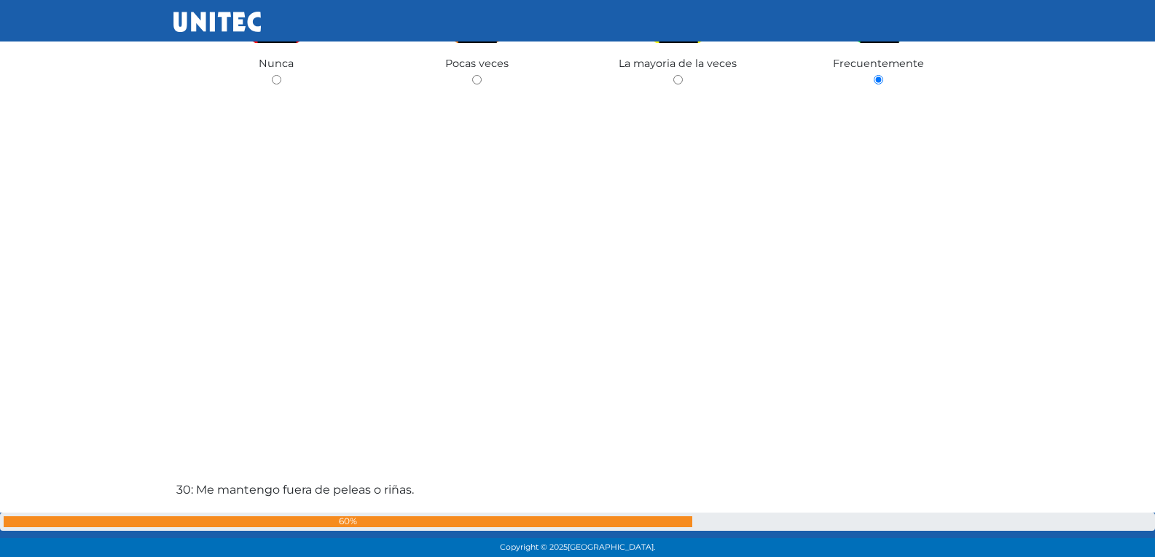
scroll to position [15901, 0]
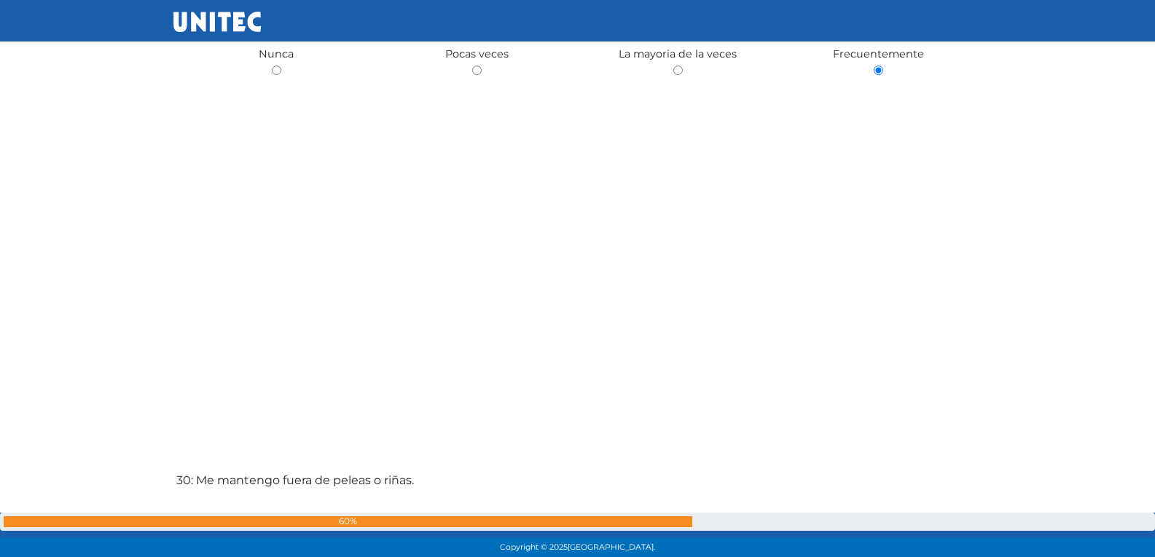
radio input "true"
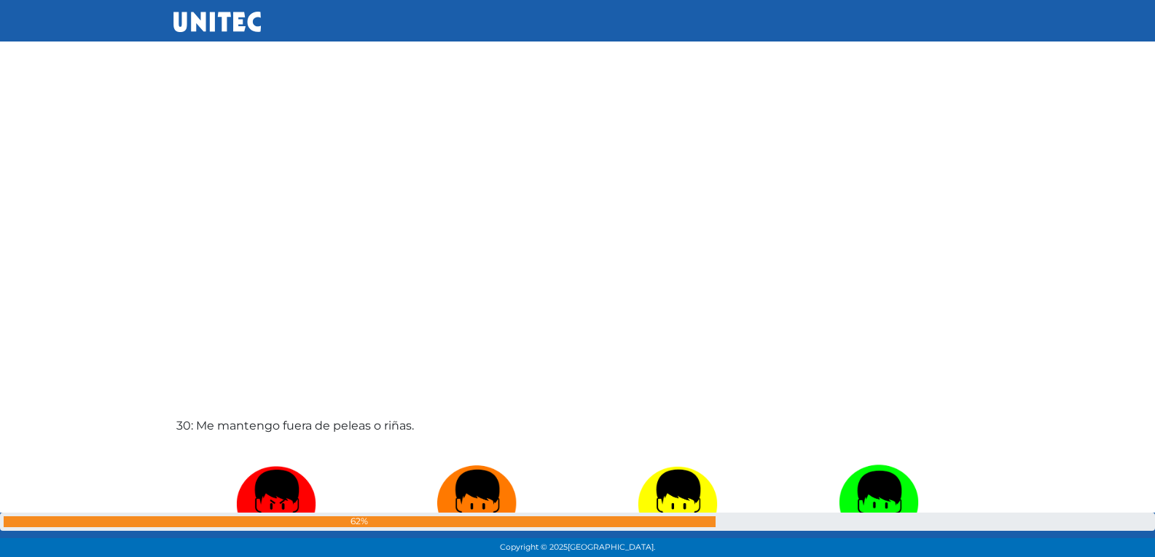
radio input "true"
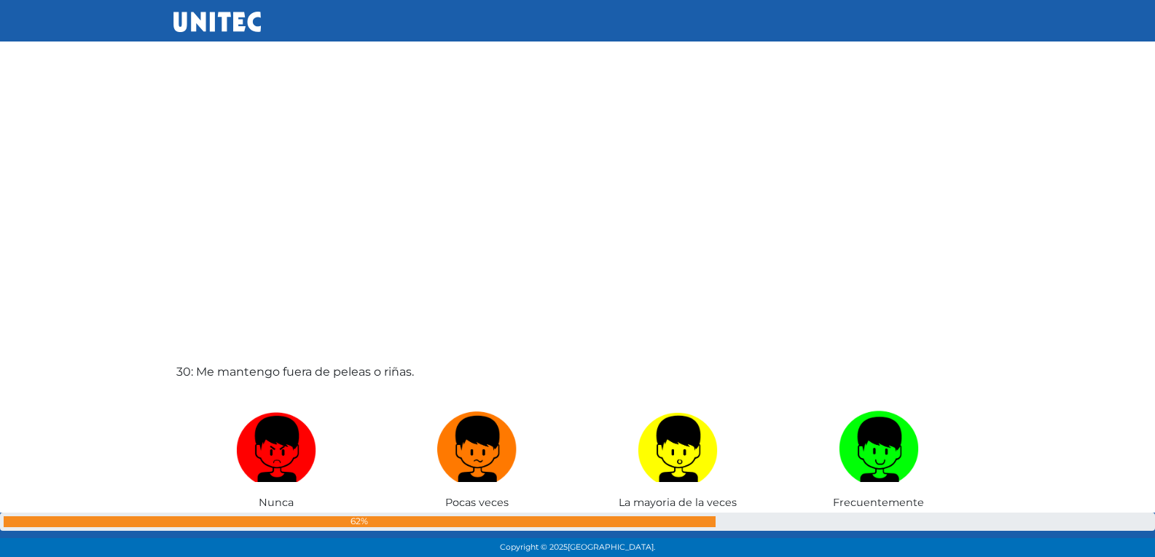
click at [873, 514] on input "radio" at bounding box center [877, 518] width 9 height 9
radio input "true"
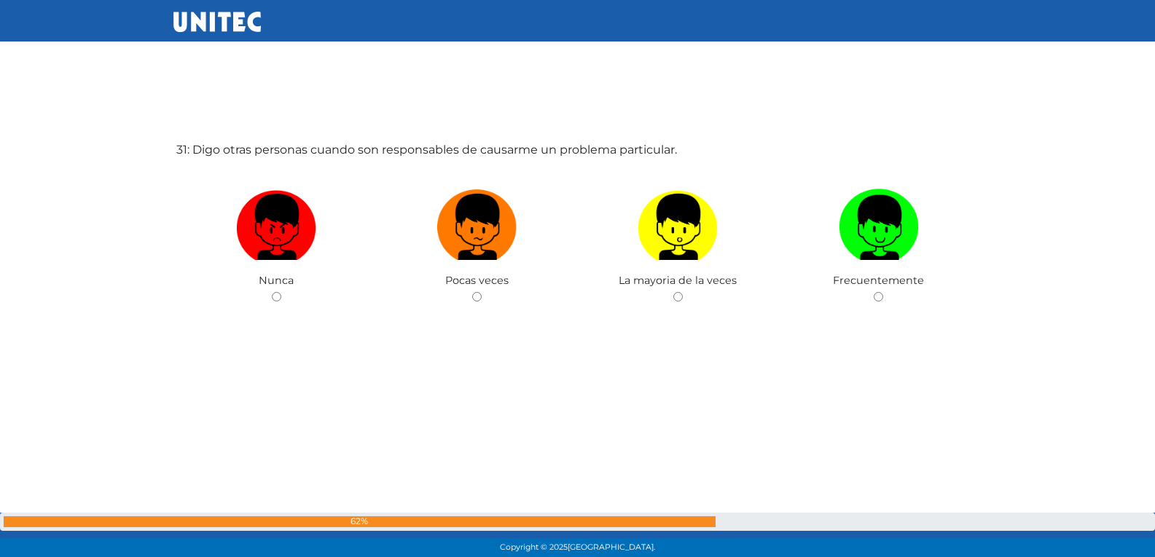
scroll to position [16791, 0]
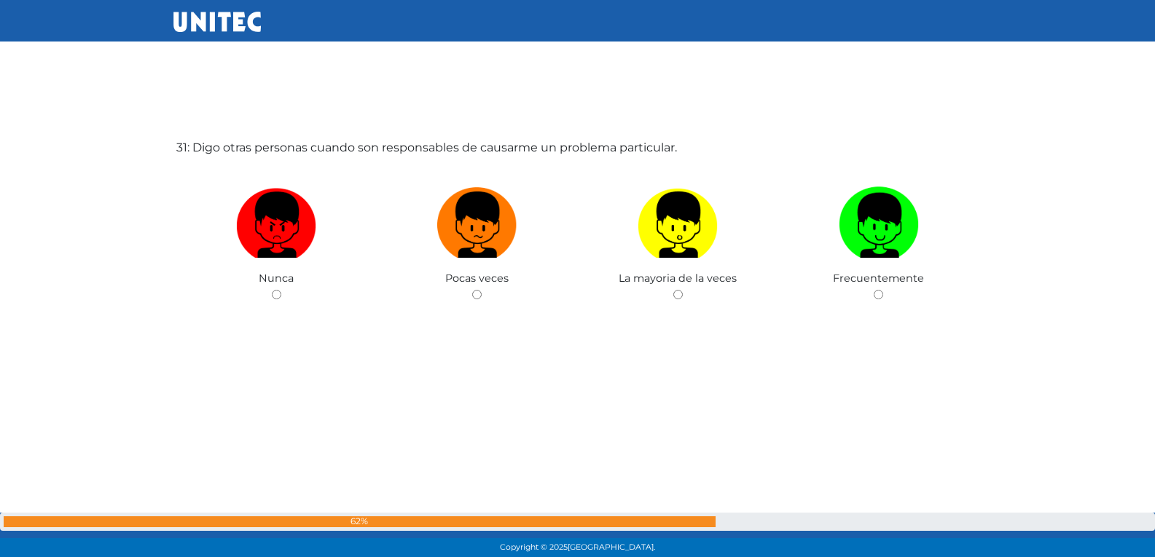
click at [472, 290] on input "radio" at bounding box center [476, 294] width 9 height 9
radio input "true"
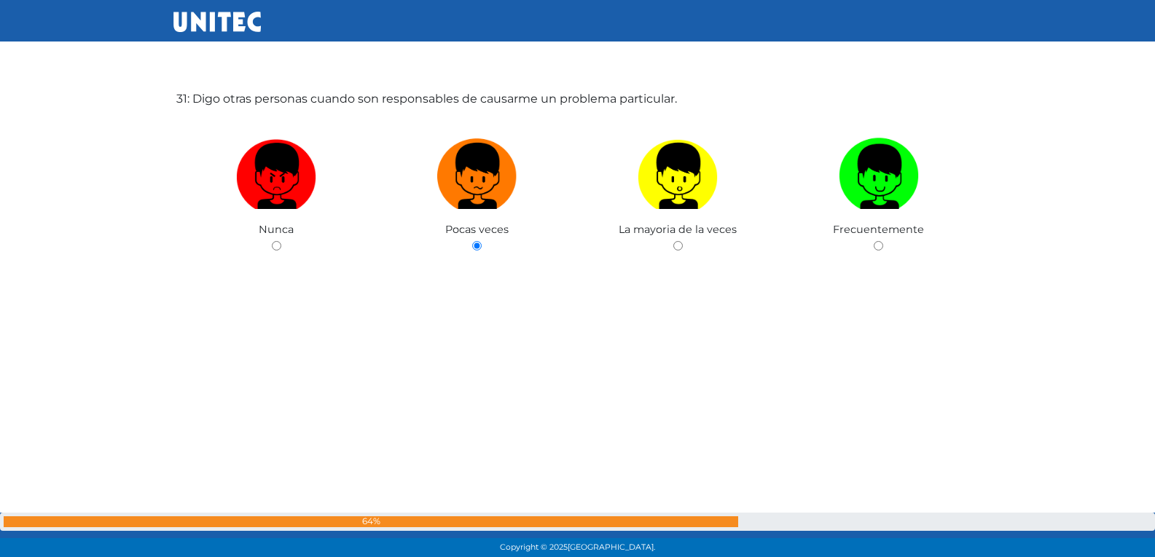
click at [673, 241] on input "radio" at bounding box center [677, 245] width 9 height 9
radio input "true"
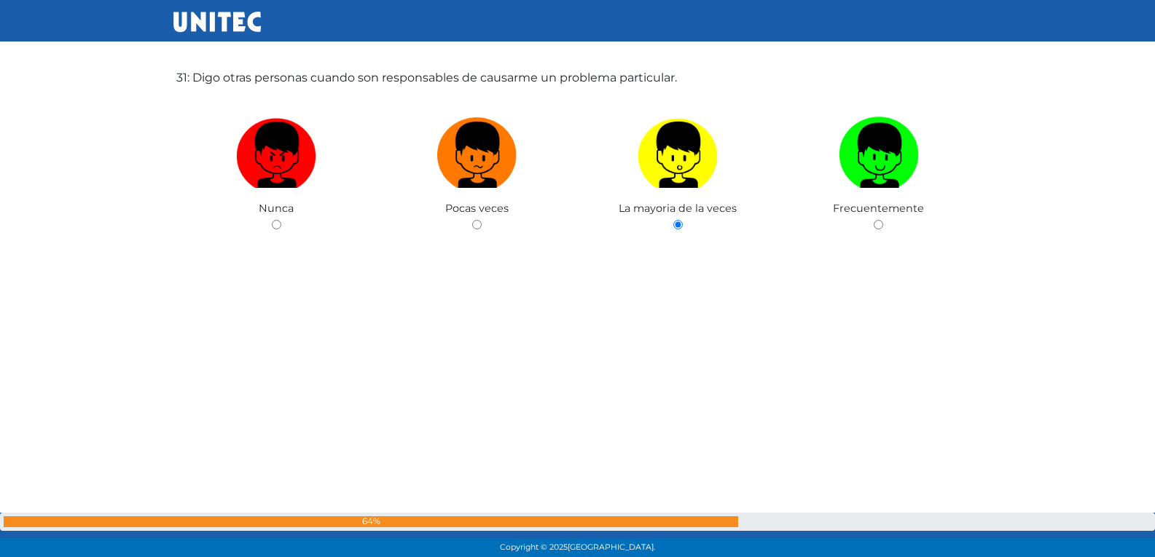
click at [873, 220] on input "radio" at bounding box center [877, 224] width 9 height 9
radio input "true"
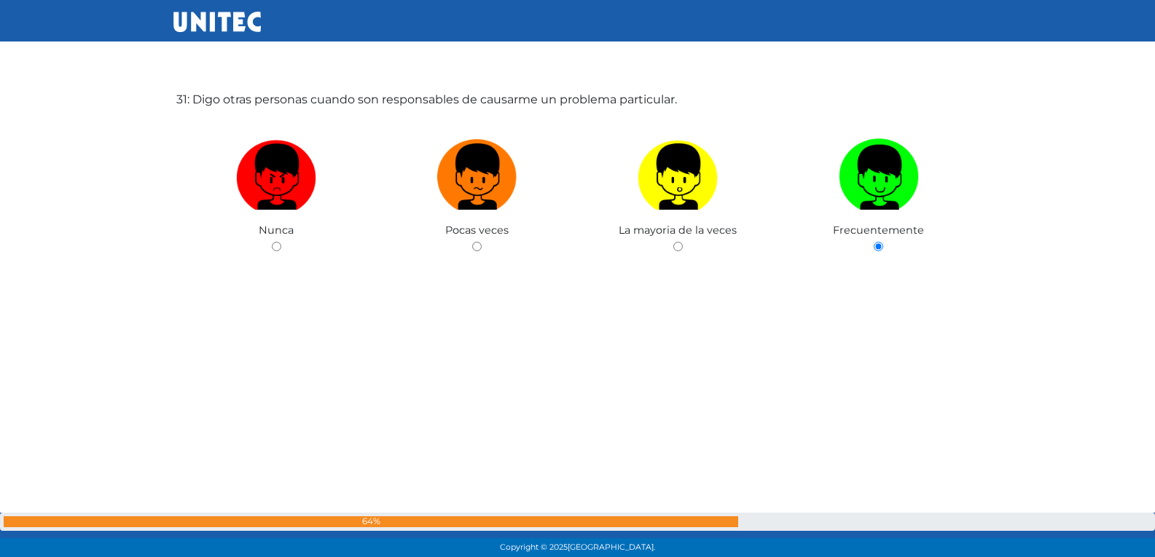
scroll to position [16839, 0]
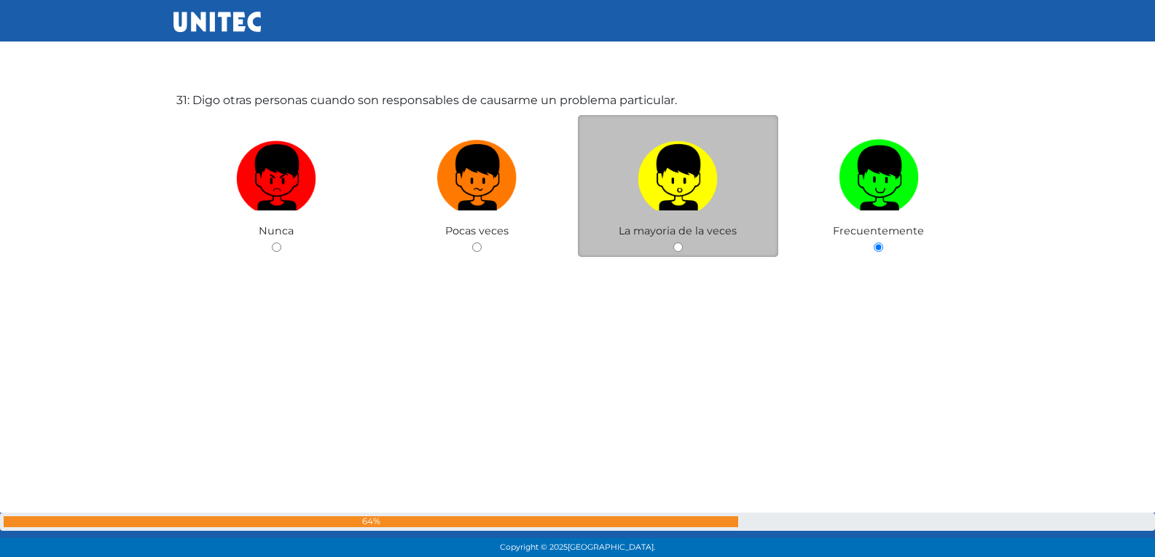
click at [674, 247] on input "radio" at bounding box center [677, 247] width 9 height 9
radio input "true"
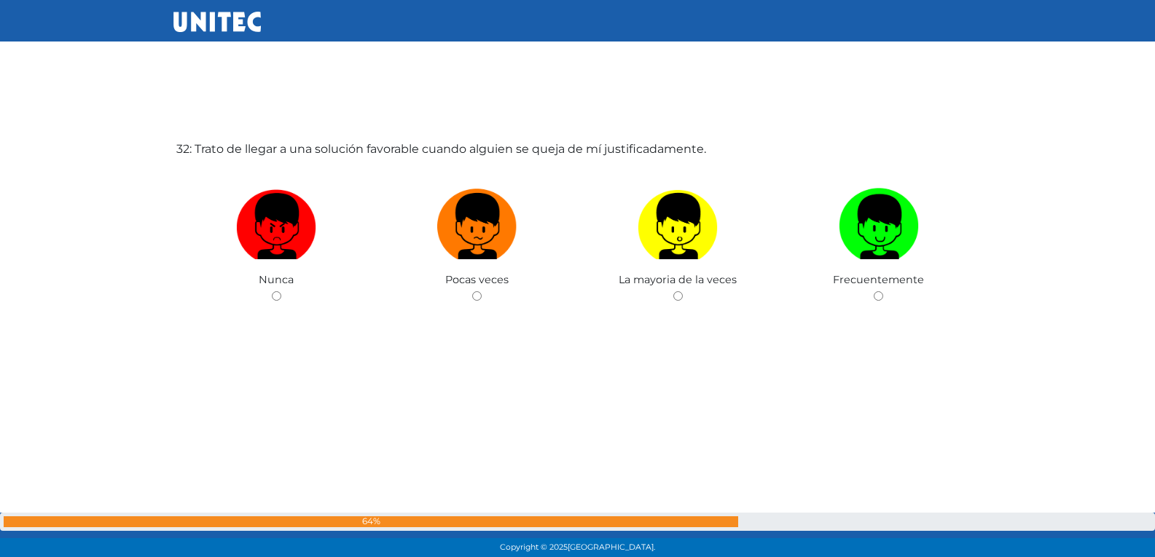
scroll to position [17349, 0]
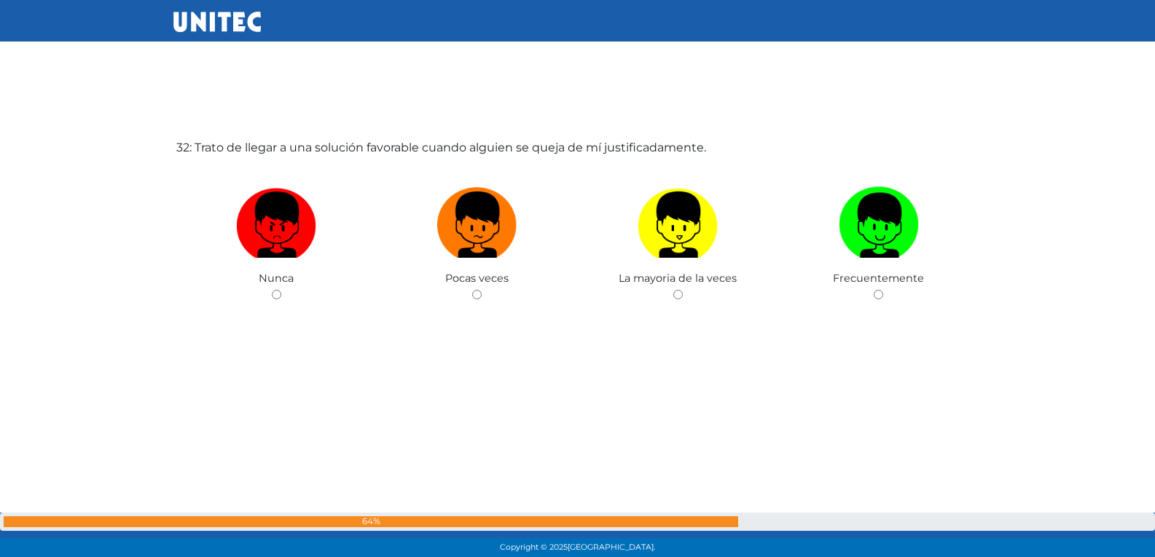
click at [472, 290] on input "radio" at bounding box center [476, 294] width 9 height 9
radio input "true"
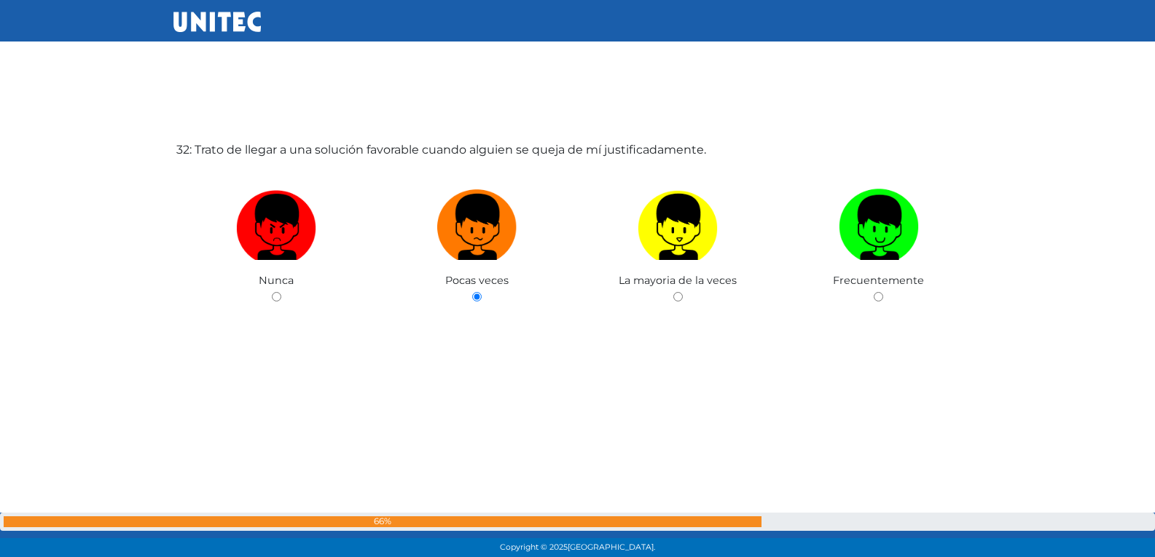
click at [673, 292] on input "radio" at bounding box center [677, 296] width 9 height 9
radio input "true"
click at [873, 292] on input "radio" at bounding box center [877, 296] width 9 height 9
radio input "true"
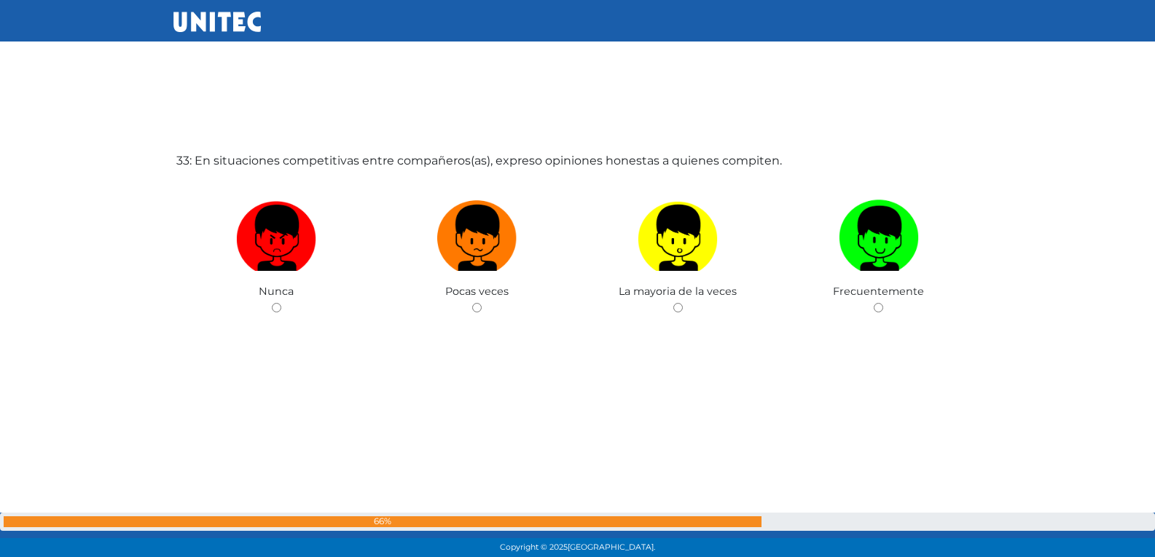
scroll to position [17906, 0]
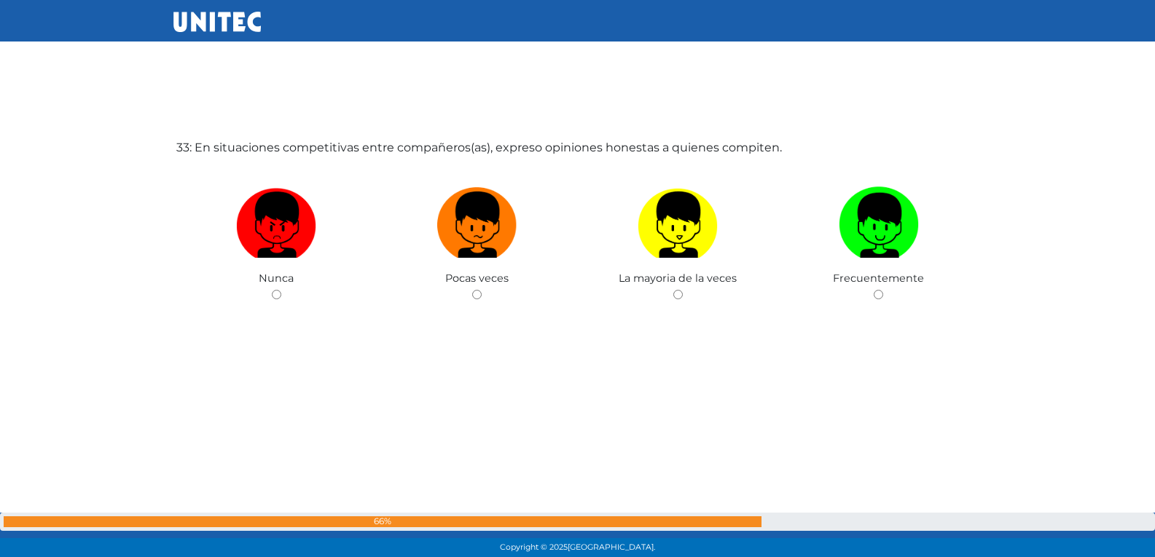
click at [472, 290] on input "radio" at bounding box center [476, 294] width 9 height 9
radio input "true"
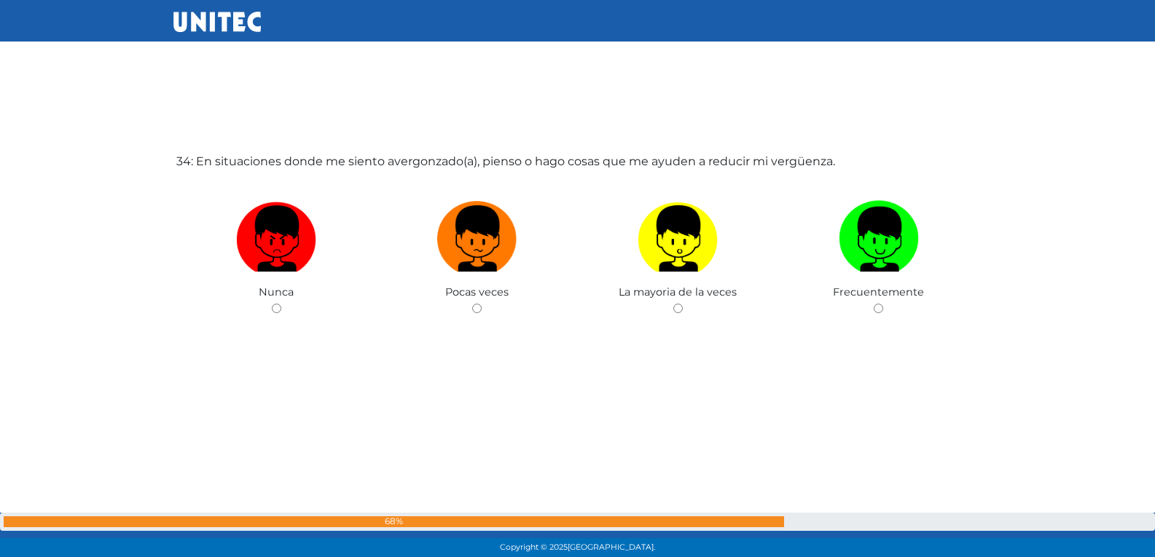
scroll to position [18463, 0]
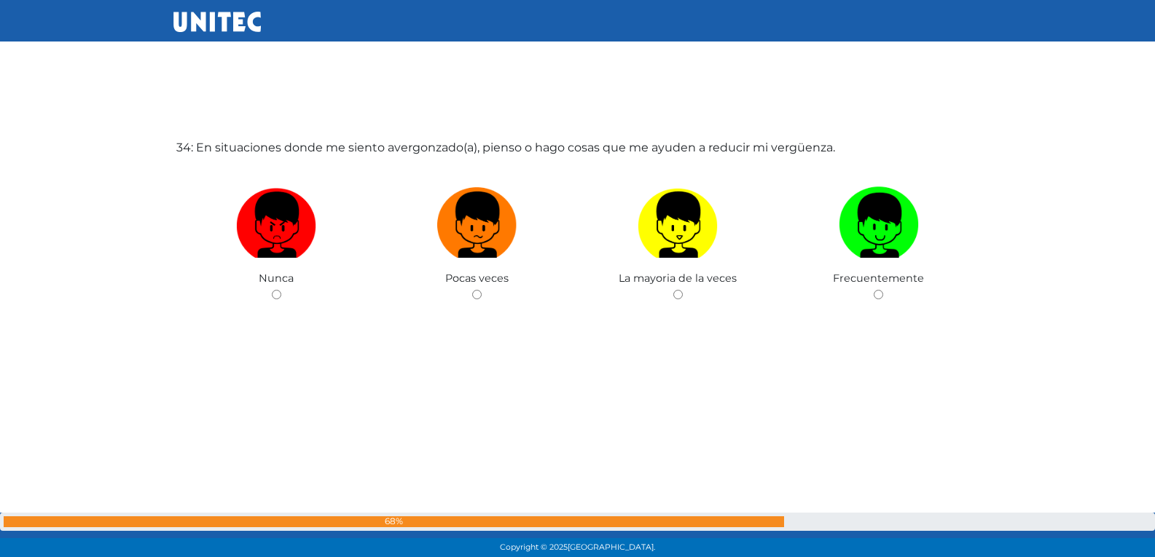
click at [472, 290] on input "radio" at bounding box center [476, 294] width 9 height 9
radio input "true"
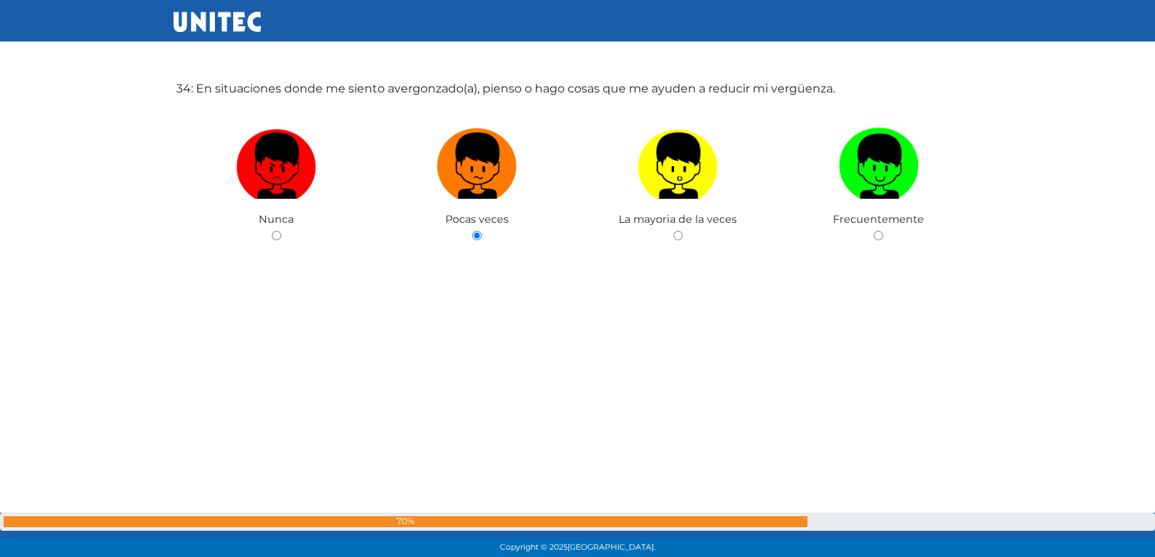
scroll to position [18535, 0]
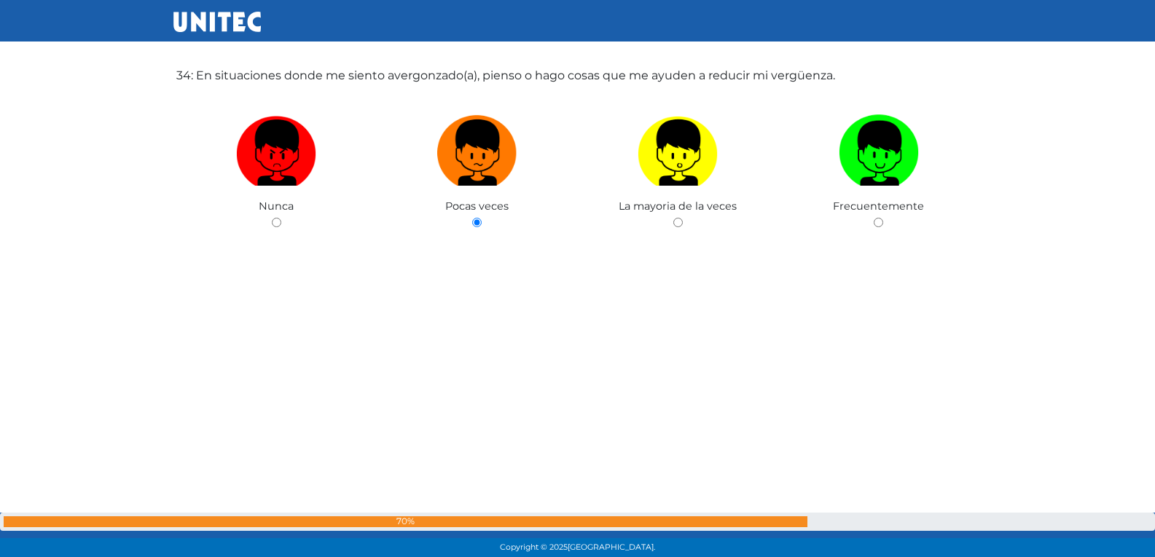
radio input "true"
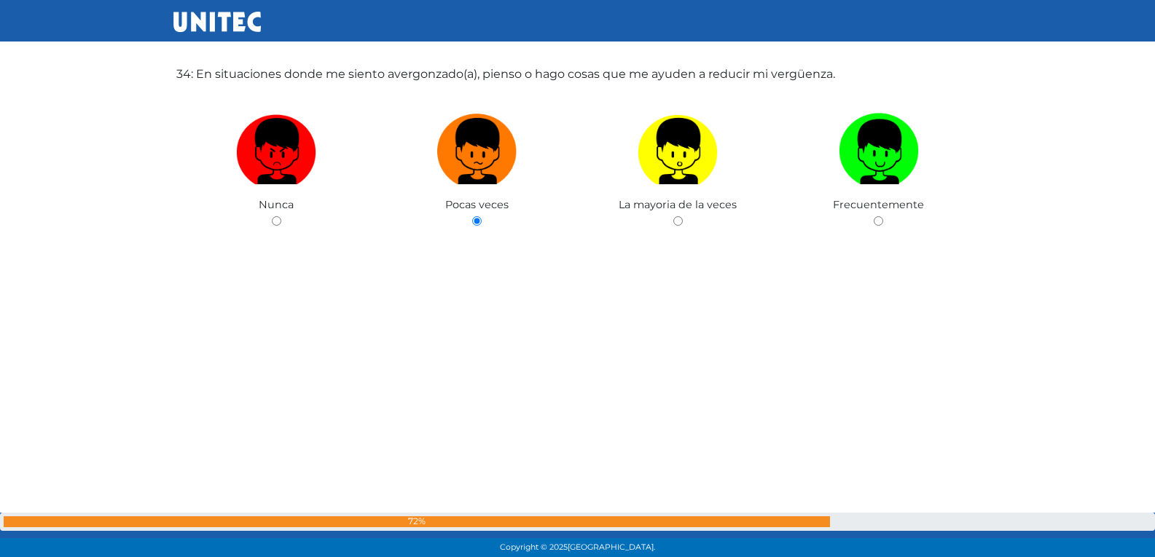
radio input "true"
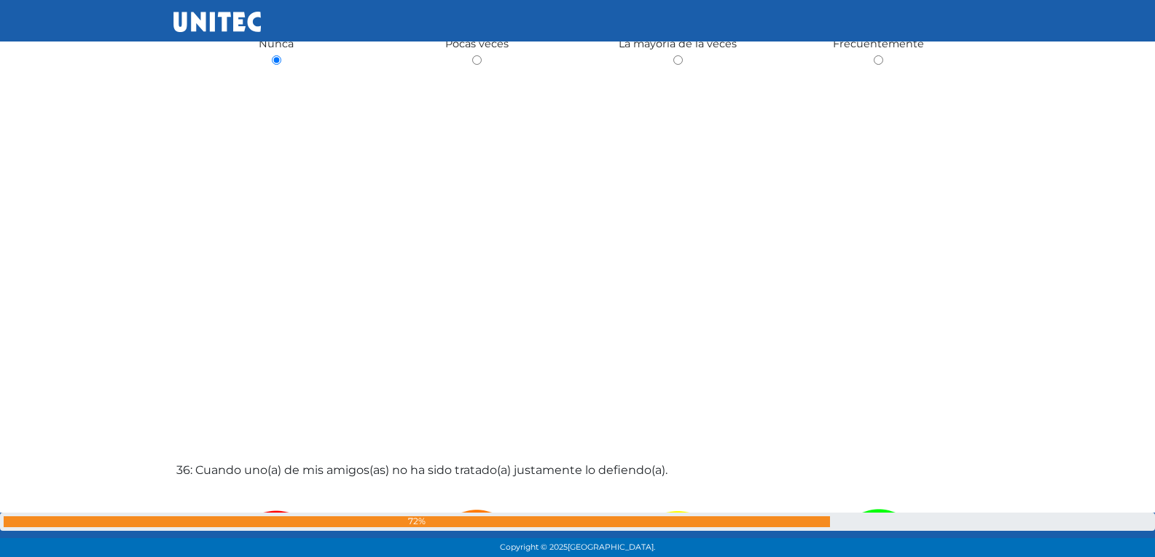
scroll to position [19411, 0]
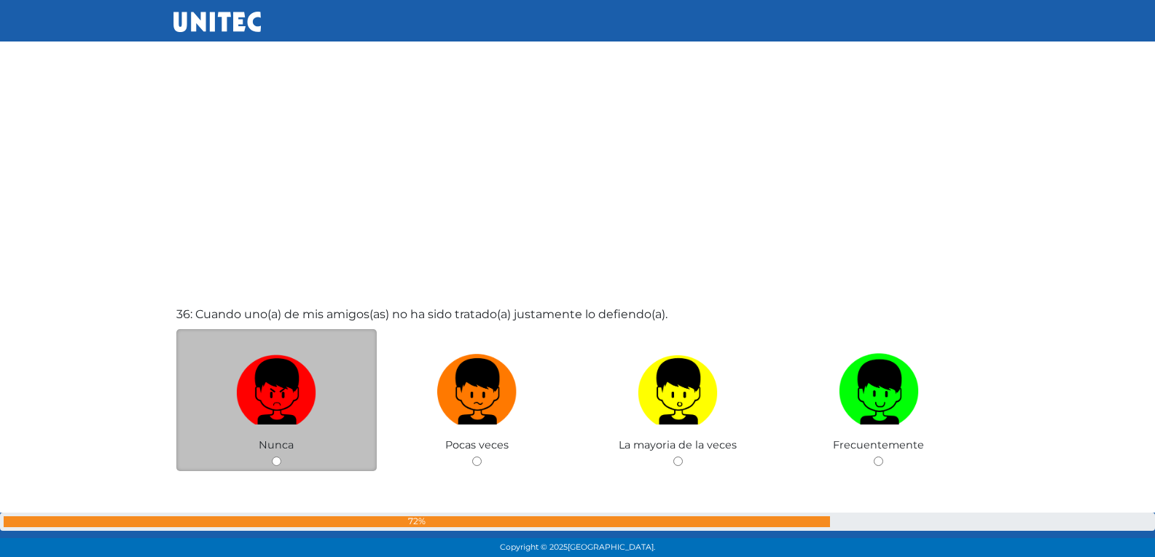
click at [270, 455] on div "Nunca" at bounding box center [276, 400] width 201 height 142
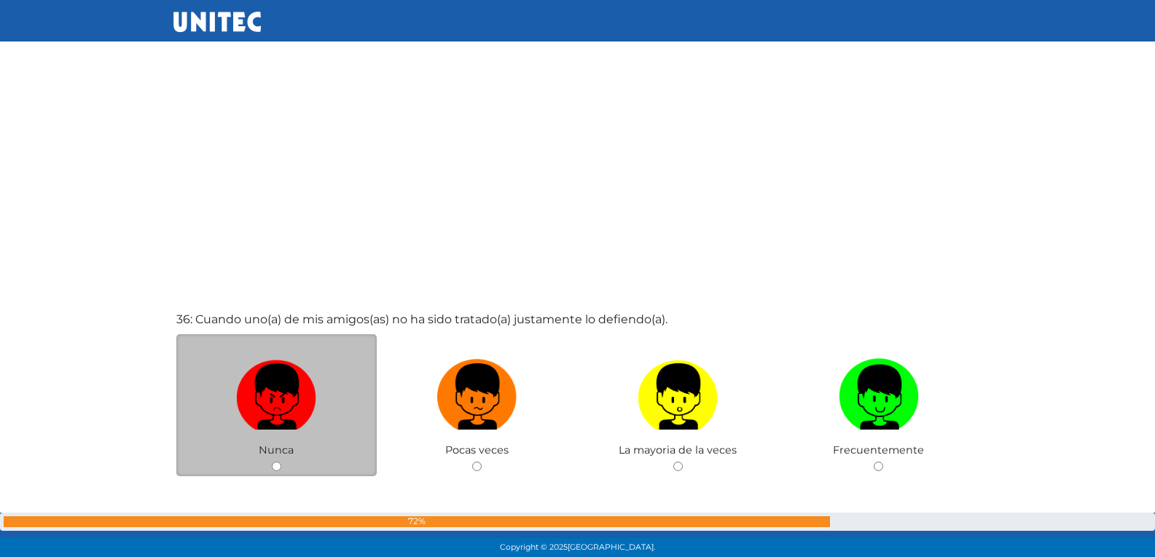
click at [472, 462] on input "radio" at bounding box center [476, 466] width 9 height 9
radio input "true"
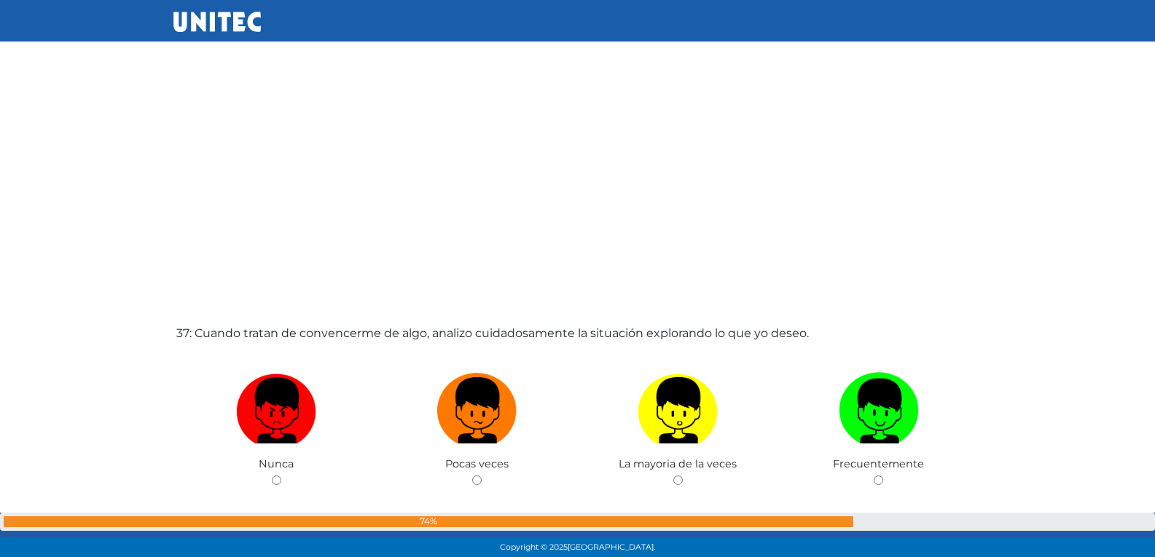
scroll to position [19963, 0]
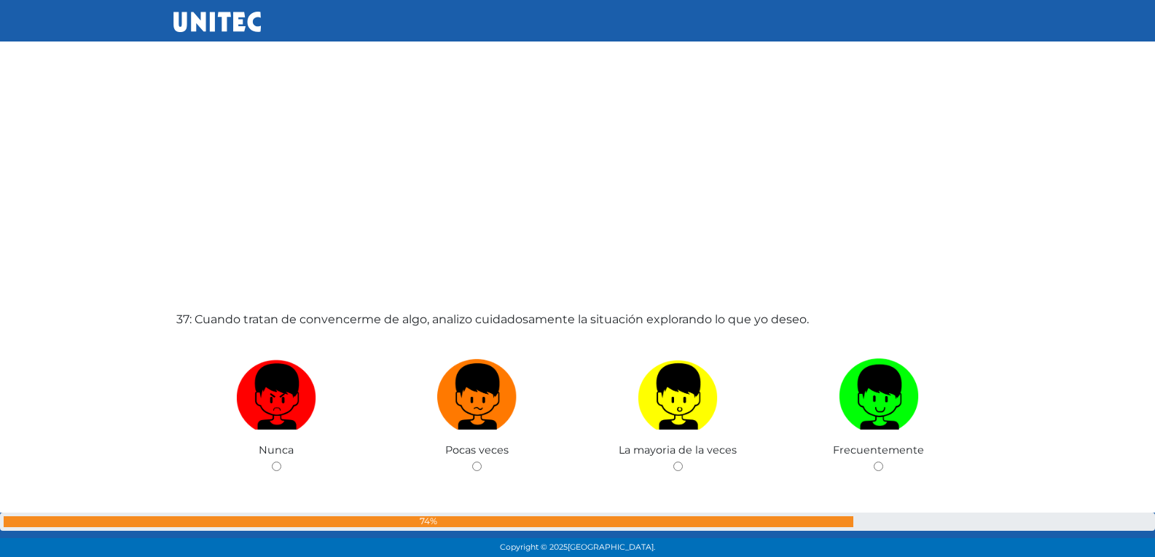
click at [472, 462] on input "radio" at bounding box center [476, 466] width 9 height 9
radio input "true"
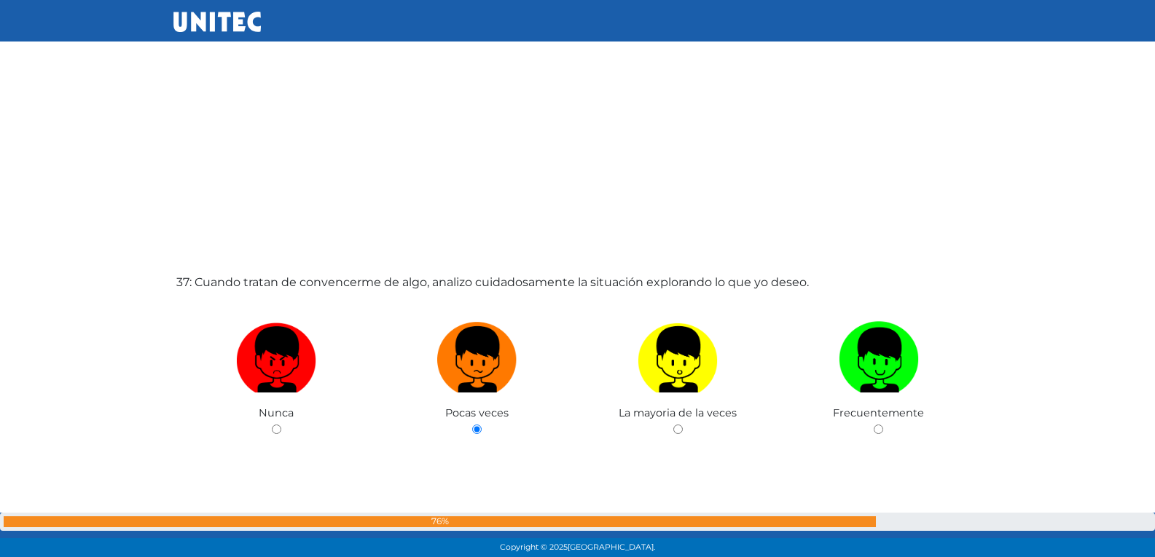
click at [673, 425] on input "radio" at bounding box center [677, 429] width 9 height 9
radio input "true"
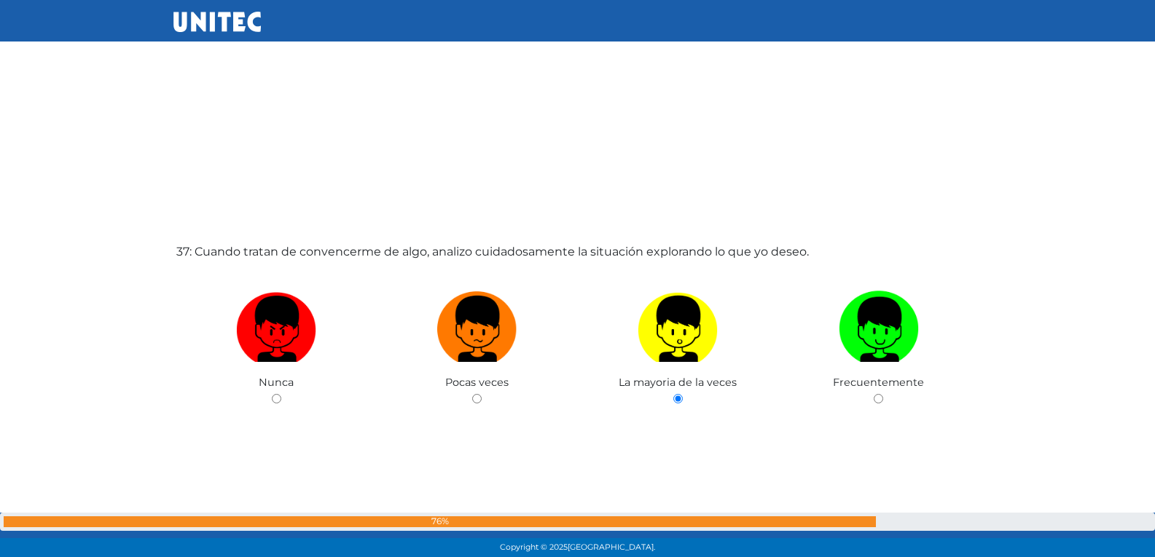
click at [873, 394] on input "radio" at bounding box center [877, 398] width 9 height 9
radio input "true"
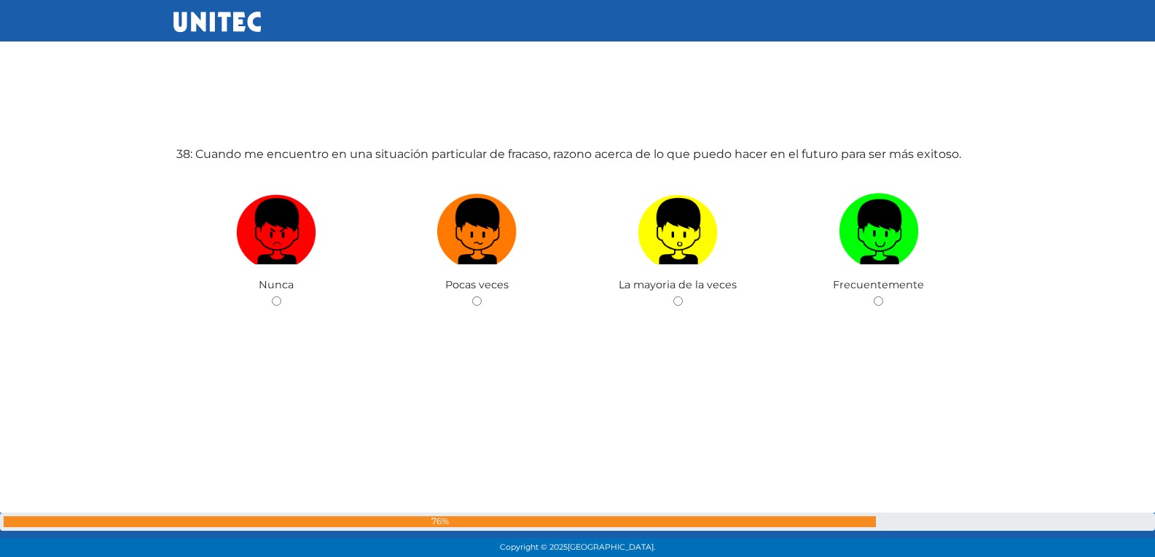
scroll to position [20692, 0]
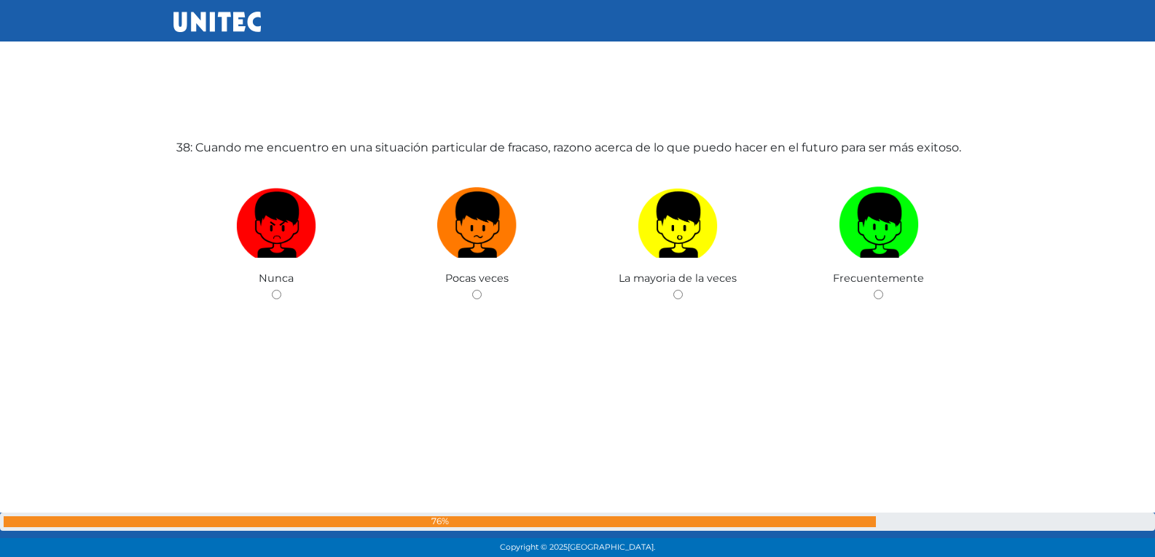
click at [472, 290] on input "radio" at bounding box center [476, 294] width 9 height 9
radio input "true"
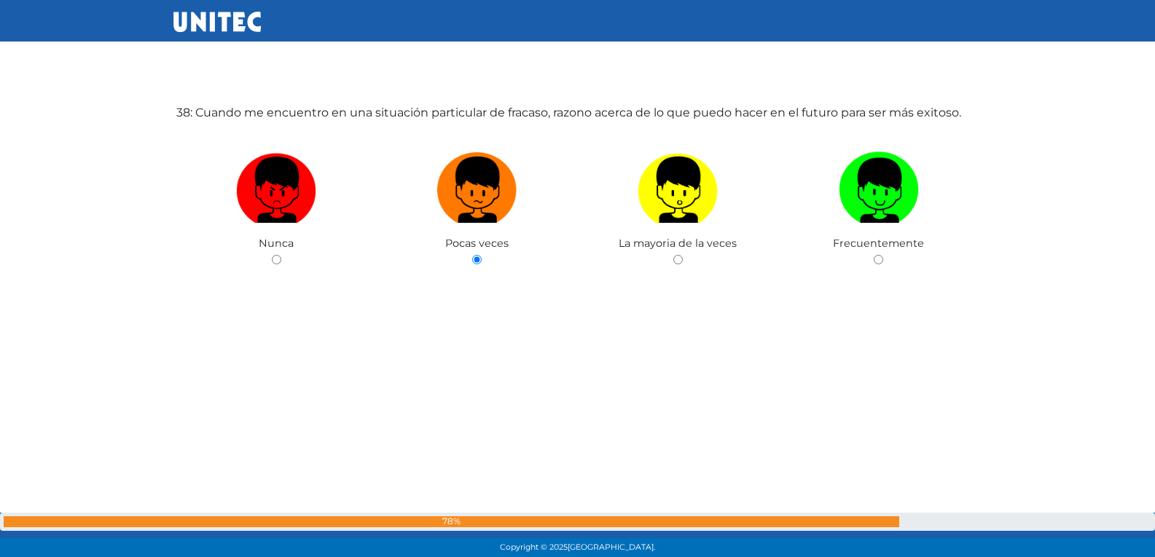
click at [673, 255] on input "radio" at bounding box center [677, 259] width 9 height 9
radio input "true"
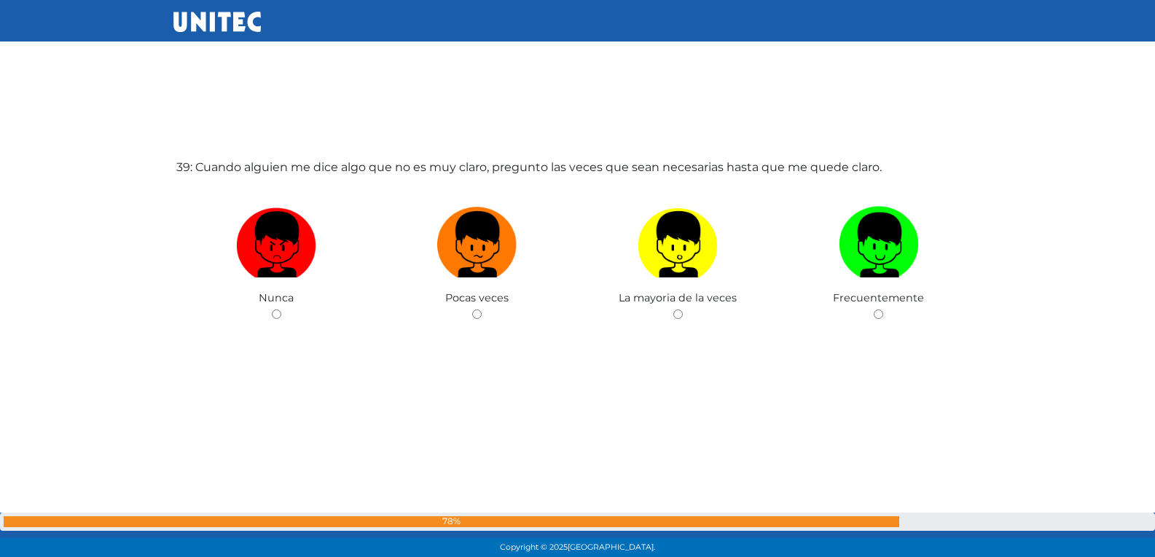
scroll to position [21250, 0]
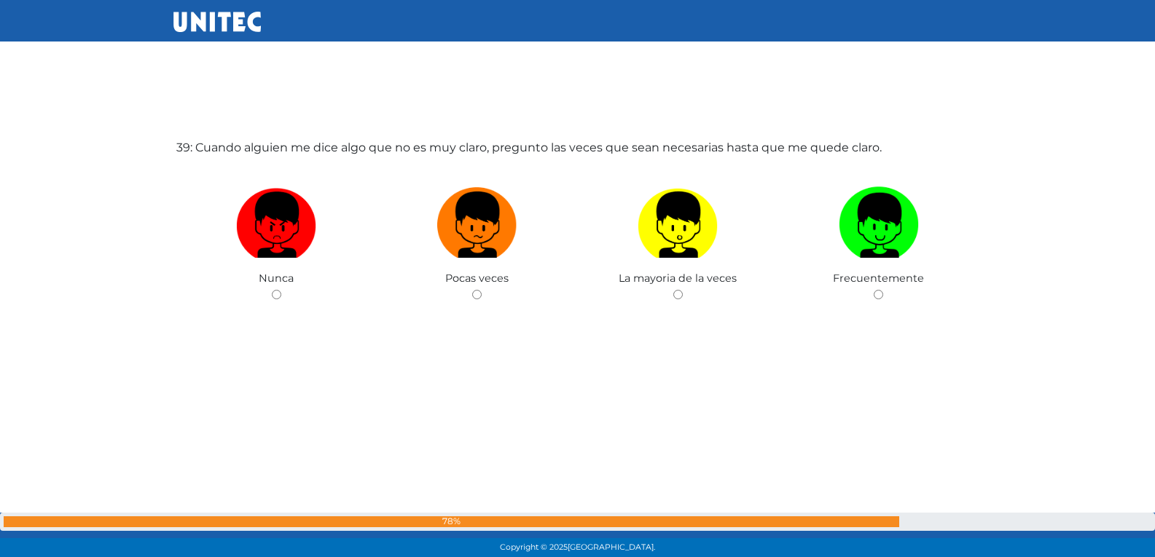
click at [472, 290] on input "radio" at bounding box center [476, 294] width 9 height 9
radio input "true"
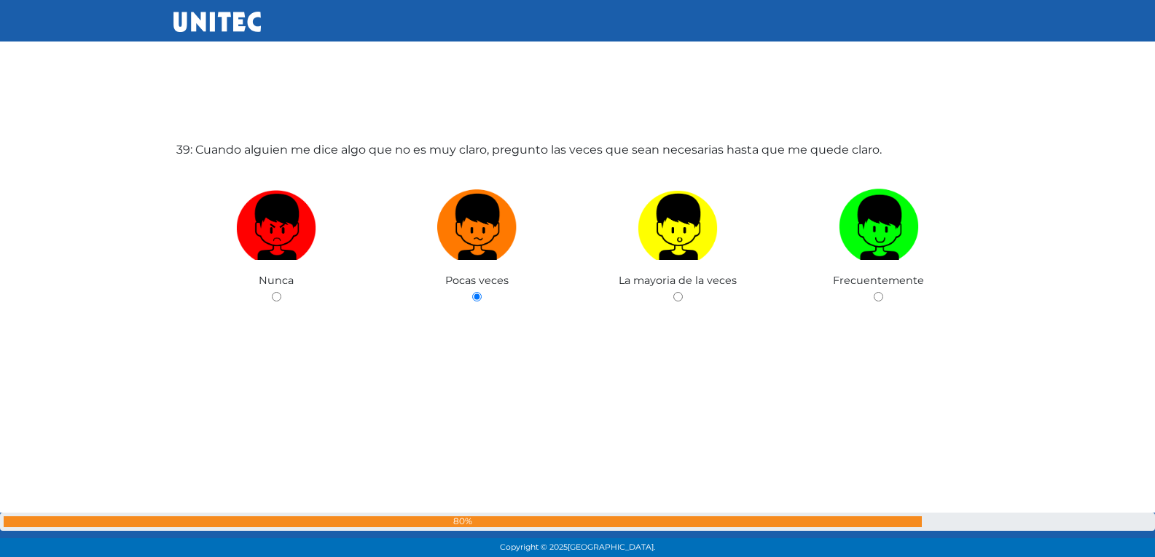
radio input "true"
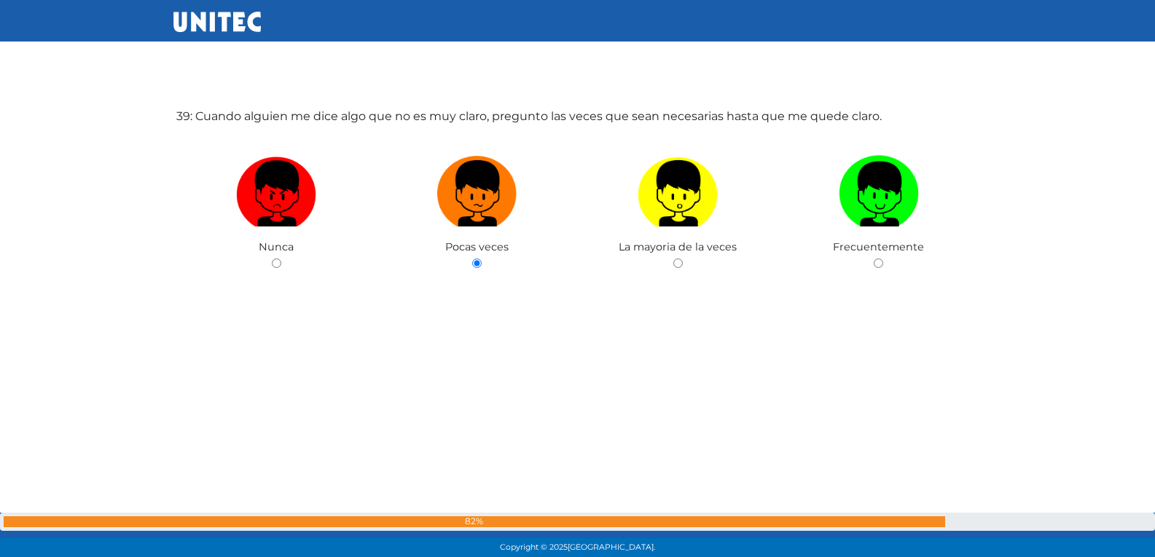
radio input "true"
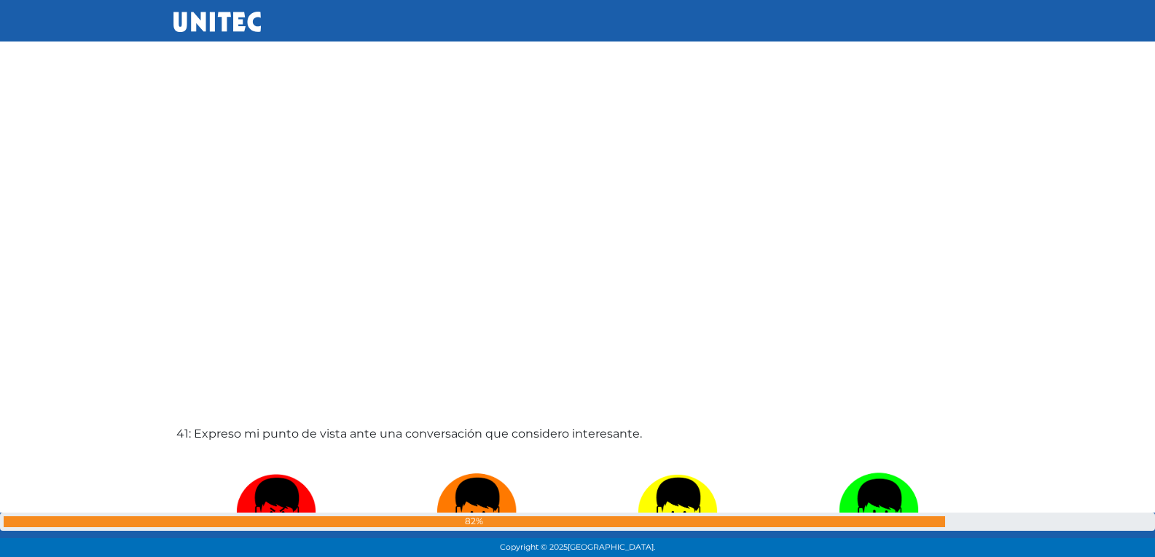
scroll to position [22000, 0]
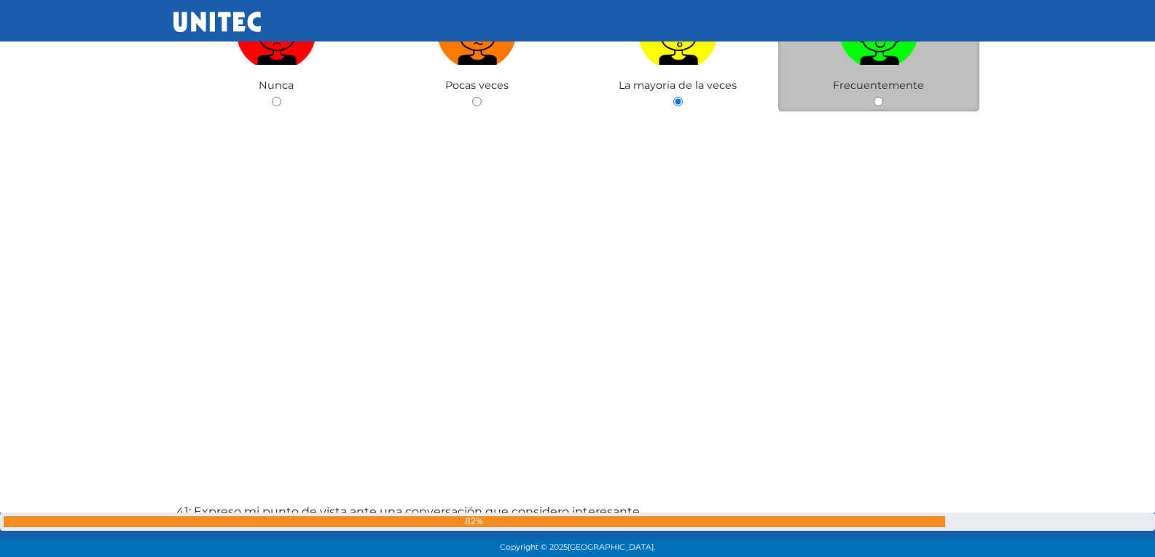
click at [873, 102] on div "Frecuentemente" at bounding box center [878, 40] width 201 height 142
click at [881, 100] on input "radio" at bounding box center [877, 101] width 9 height 9
radio input "true"
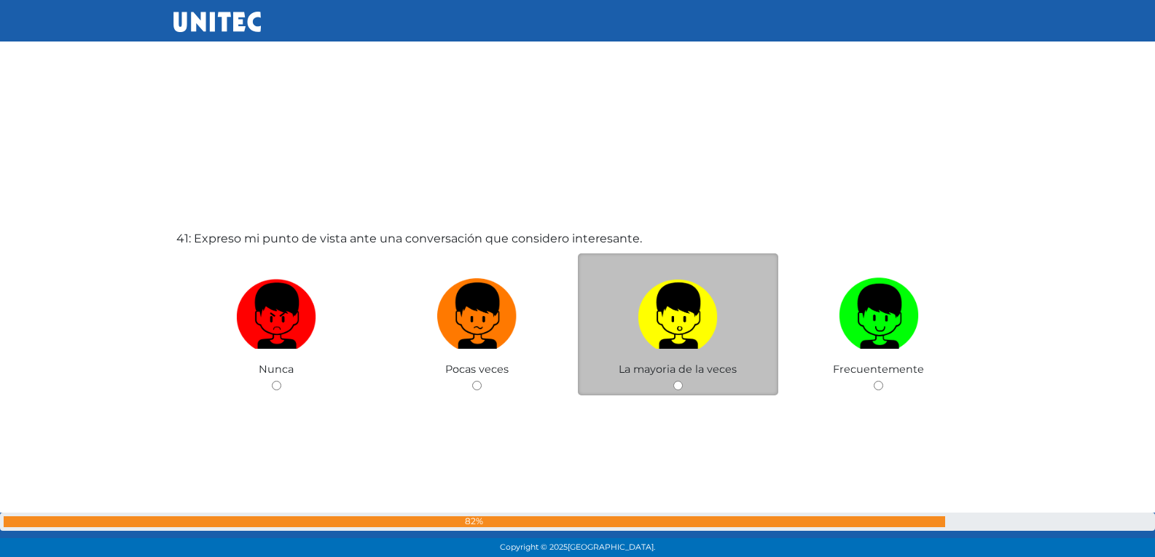
scroll to position [22355, 0]
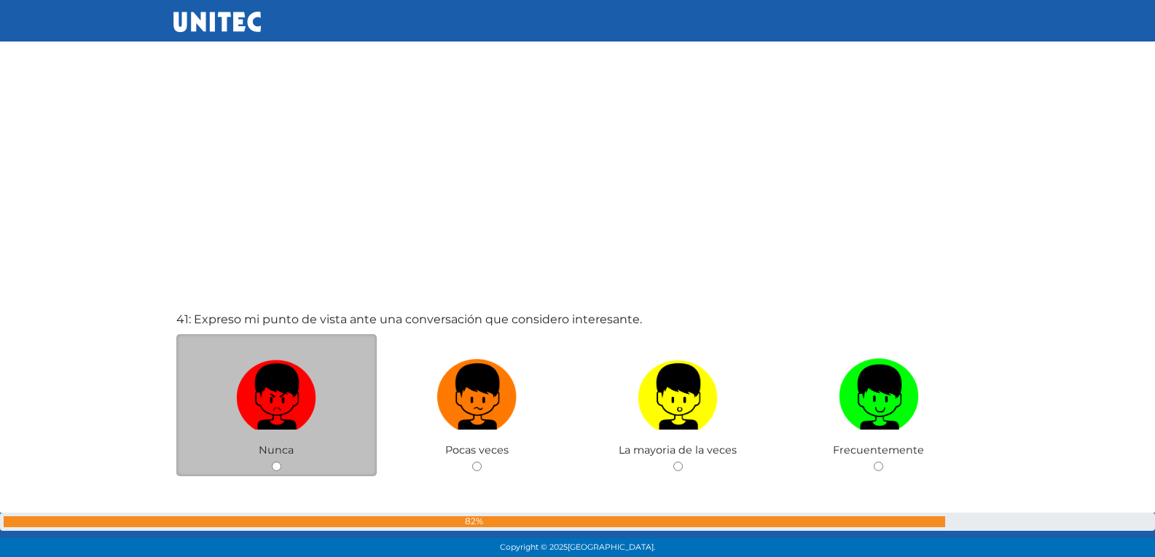
click at [472, 462] on input "radio" at bounding box center [476, 466] width 9 height 9
radio input "true"
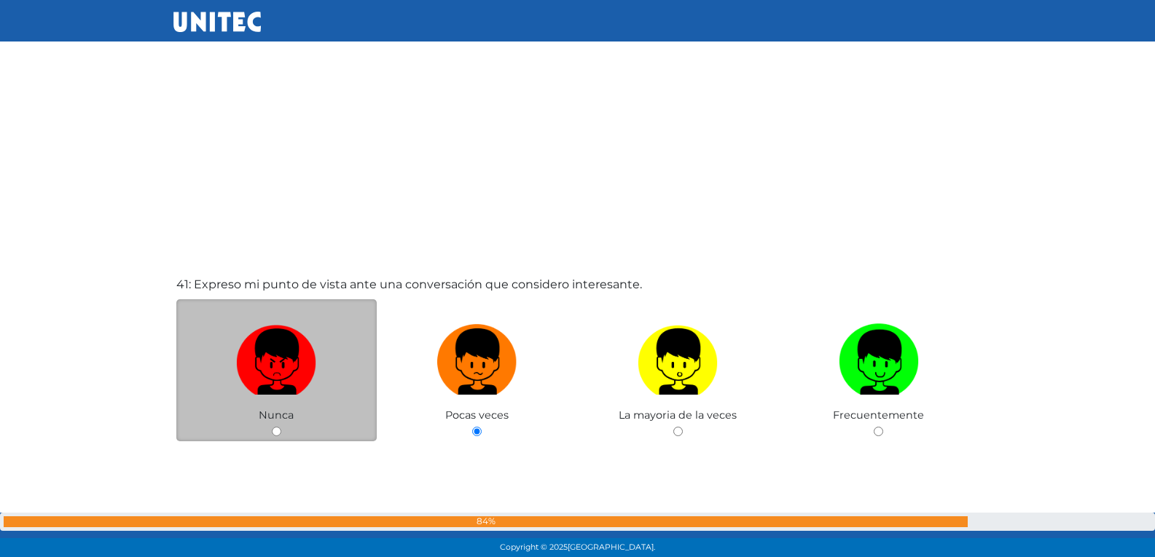
click at [673, 427] on input "radio" at bounding box center [677, 431] width 9 height 9
radio input "true"
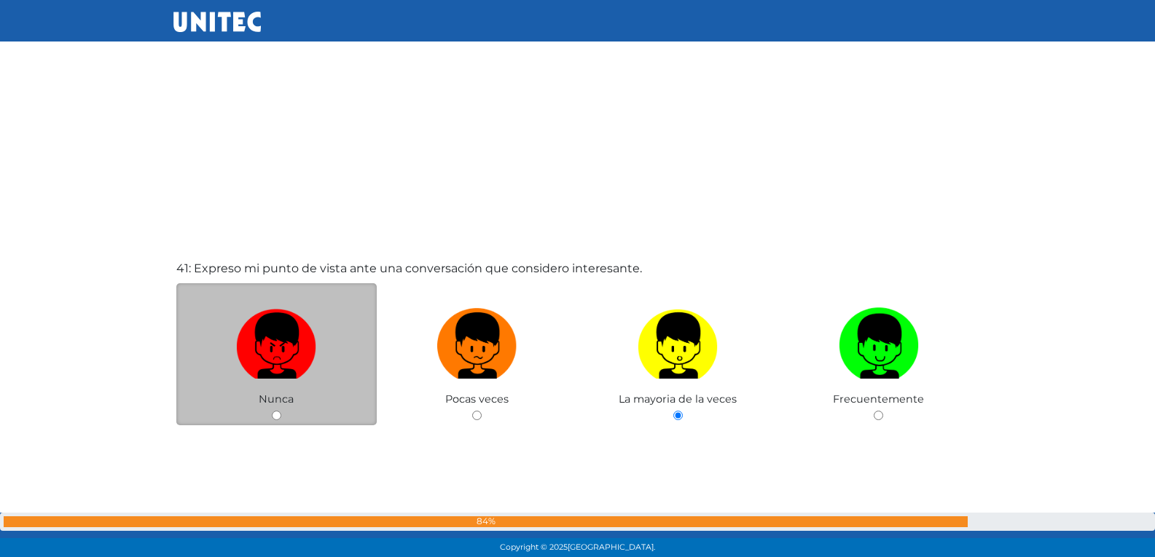
click at [873, 411] on input "radio" at bounding box center [877, 415] width 9 height 9
radio input "true"
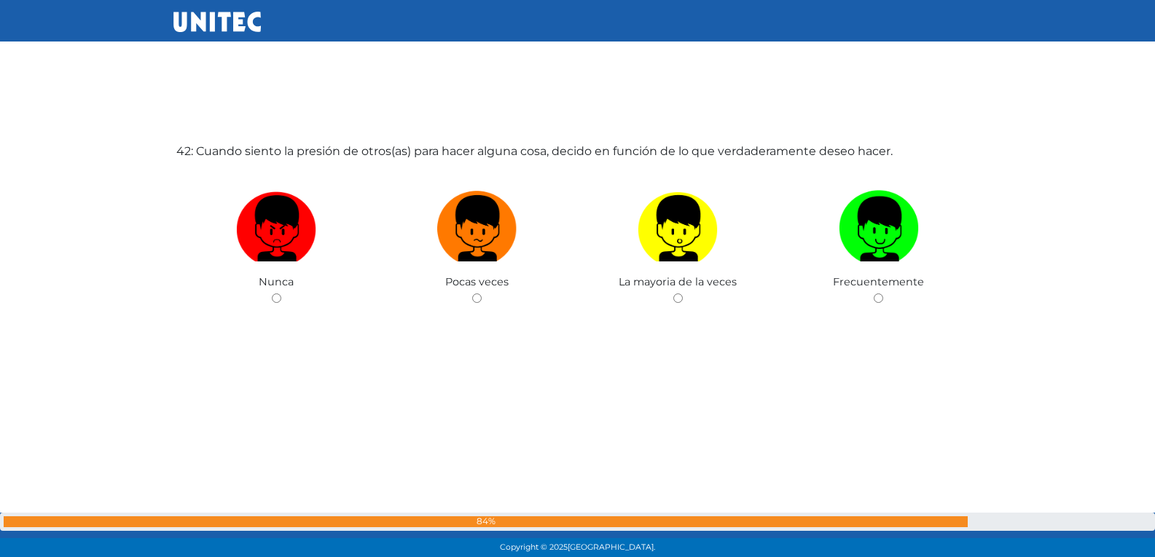
scroll to position [22921, 0]
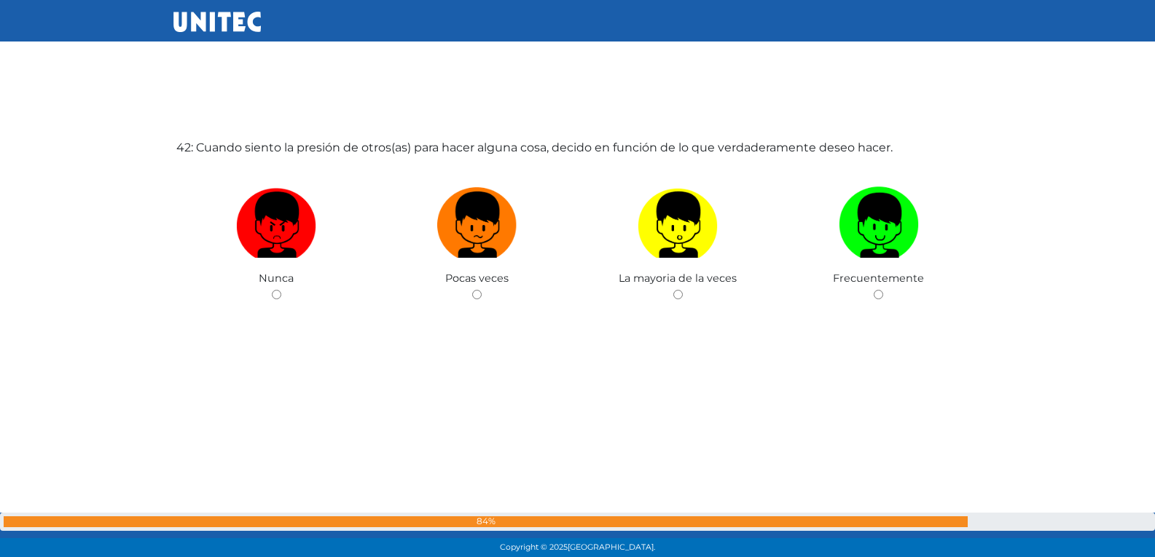
click at [472, 290] on input "radio" at bounding box center [476, 294] width 9 height 9
radio input "true"
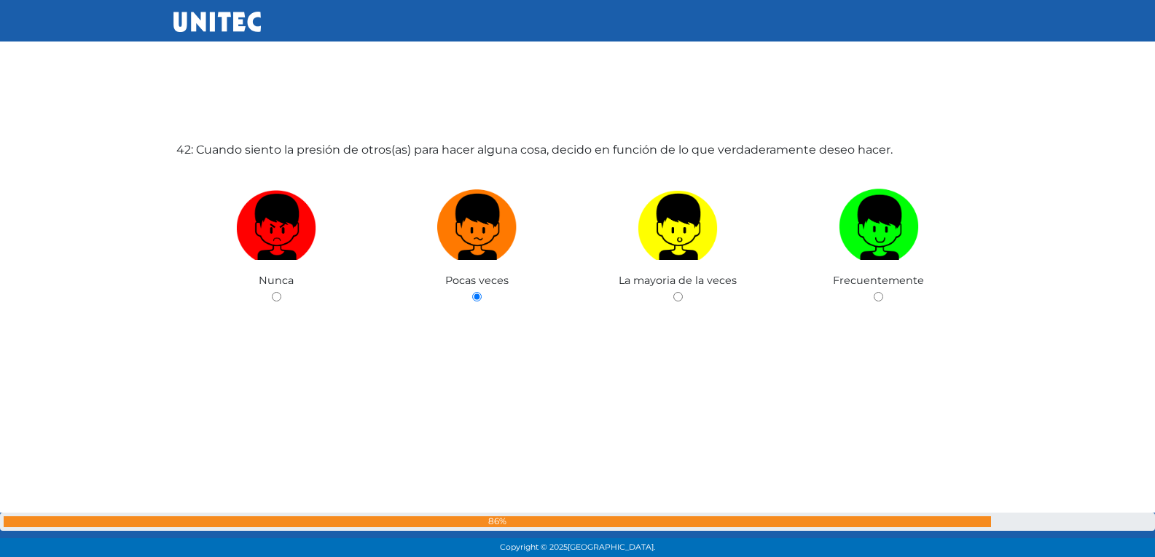
click at [673, 292] on input "radio" at bounding box center [677, 296] width 9 height 9
radio input "true"
click at [873, 292] on input "radio" at bounding box center [877, 296] width 9 height 9
radio input "true"
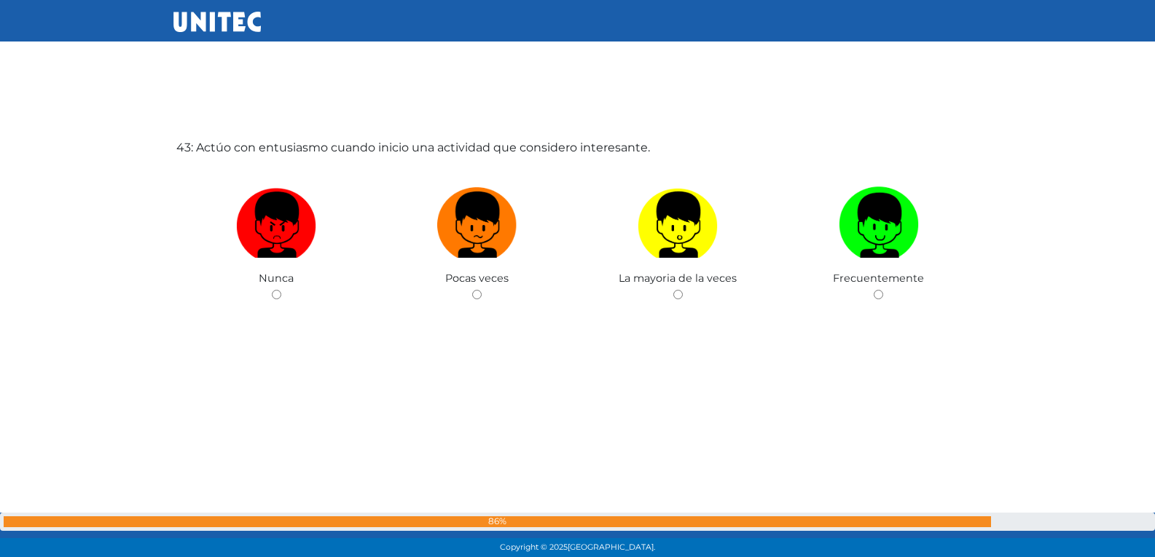
click at [472, 290] on input "radio" at bounding box center [476, 294] width 9 height 9
radio input "true"
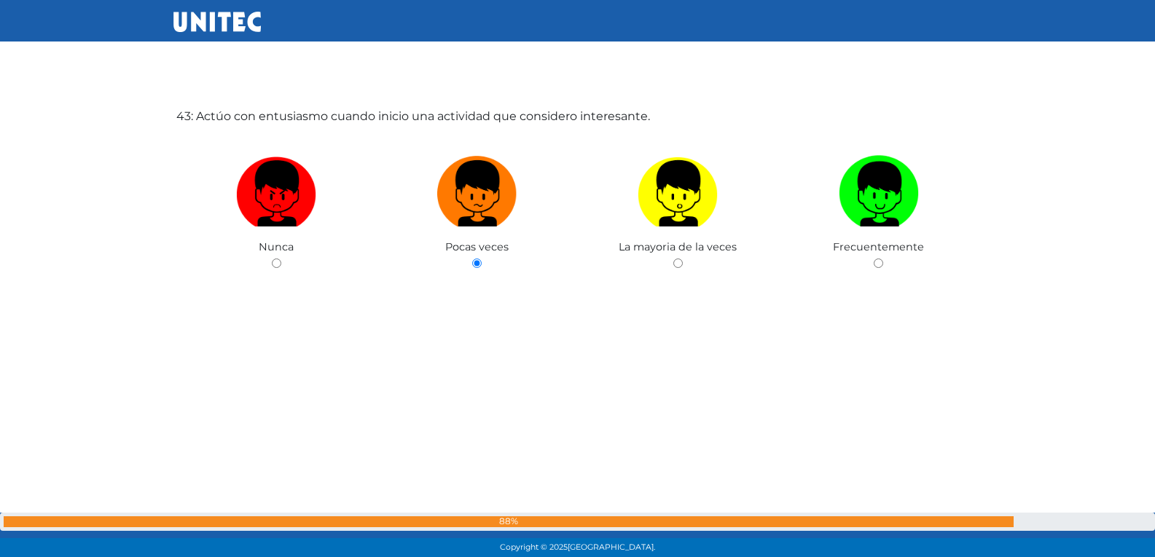
click at [673, 259] on input "radio" at bounding box center [677, 263] width 9 height 9
radio input "true"
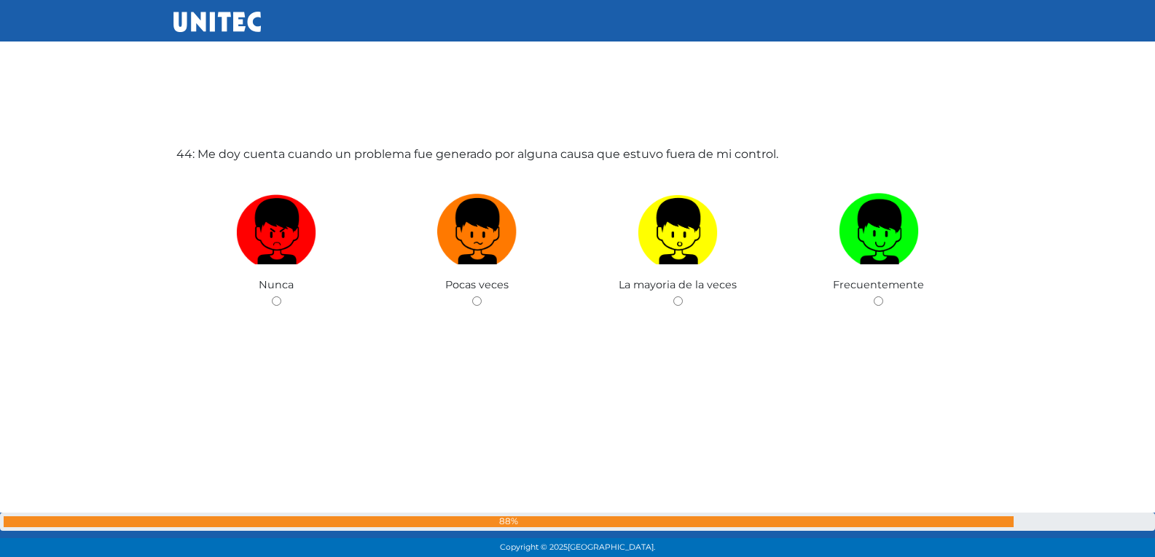
scroll to position [24036, 0]
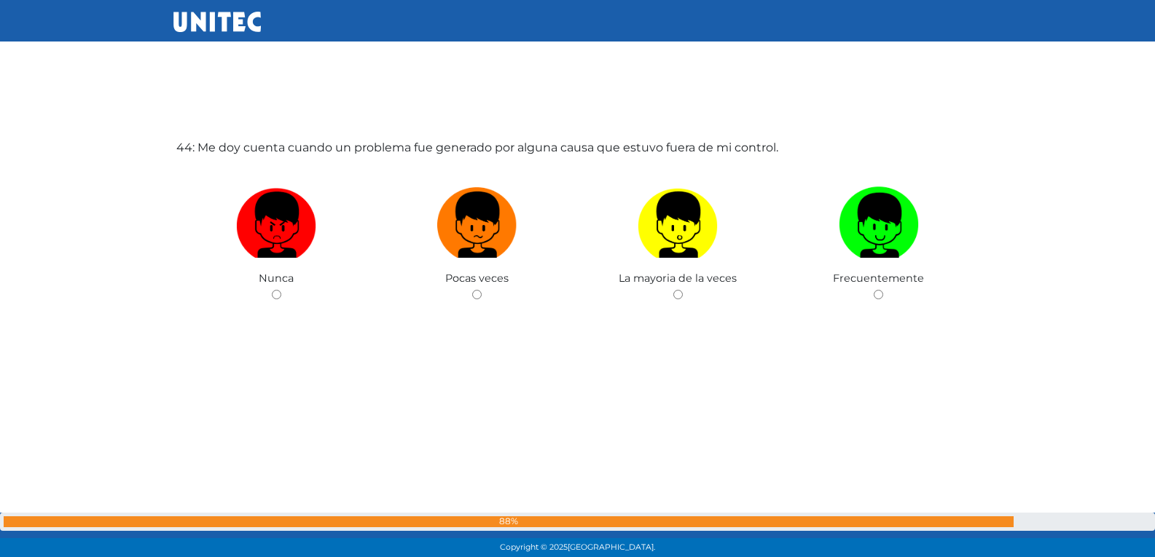
click at [472, 290] on input "radio" at bounding box center [476, 294] width 9 height 9
radio input "true"
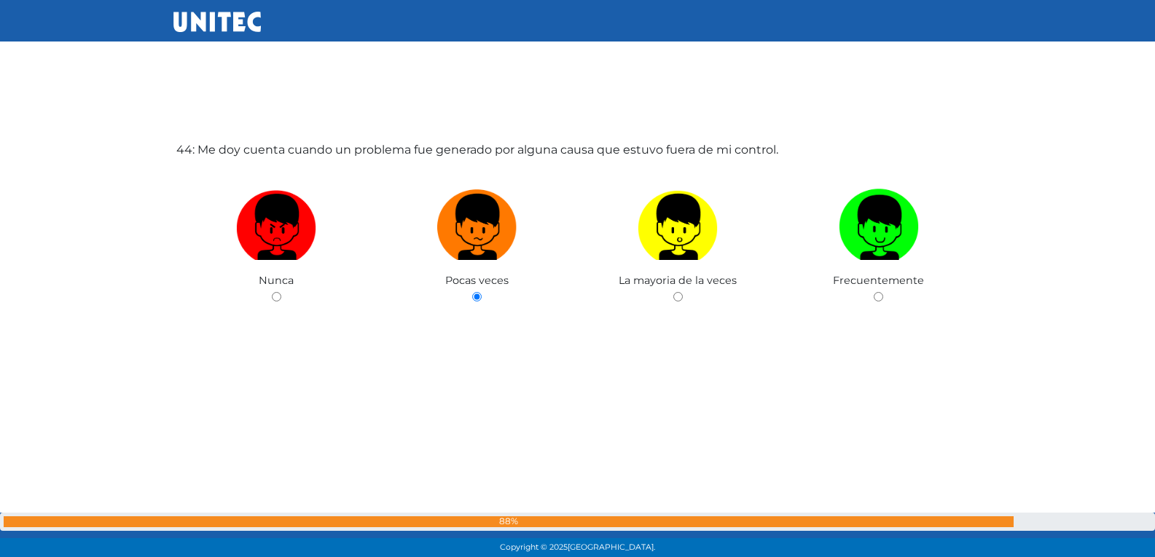
click at [673, 292] on input "radio" at bounding box center [677, 296] width 9 height 9
radio input "true"
click at [873, 292] on input "radio" at bounding box center [877, 296] width 9 height 9
radio input "true"
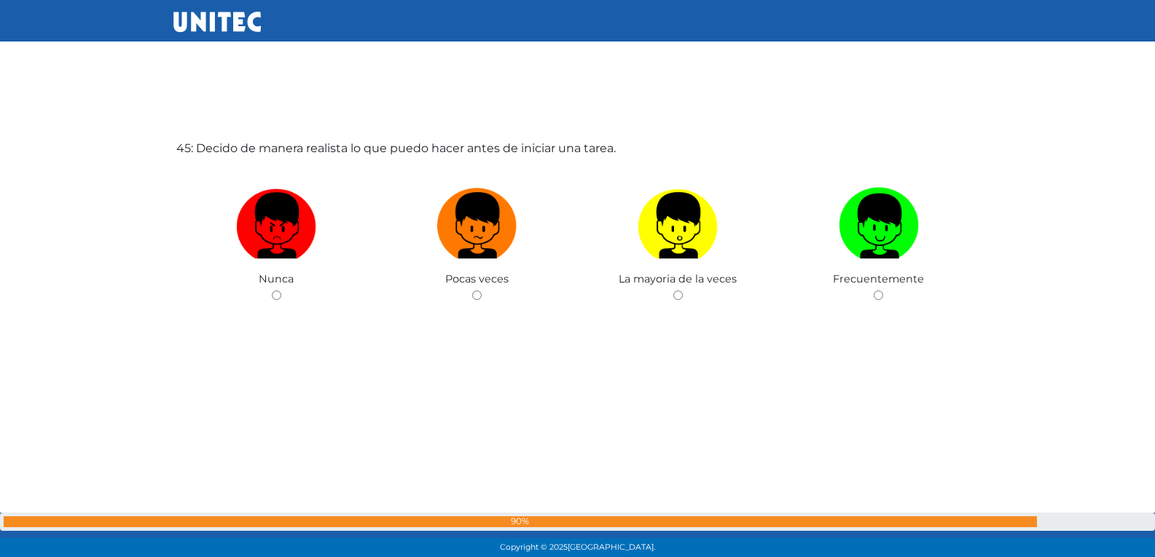
scroll to position [24593, 0]
click at [472, 290] on input "radio" at bounding box center [476, 294] width 9 height 9
radio input "true"
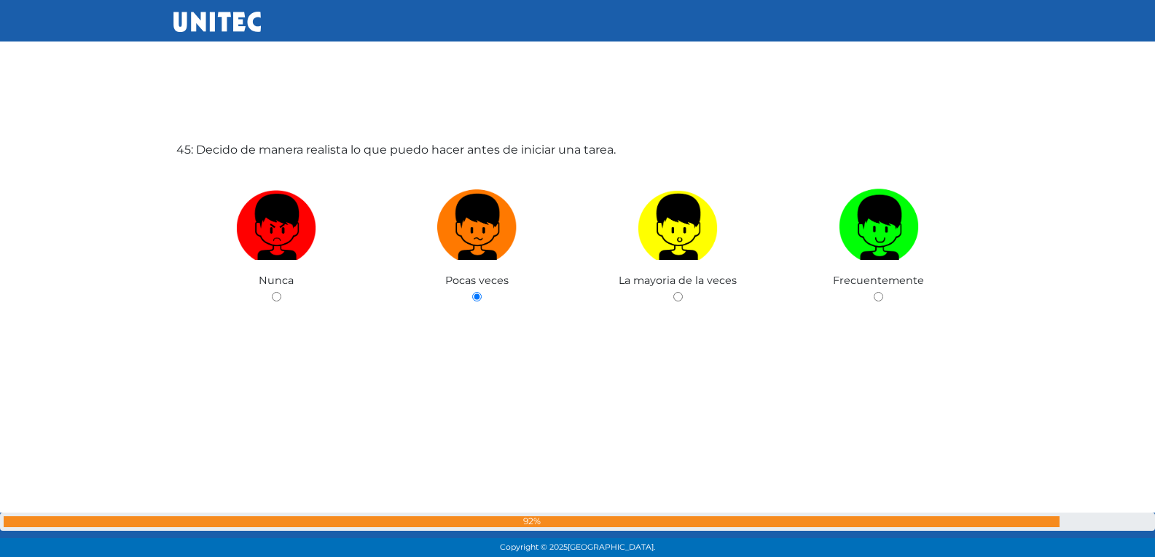
click at [673, 292] on input "radio" at bounding box center [677, 296] width 9 height 9
radio input "true"
click at [873, 292] on input "radio" at bounding box center [877, 296] width 9 height 9
radio input "true"
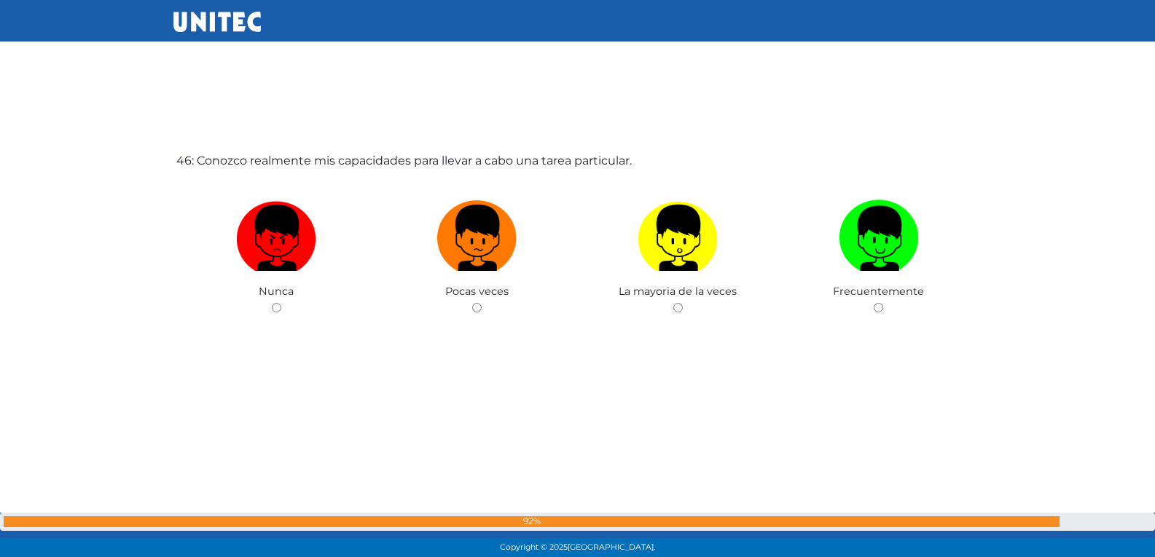
scroll to position [25151, 0]
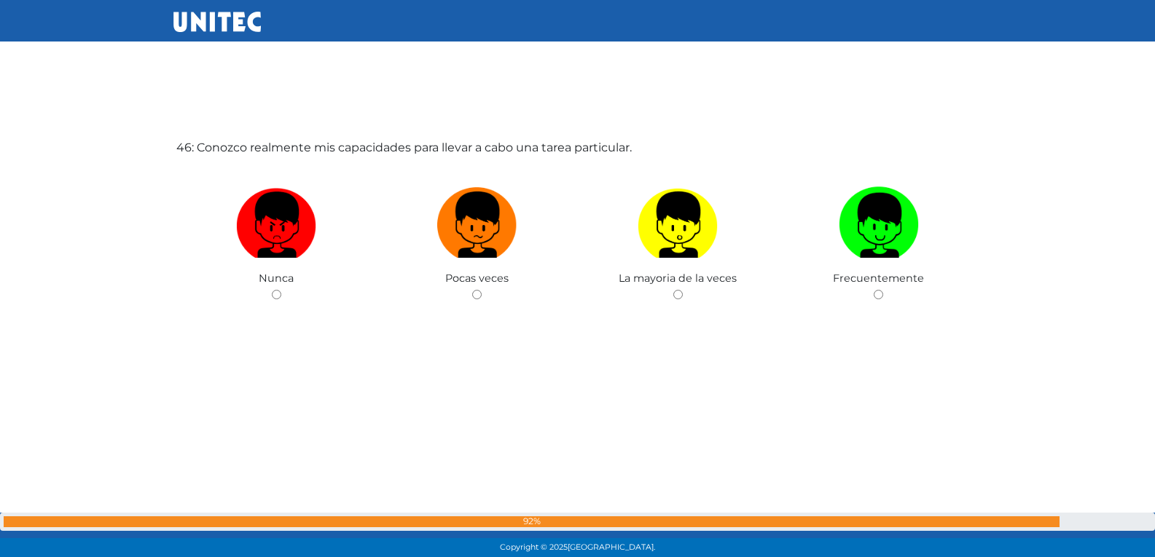
click at [472, 290] on input "radio" at bounding box center [476, 294] width 9 height 9
radio input "true"
click at [472, 290] on input "radio" at bounding box center [476, 294] width 9 height 9
radio input "true"
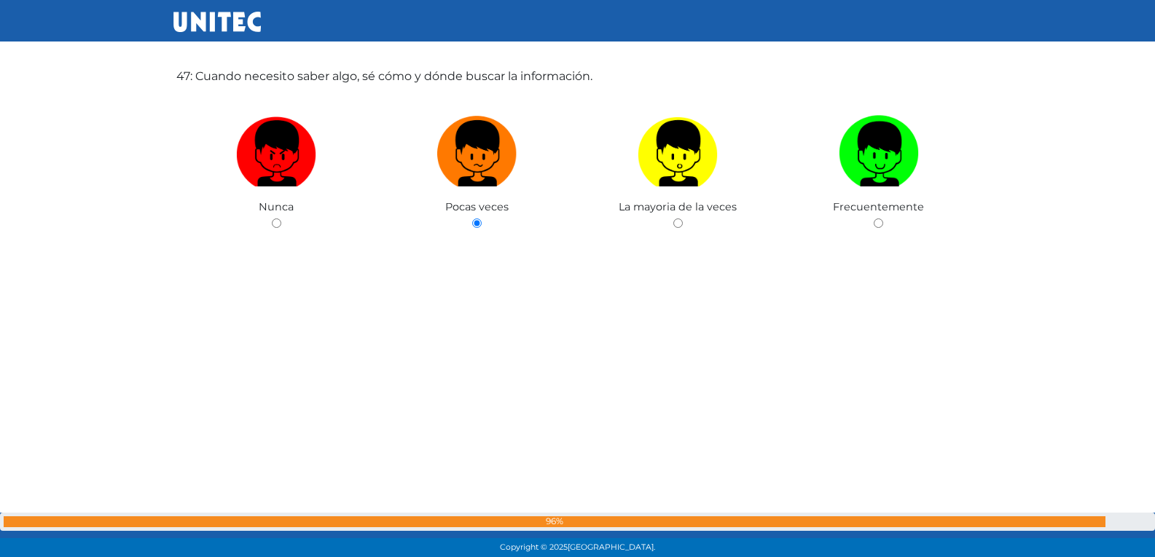
scroll to position [25781, 0]
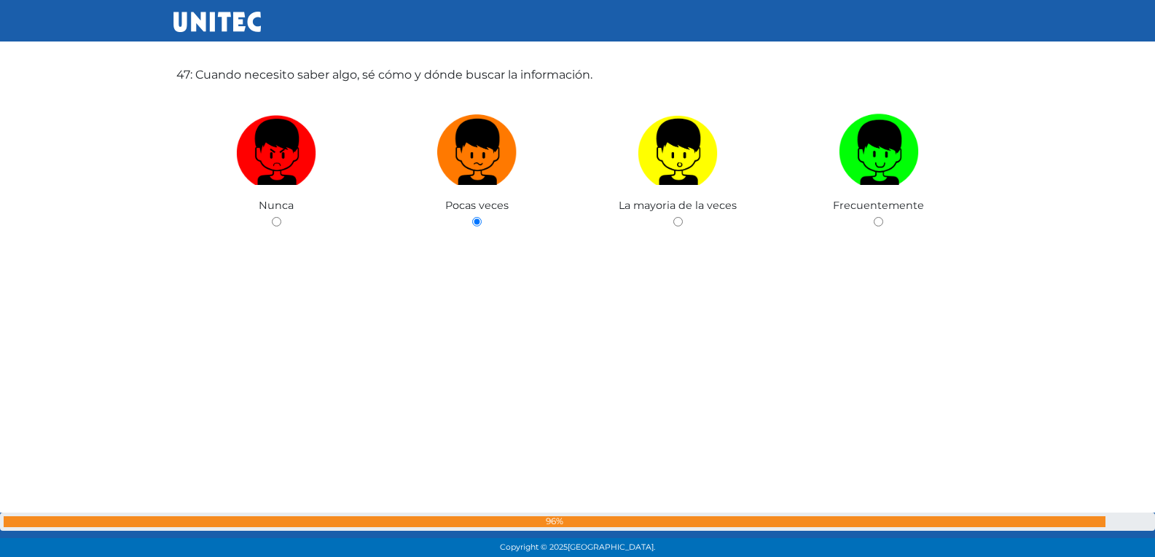
radio input "true"
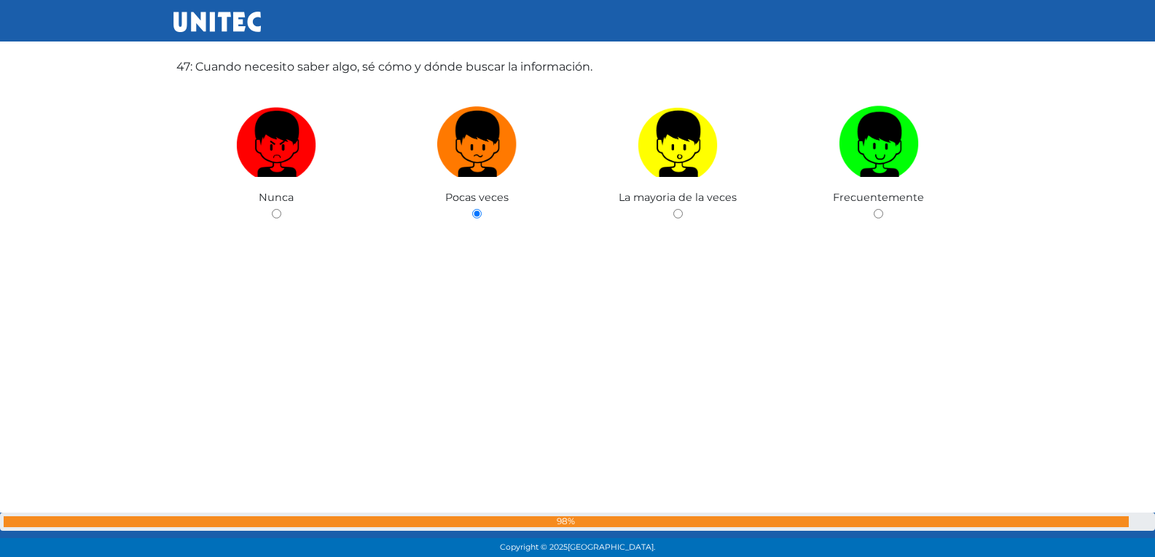
radio input "true"
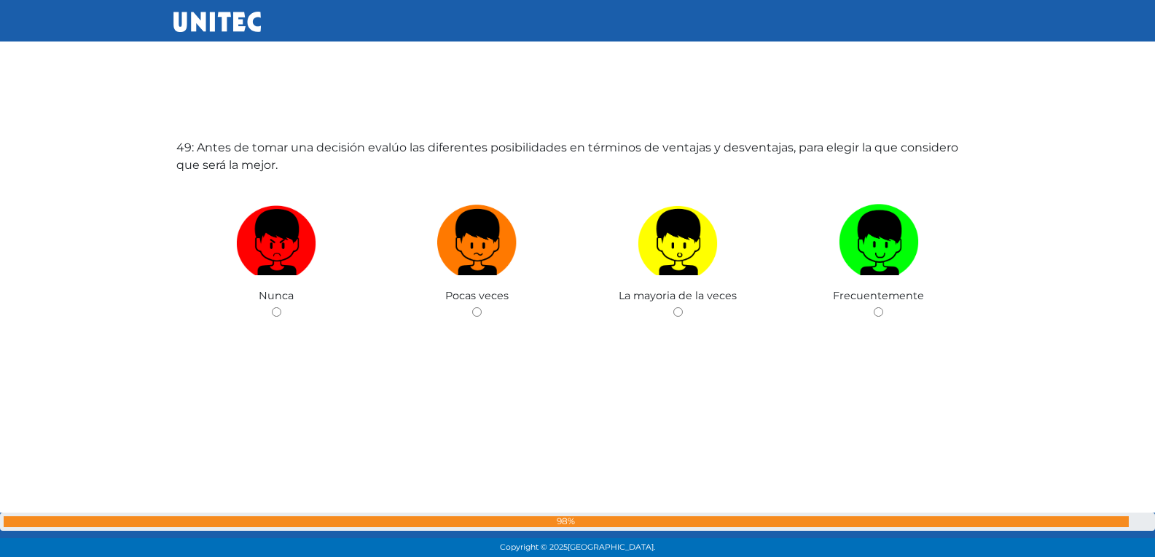
click at [472, 307] on input "radio" at bounding box center [476, 311] width 9 height 9
radio input "true"
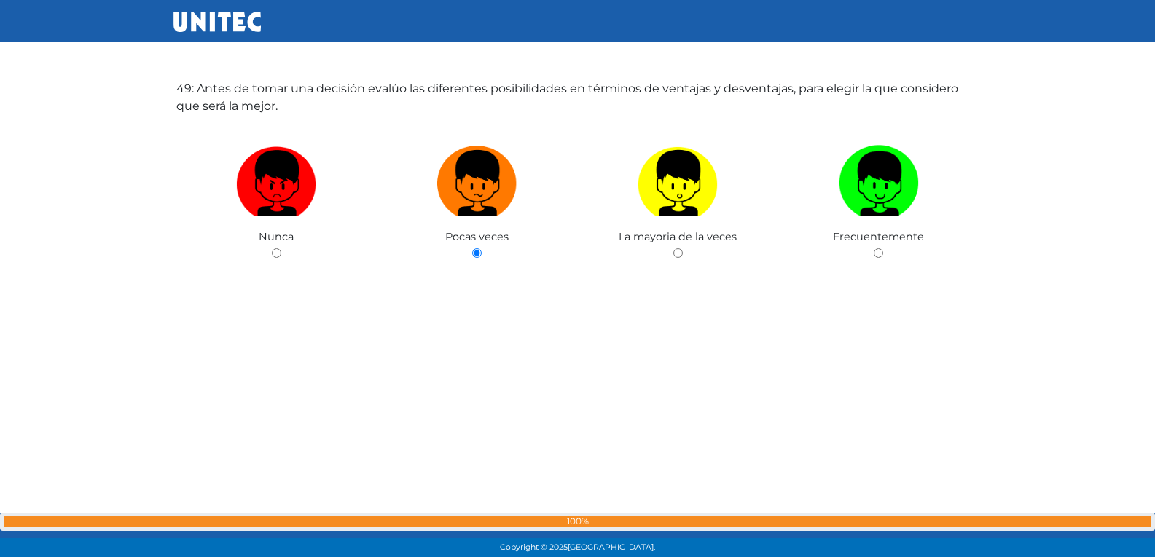
click at [673, 248] on input "radio" at bounding box center [677, 252] width 9 height 9
radio input "true"
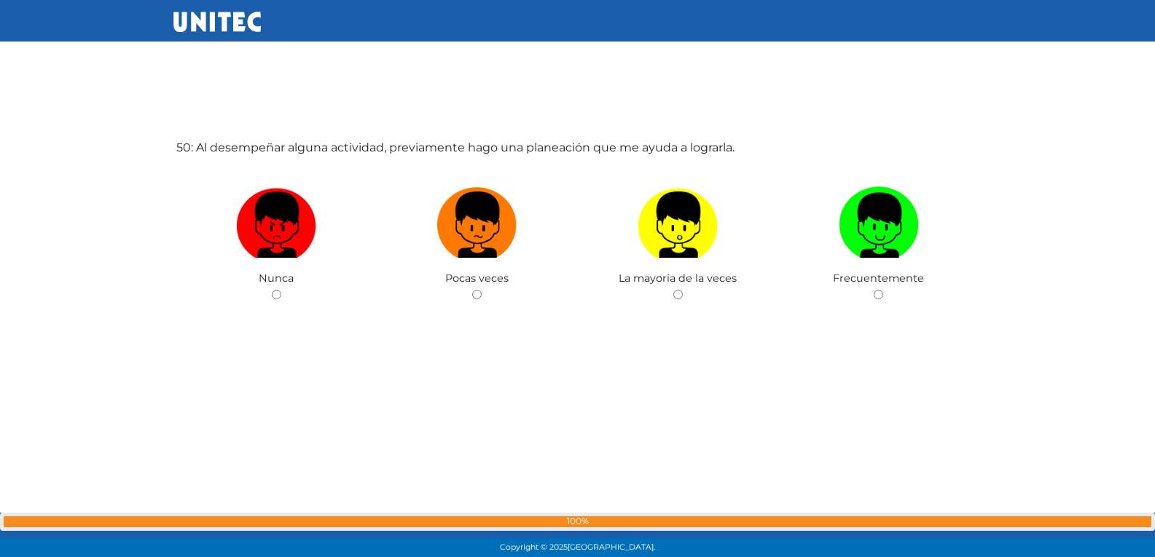
click at [472, 290] on input "radio" at bounding box center [476, 294] width 9 height 9
radio input "true"
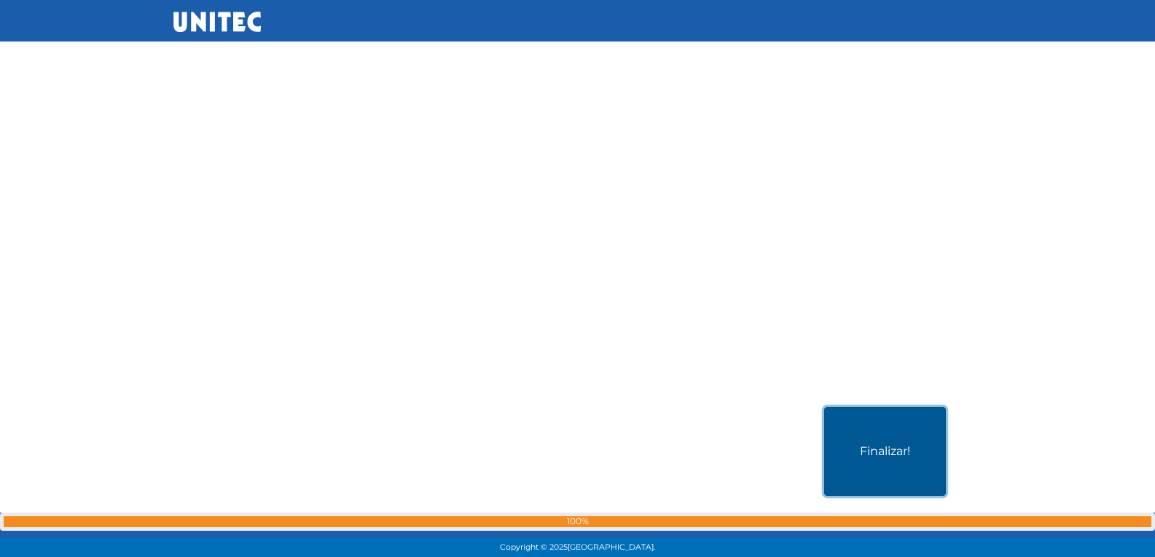
scroll to position [27718, 0]
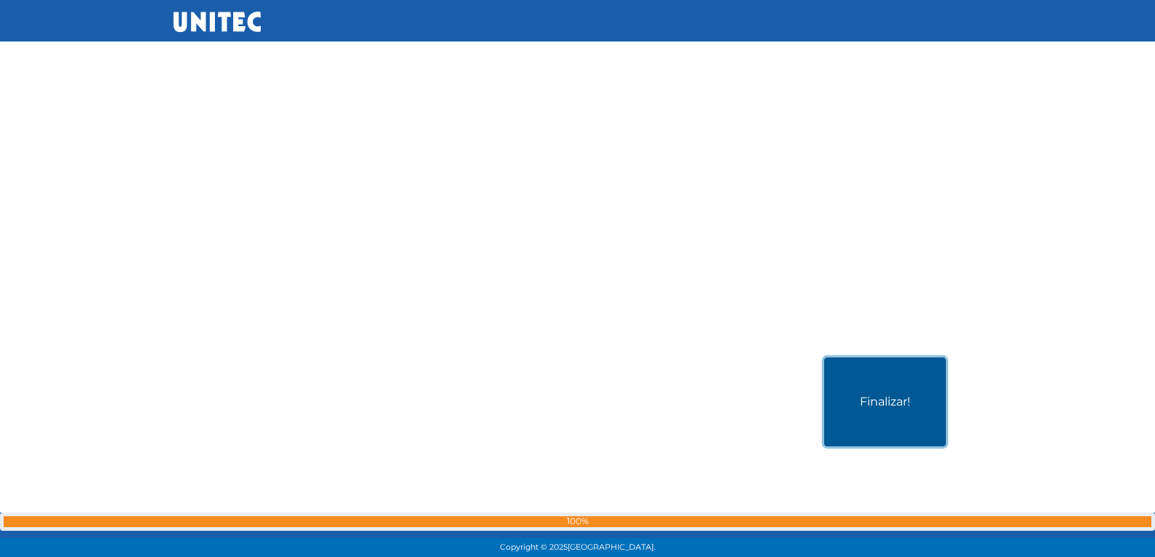
click at [897, 380] on button "Finalizar!" at bounding box center [885, 402] width 122 height 89
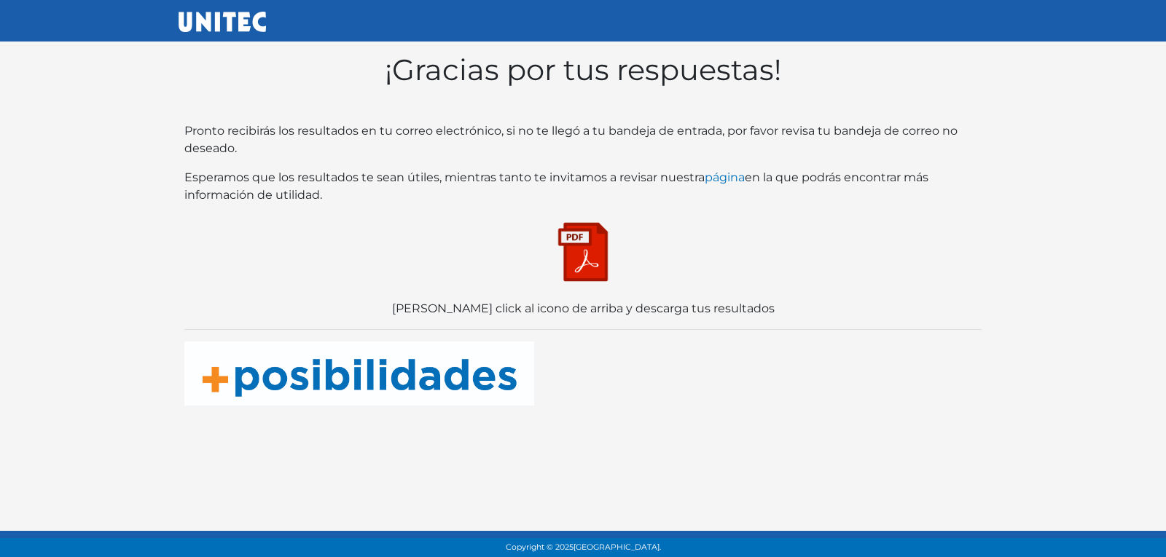
click at [585, 274] on img at bounding box center [582, 252] width 73 height 73
